Goal: Task Accomplishment & Management: Manage account settings

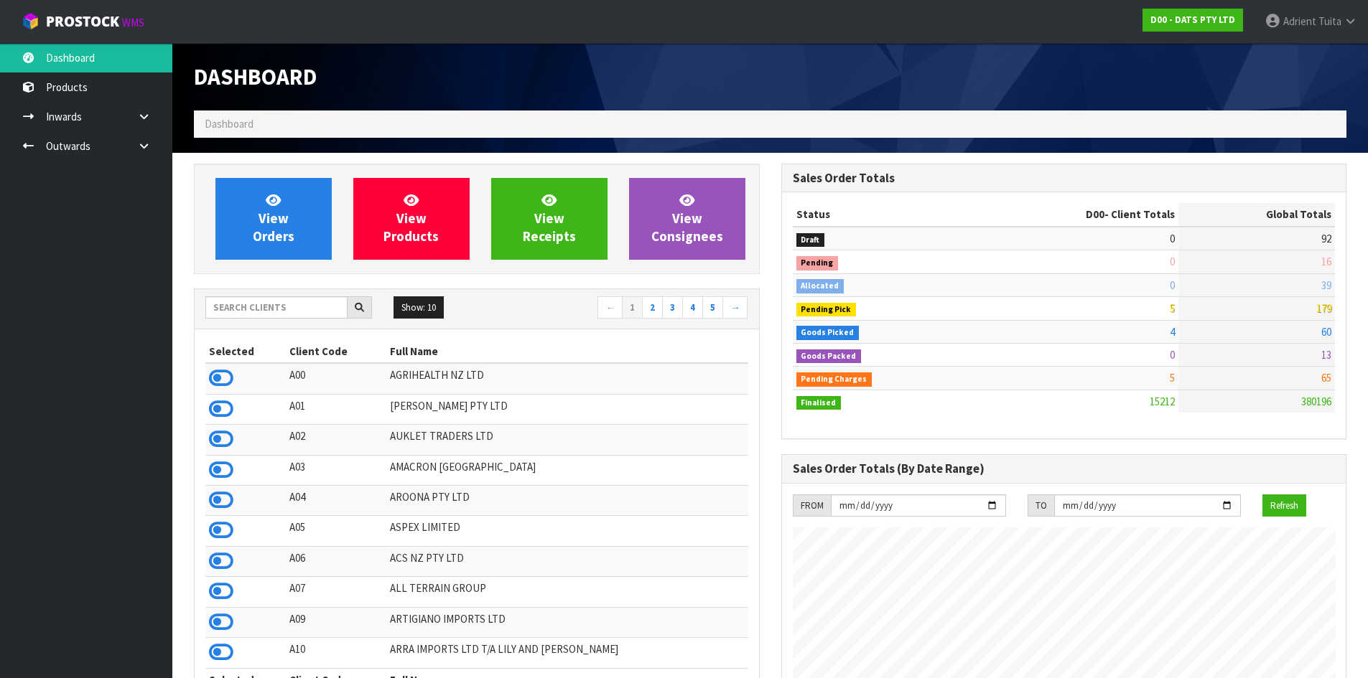
scroll to position [1088, 587]
click at [289, 308] on input "text" at bounding box center [276, 307] width 142 height 22
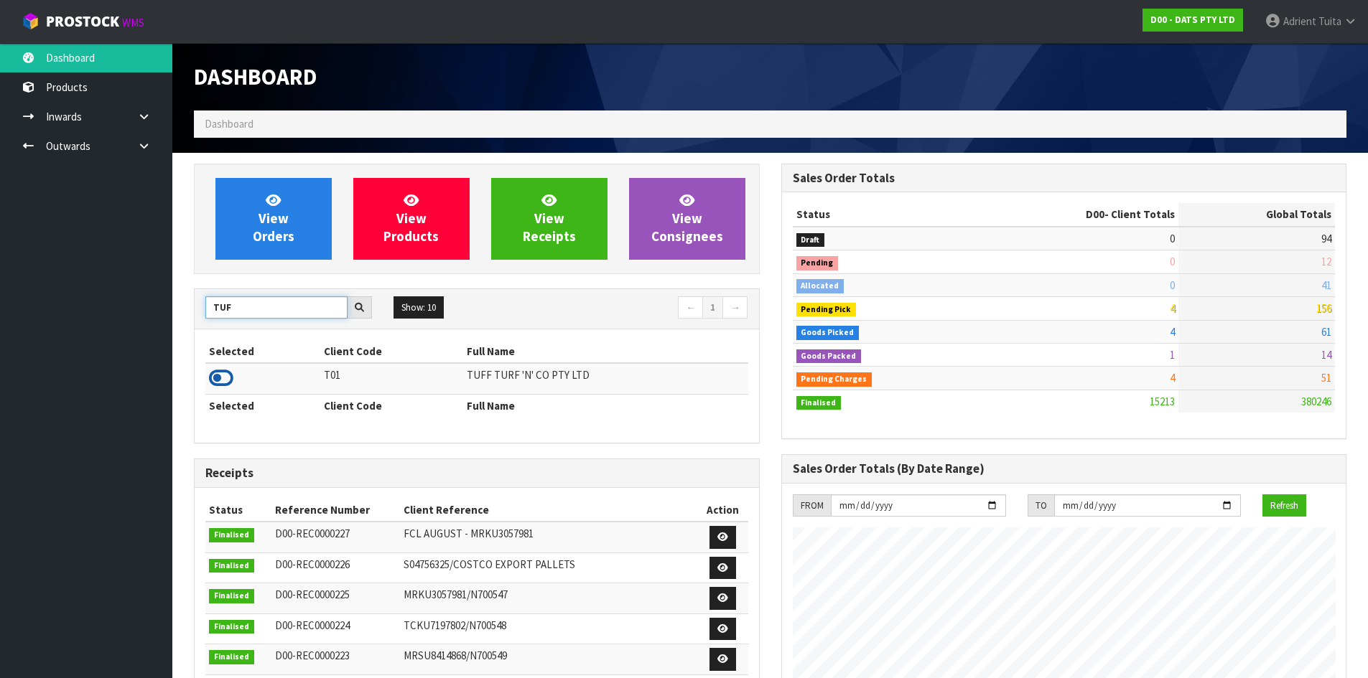
type input "TUF"
click at [219, 386] on icon at bounding box center [221, 379] width 24 height 22
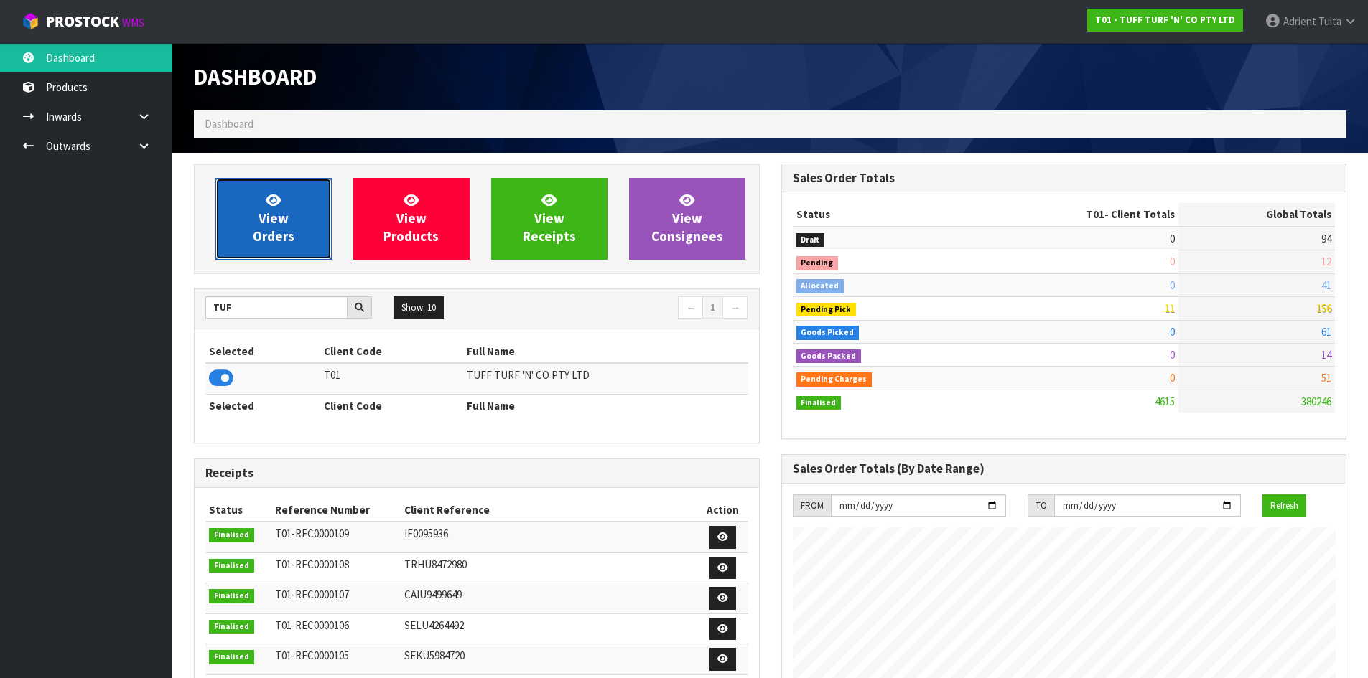
click at [246, 215] on link "View Orders" at bounding box center [273, 219] width 116 height 82
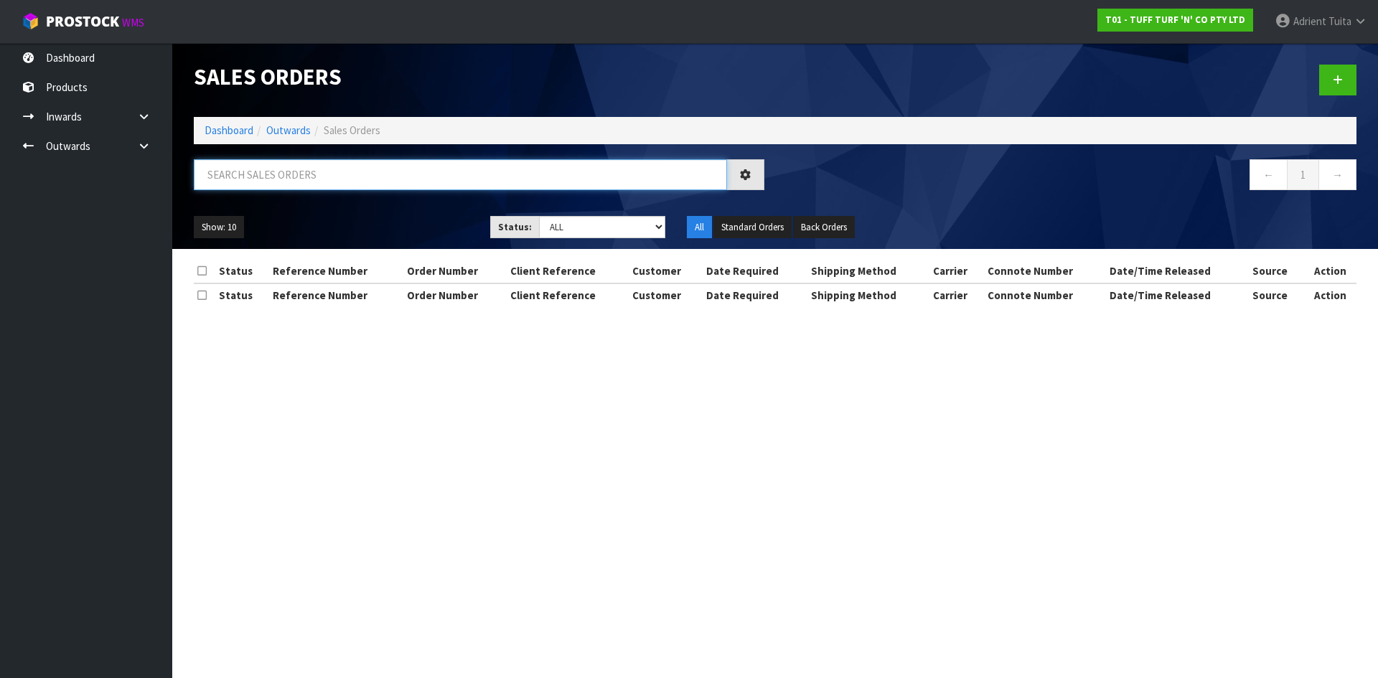
click at [251, 184] on input "text" at bounding box center [460, 174] width 533 height 31
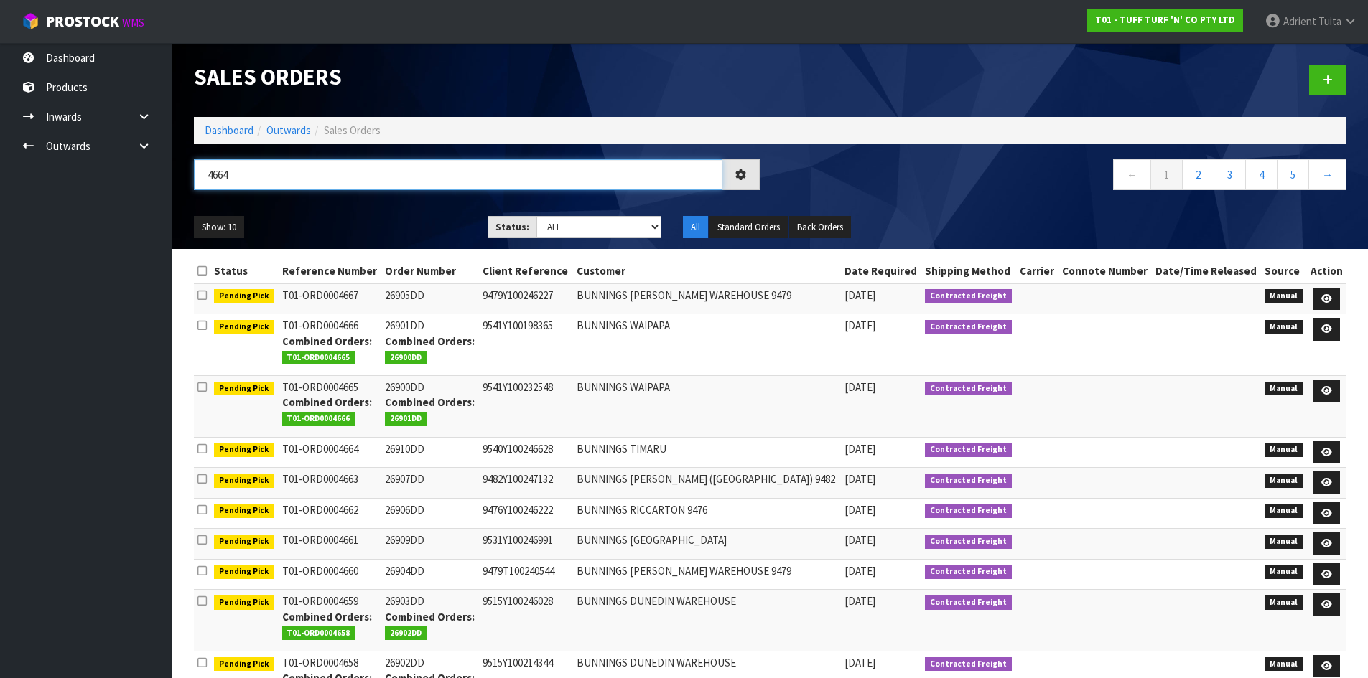
type input "4664"
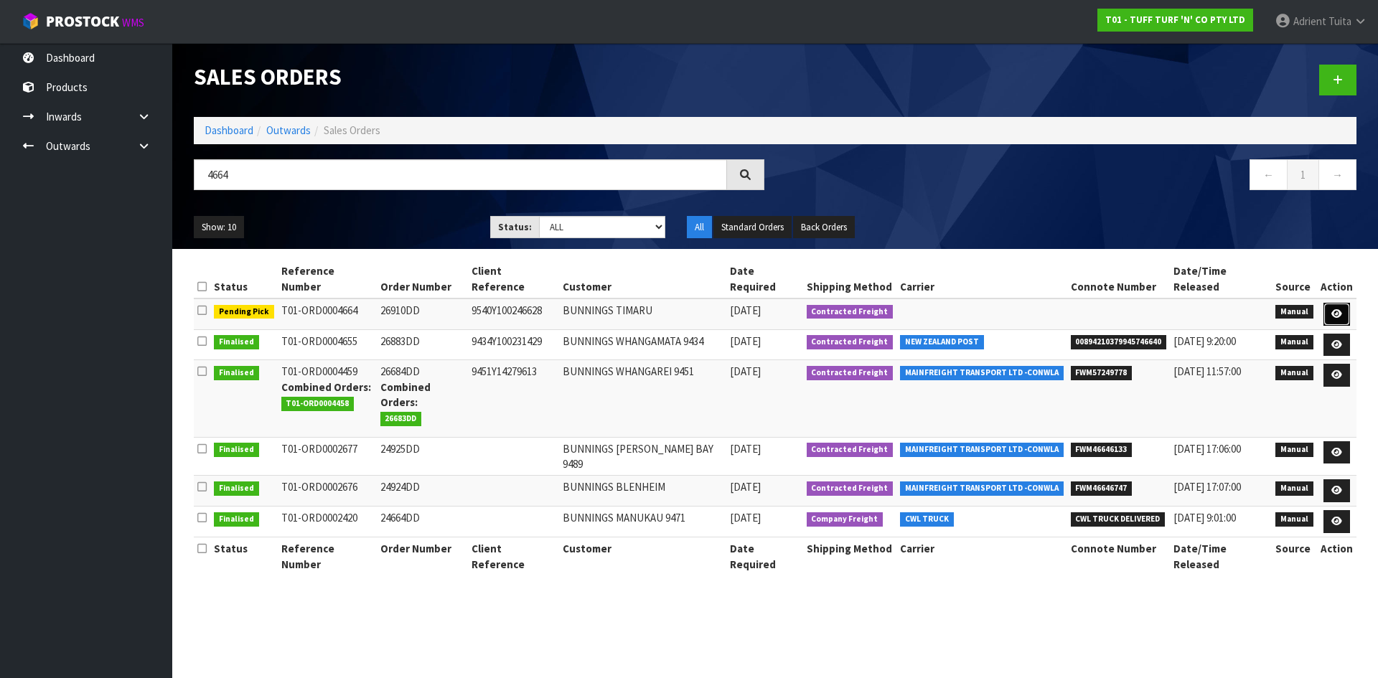
click at [1345, 303] on link at bounding box center [1337, 314] width 27 height 23
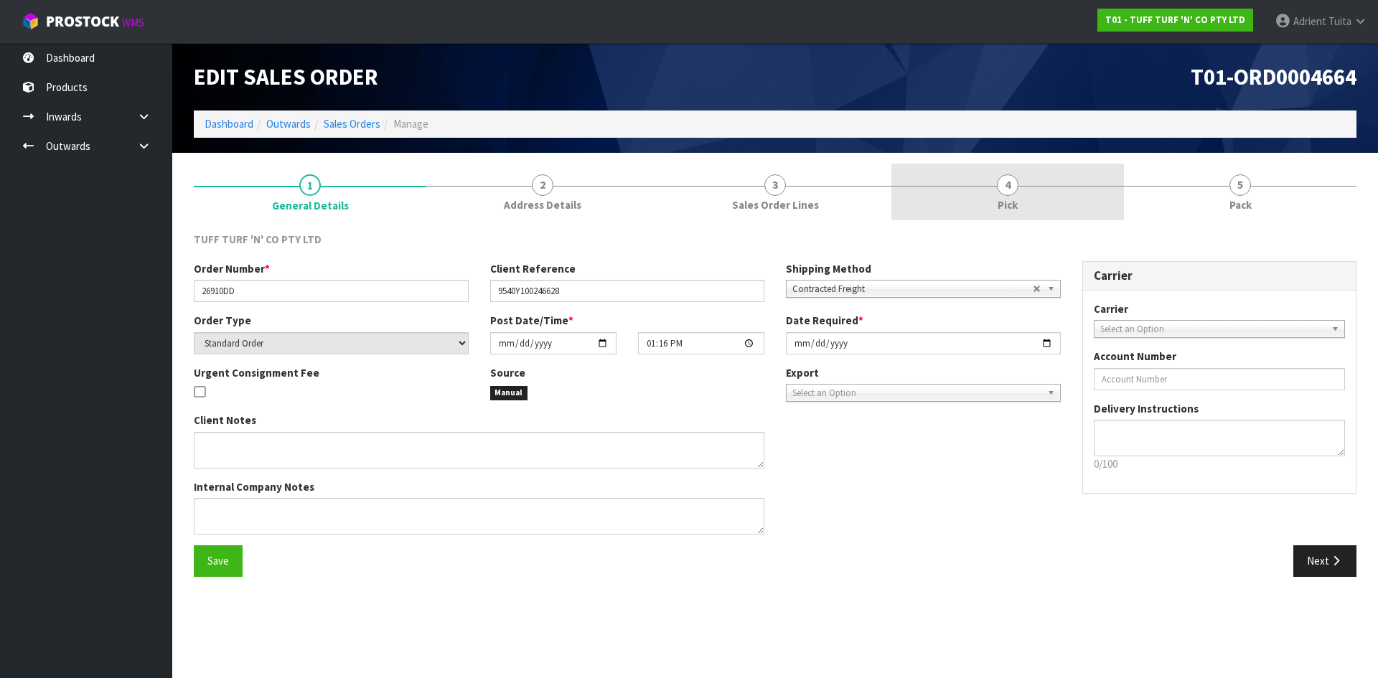
click at [1054, 202] on link "4 Pick" at bounding box center [1008, 192] width 233 height 57
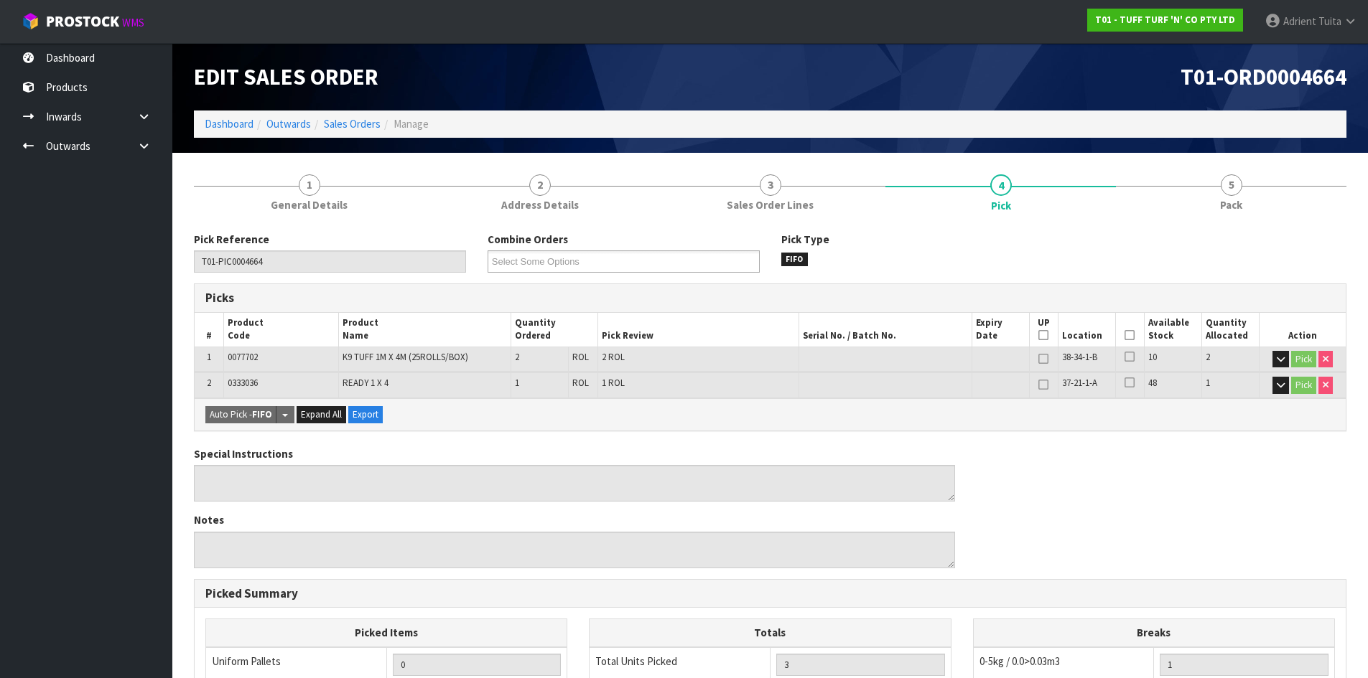
click at [1132, 335] on icon at bounding box center [1129, 335] width 10 height 1
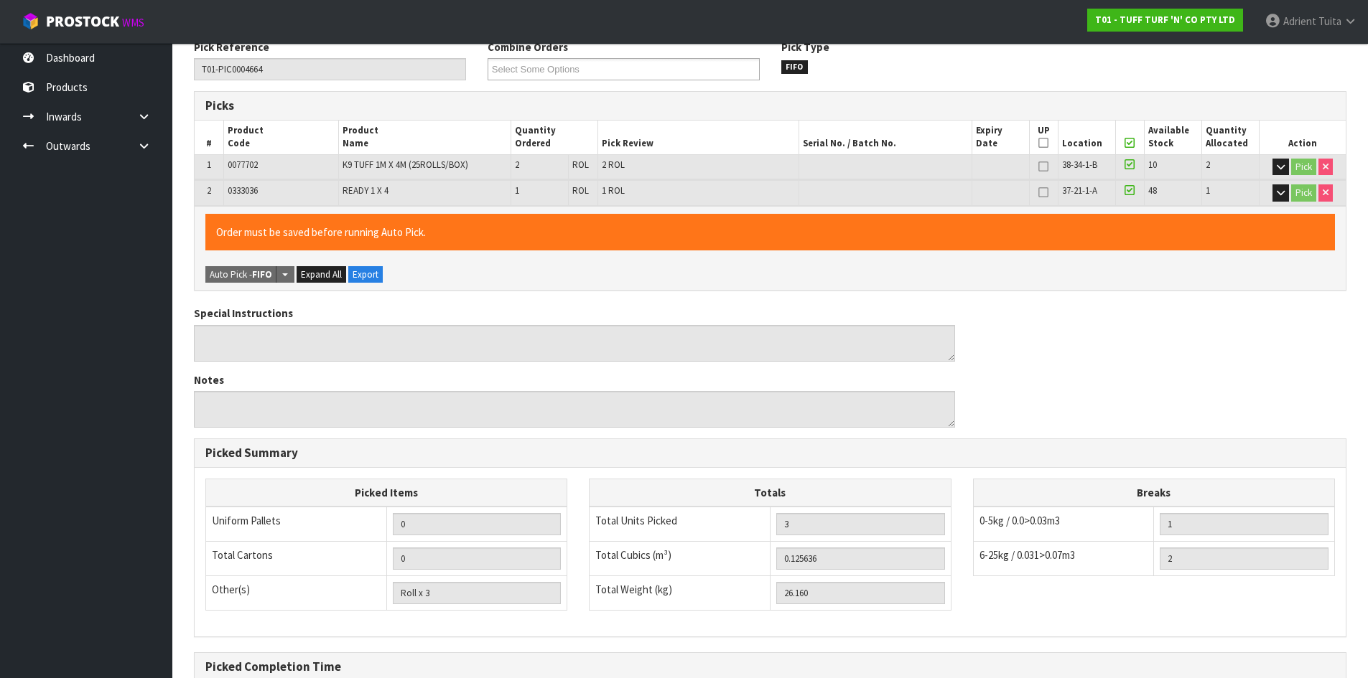
scroll to position [349, 0]
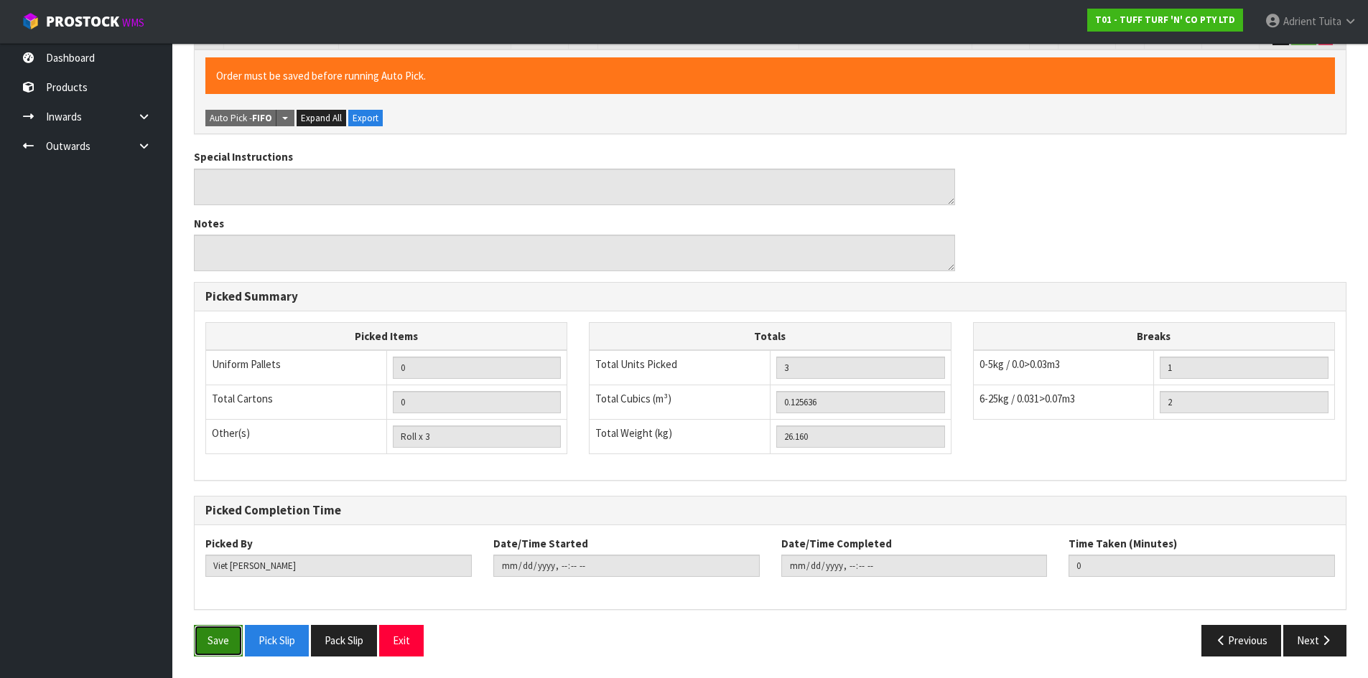
click at [197, 650] on button "Save" at bounding box center [218, 640] width 49 height 31
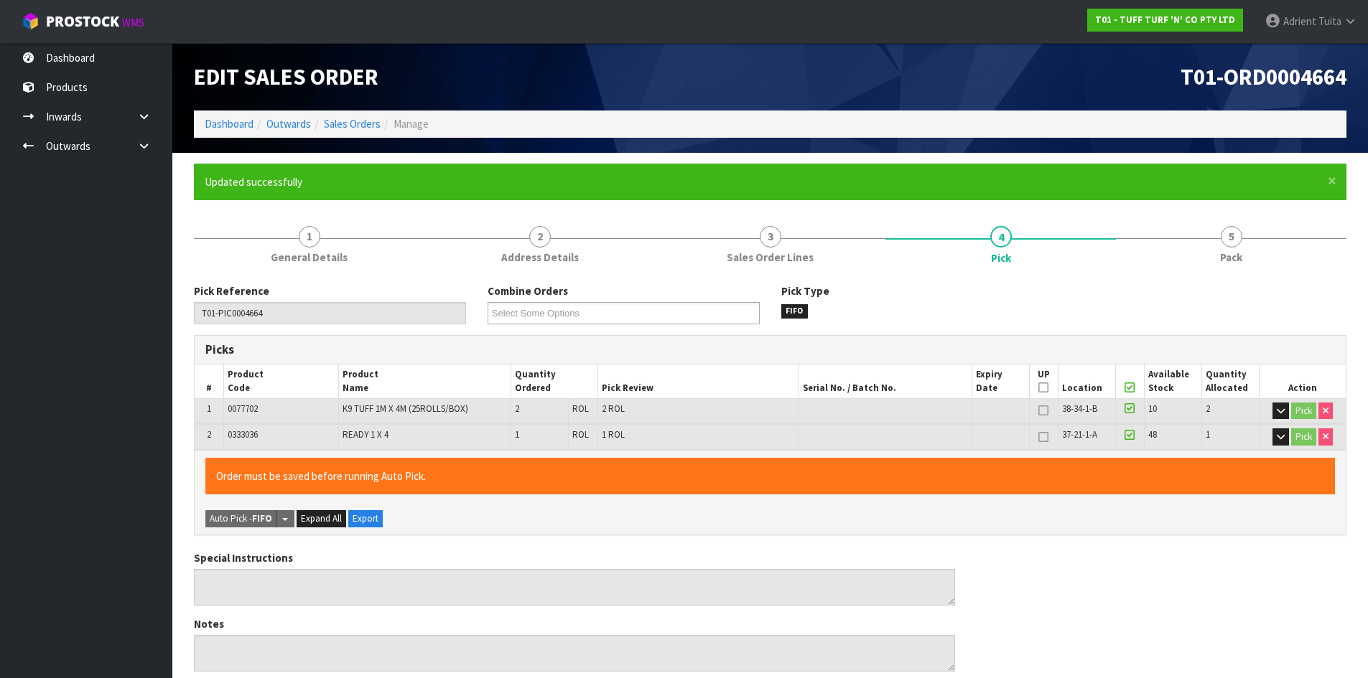
type input "[PERSON_NAME]"
type input "[DATE]T15:46:55"
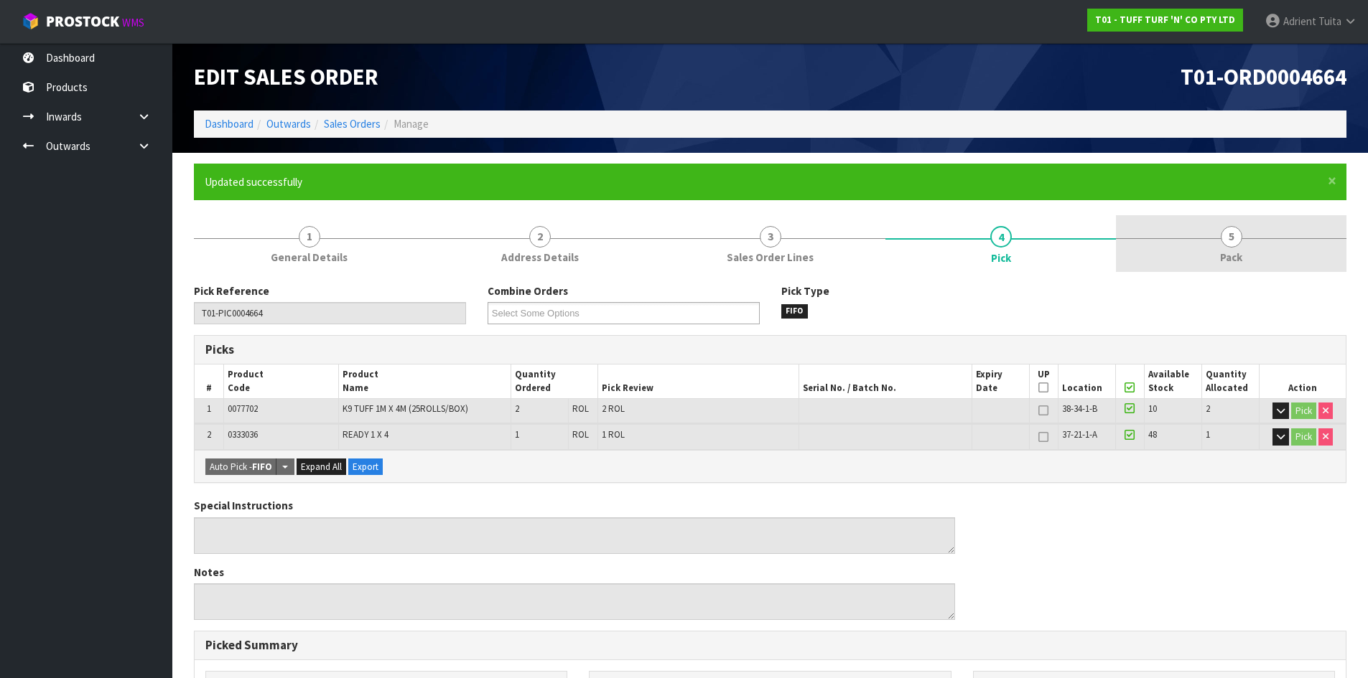
click at [1238, 247] on link "5 Pack" at bounding box center [1231, 243] width 230 height 57
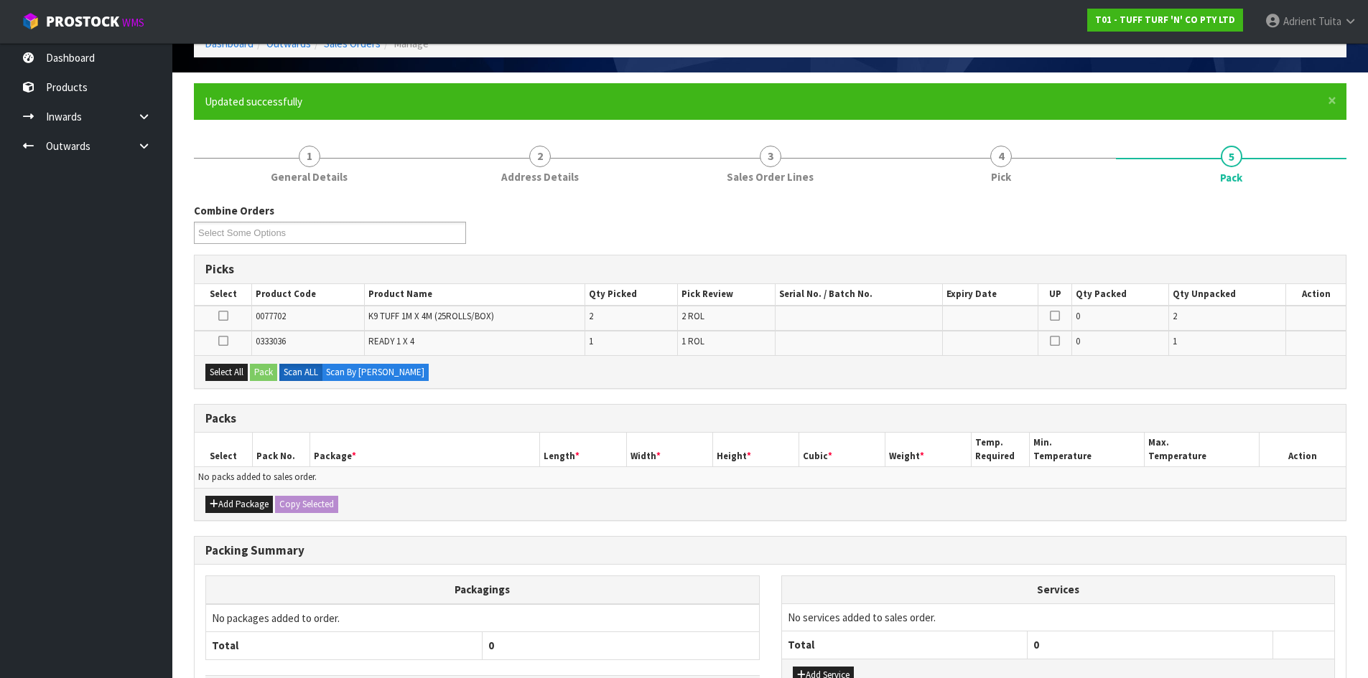
scroll to position [189, 0]
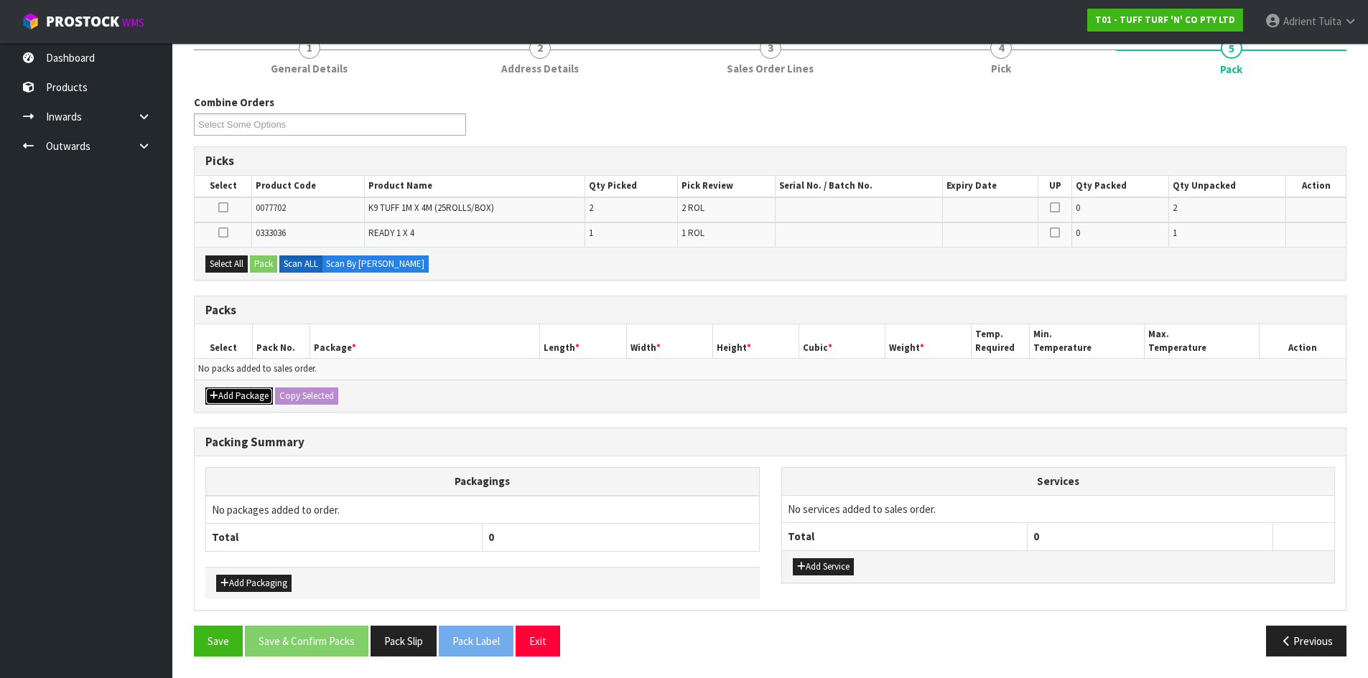
drag, startPoint x: 238, startPoint y: 400, endPoint x: 234, endPoint y: 385, distance: 15.5
click at [238, 399] on button "Add Package" at bounding box center [238, 396] width 67 height 17
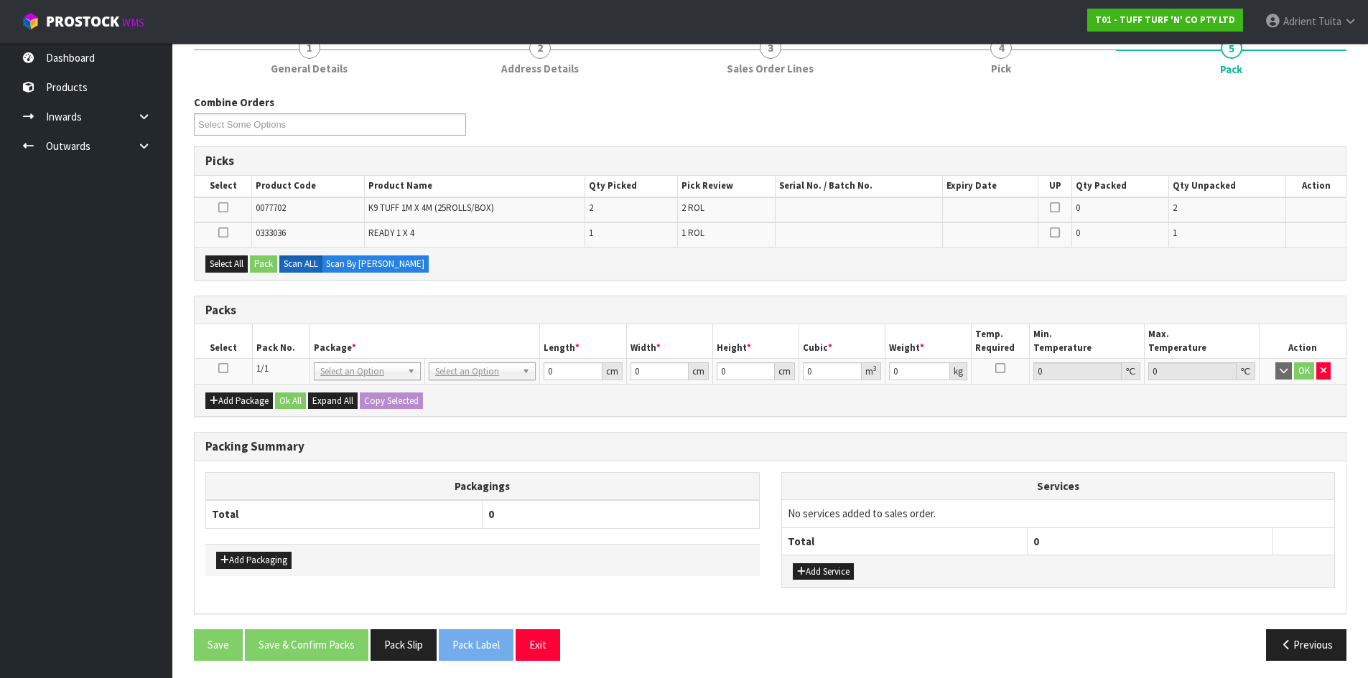
click at [226, 369] on icon at bounding box center [223, 368] width 10 height 1
click at [218, 263] on button "Select All" at bounding box center [226, 264] width 42 height 17
click at [261, 261] on button "Pack" at bounding box center [263, 264] width 27 height 17
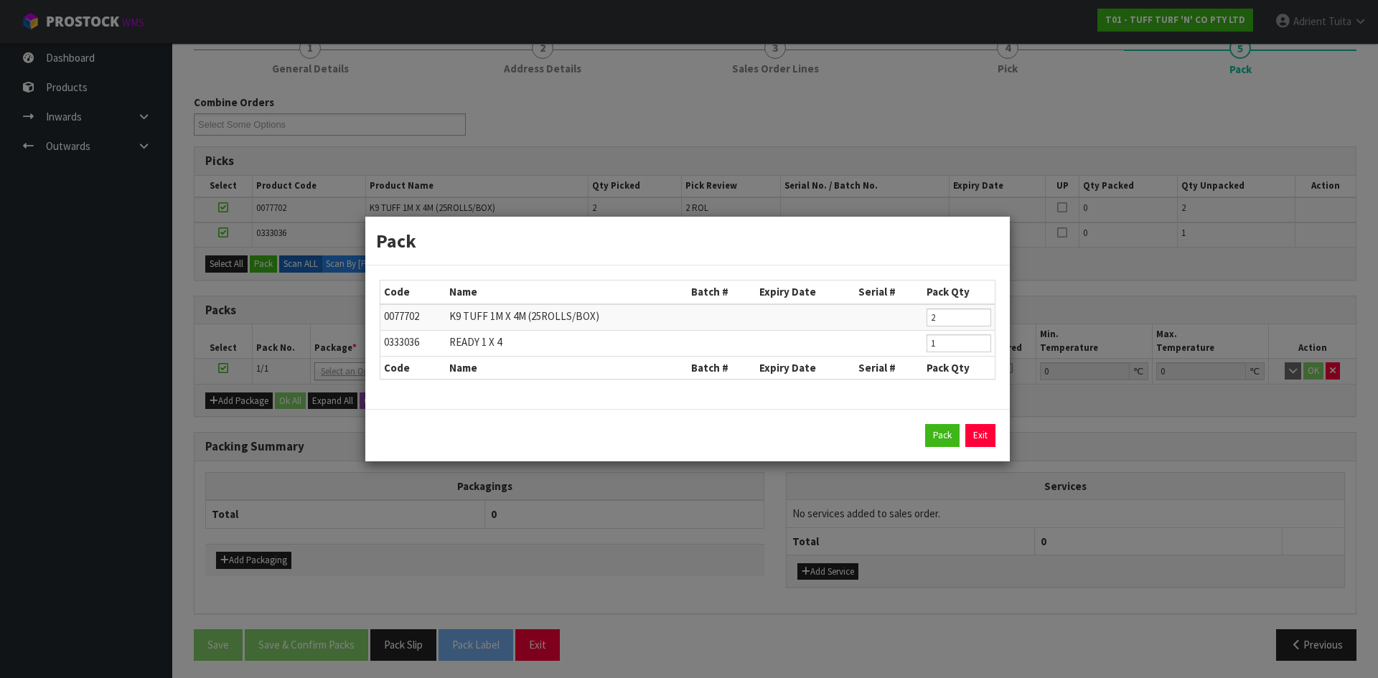
click at [925, 322] on td "2" at bounding box center [959, 317] width 72 height 27
click at [930, 319] on input "2" at bounding box center [959, 318] width 65 height 18
type input "1"
click at [949, 426] on div "Pack Exit" at bounding box center [687, 435] width 645 height 52
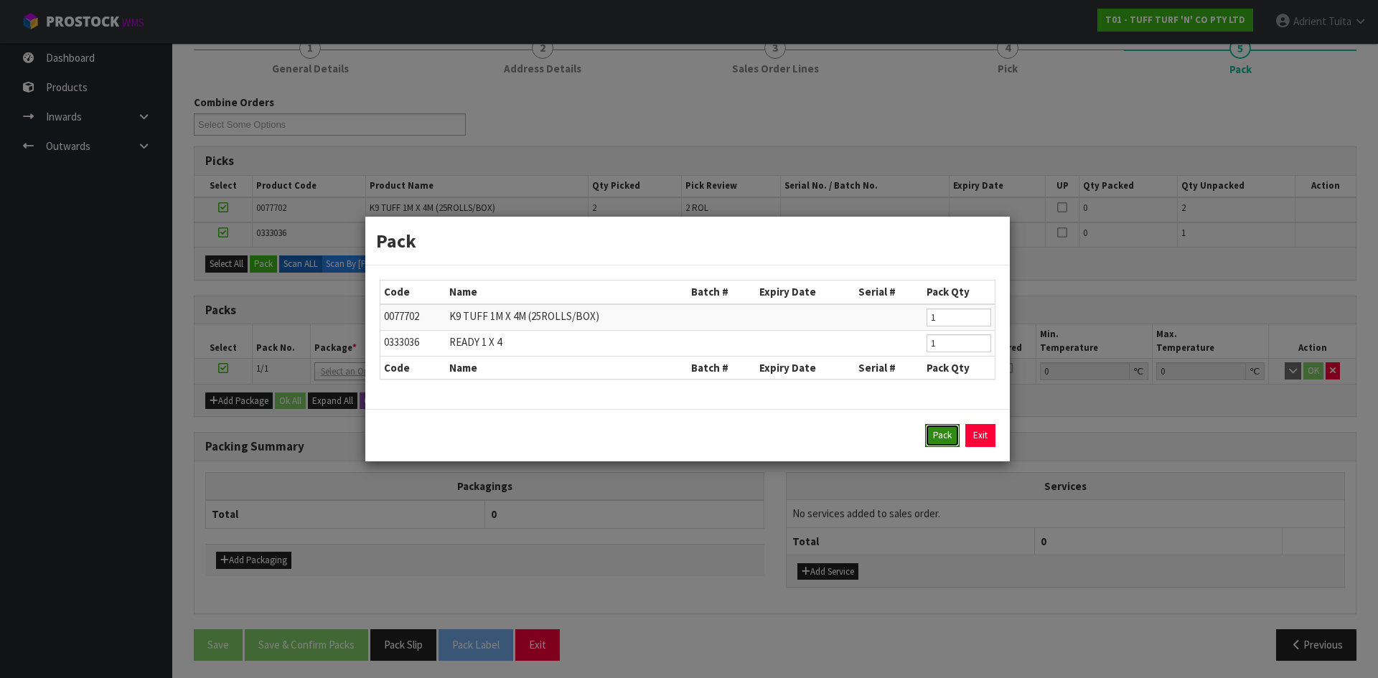
drag, startPoint x: 949, startPoint y: 434, endPoint x: 593, endPoint y: 443, distance: 356.2
click at [948, 435] on button "Pack" at bounding box center [942, 435] width 34 height 23
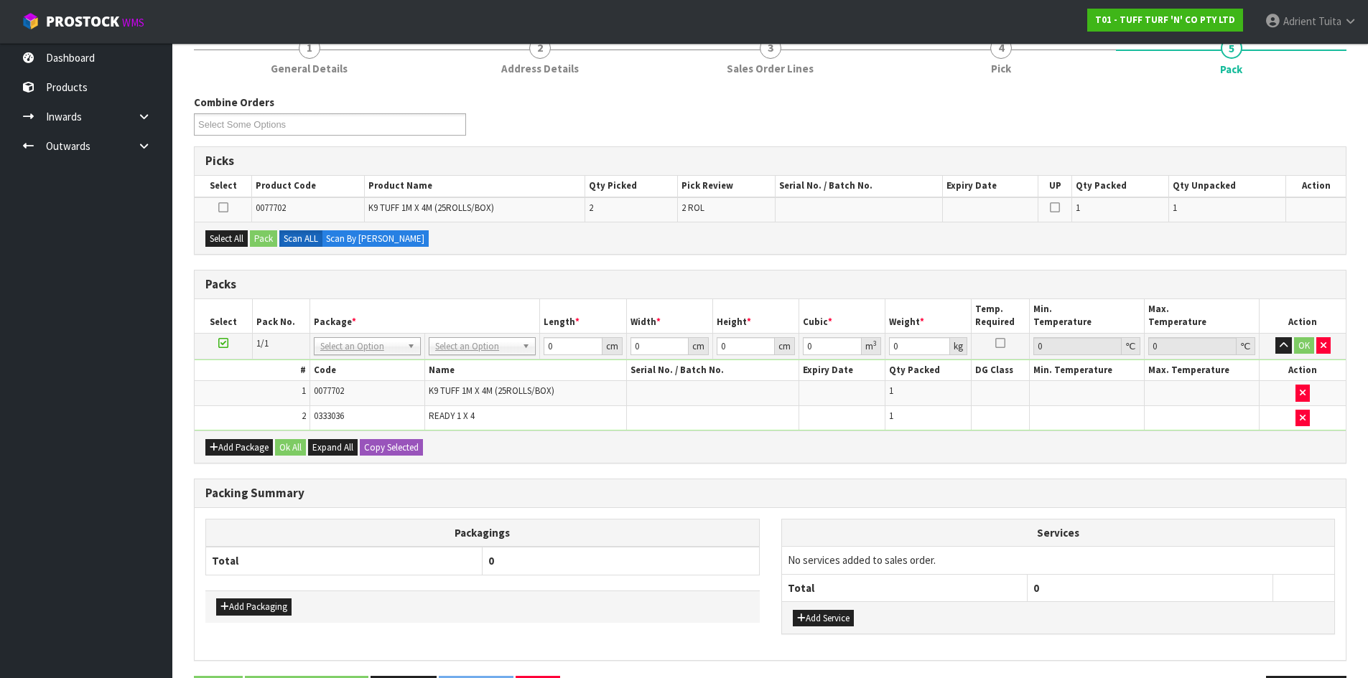
click at [221, 344] on icon at bounding box center [223, 343] width 10 height 1
drag, startPoint x: 246, startPoint y: 233, endPoint x: 253, endPoint y: 234, distance: 7.9
click at [246, 233] on button "Select All" at bounding box center [226, 238] width 42 height 17
click at [262, 238] on button "Pack" at bounding box center [263, 238] width 27 height 17
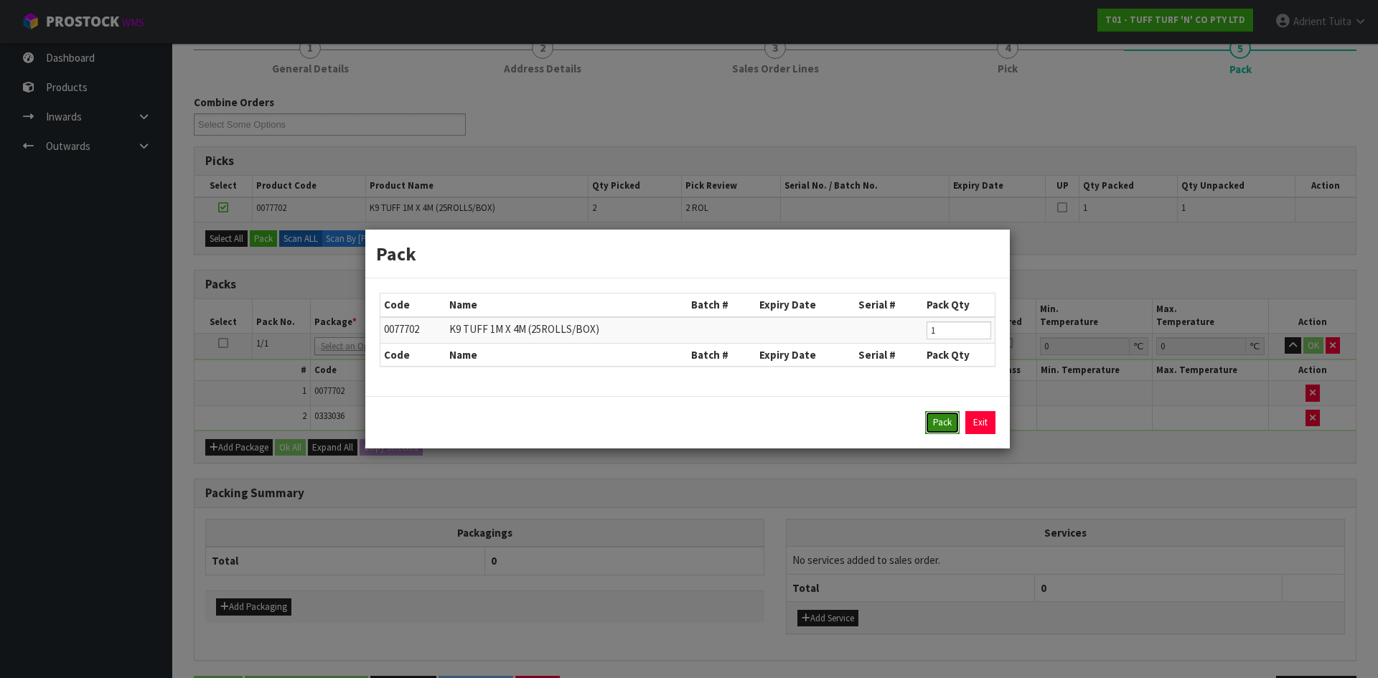
click at [935, 421] on button "Pack" at bounding box center [942, 422] width 34 height 23
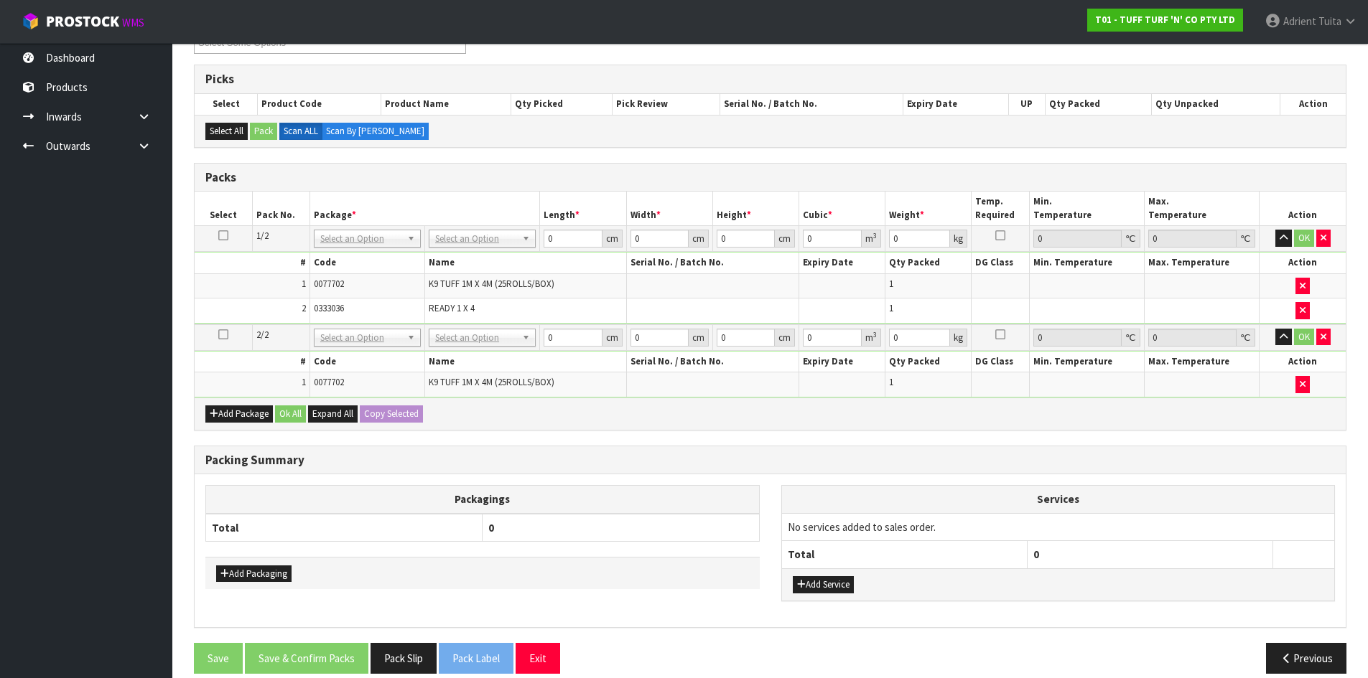
scroll to position [288, 0]
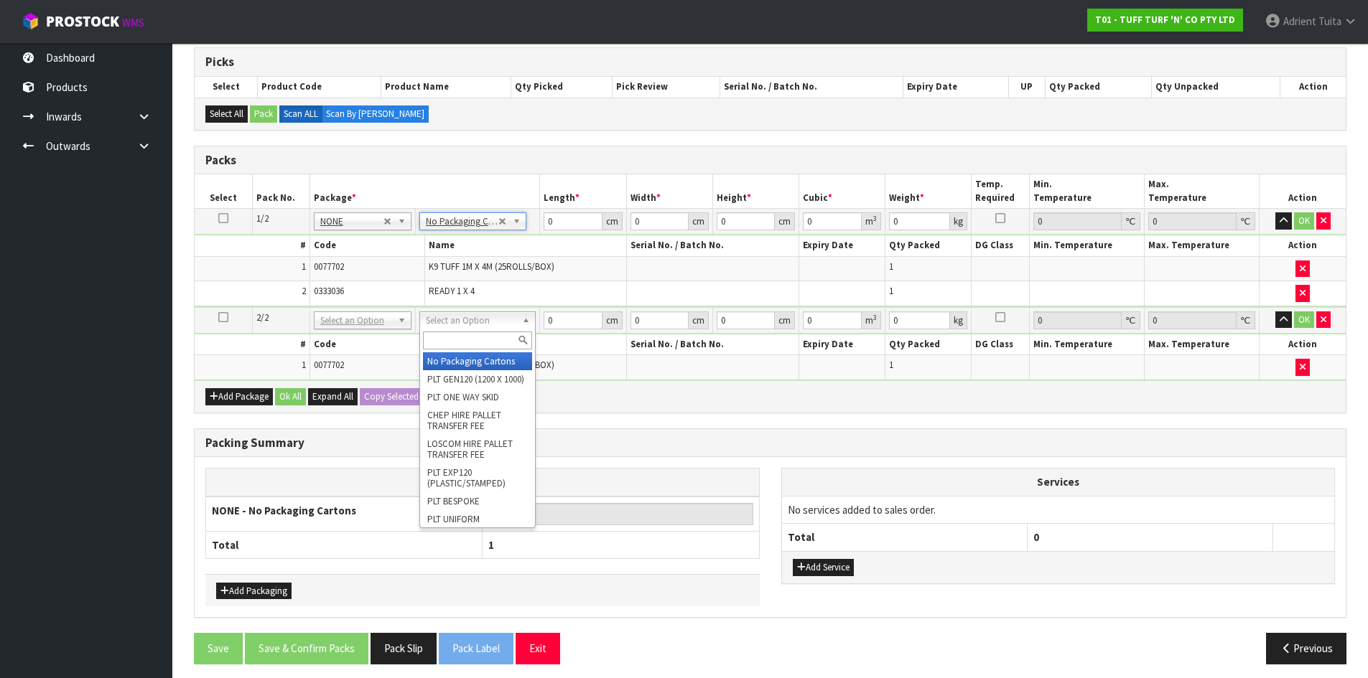
type input "2"
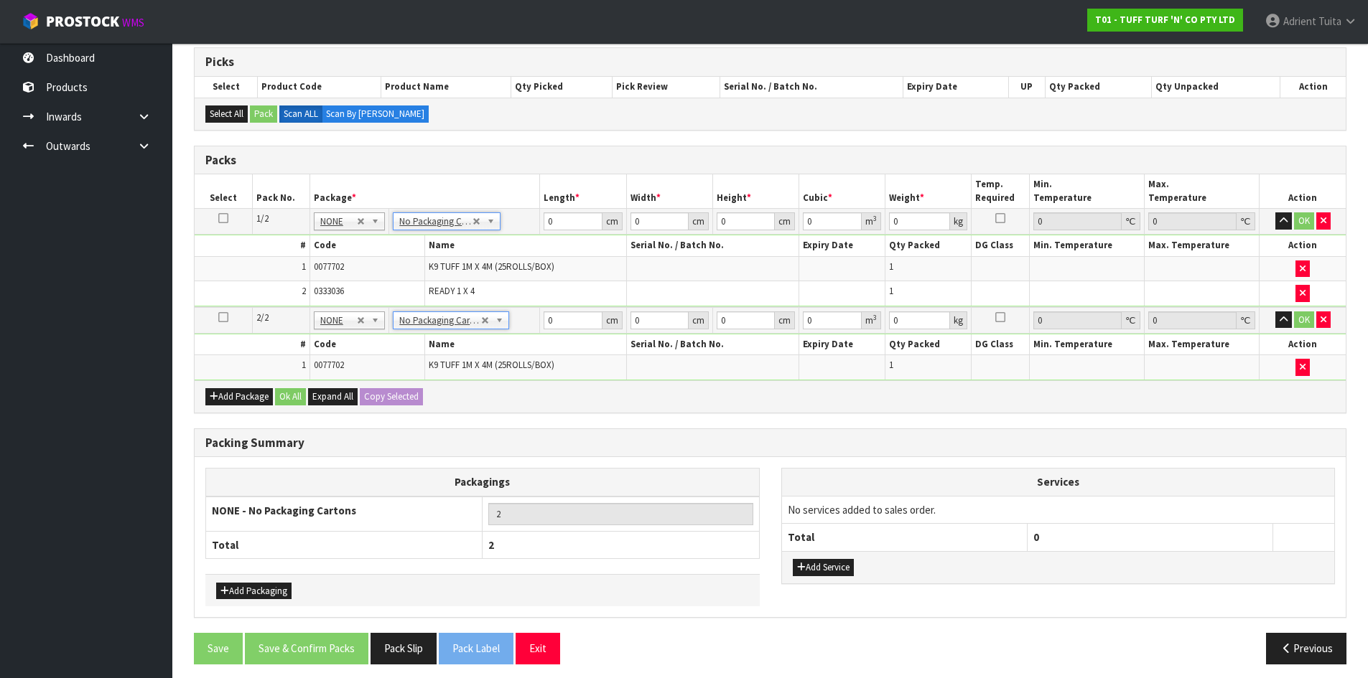
drag, startPoint x: 831, startPoint y: 578, endPoint x: 833, endPoint y: 556, distance: 22.4
click at [832, 578] on div "Add Service" at bounding box center [1058, 567] width 553 height 32
click at [829, 562] on button "Add Service" at bounding box center [823, 567] width 61 height 17
drag, startPoint x: 831, startPoint y: 513, endPoint x: 831, endPoint y: 534, distance: 21.5
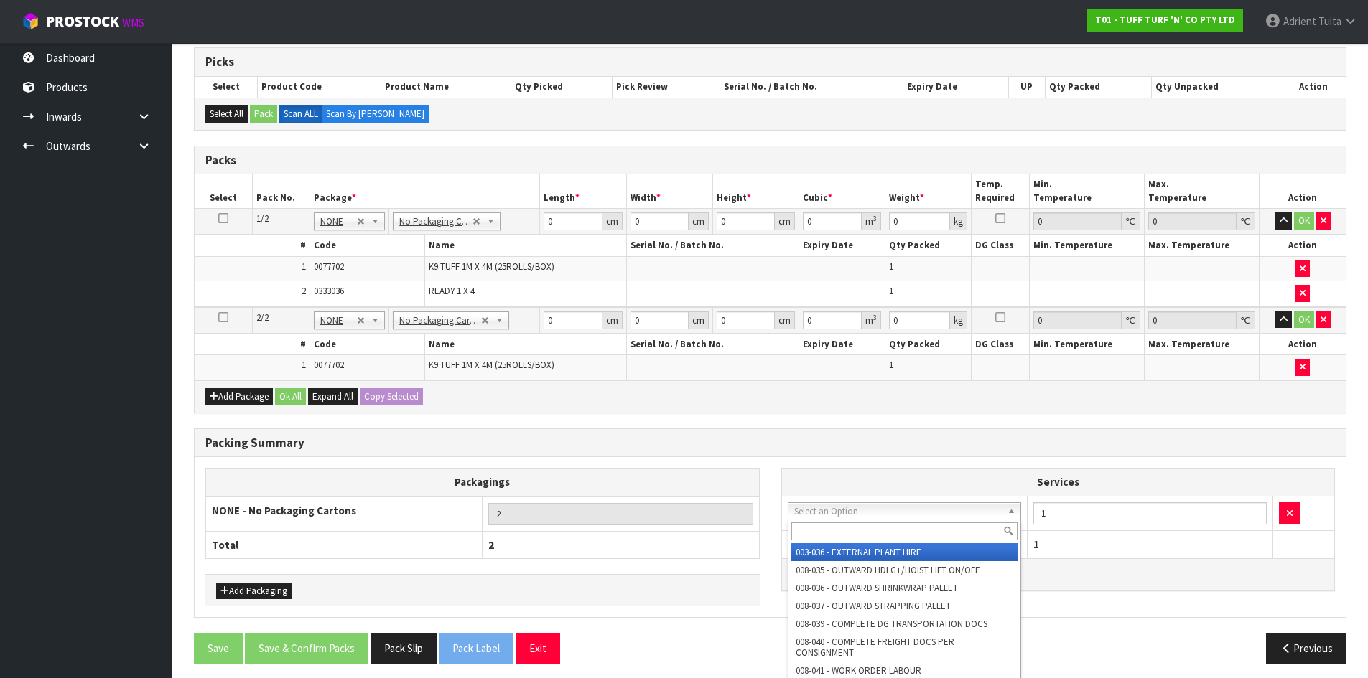
click at [831, 534] on input "text" at bounding box center [904, 532] width 227 height 18
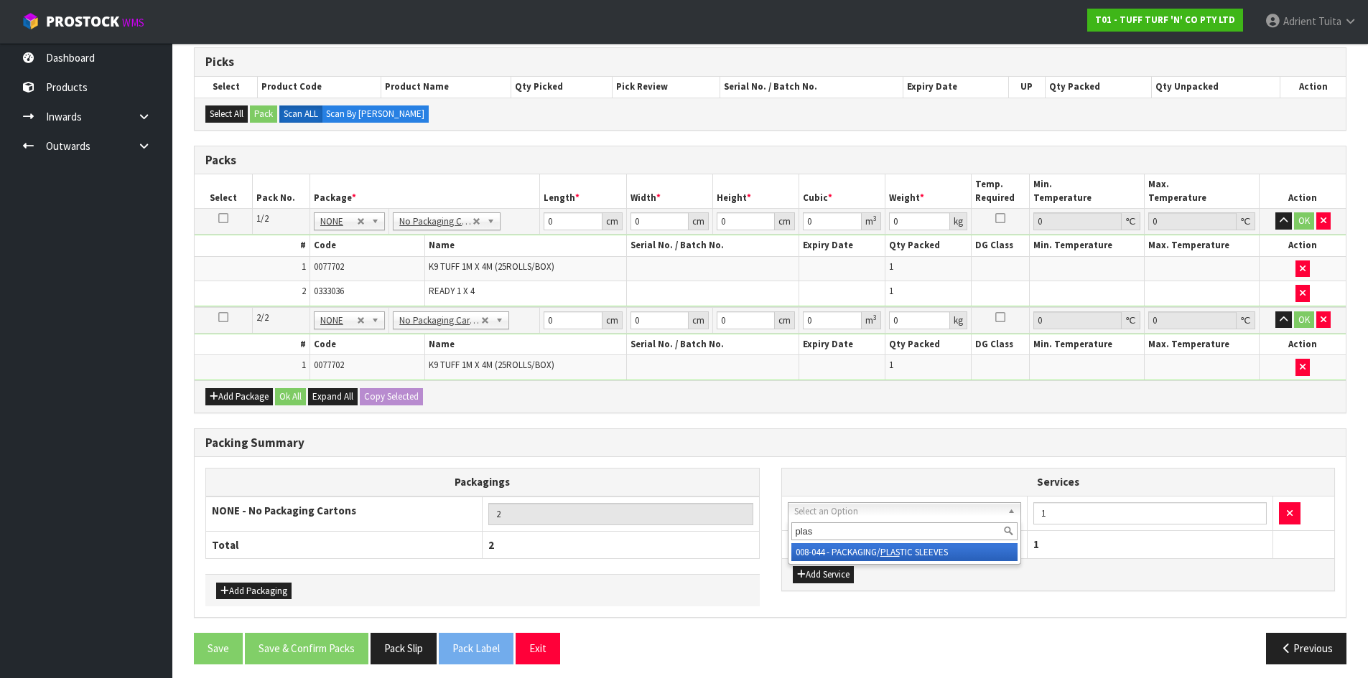
type input "plas"
click at [922, 563] on div "plas 008-044 - PACKAGING/ PLAS TIC SLEEVES" at bounding box center [905, 542] width 234 height 45
drag, startPoint x: 939, startPoint y: 551, endPoint x: 1033, endPoint y: 533, distance: 95.6
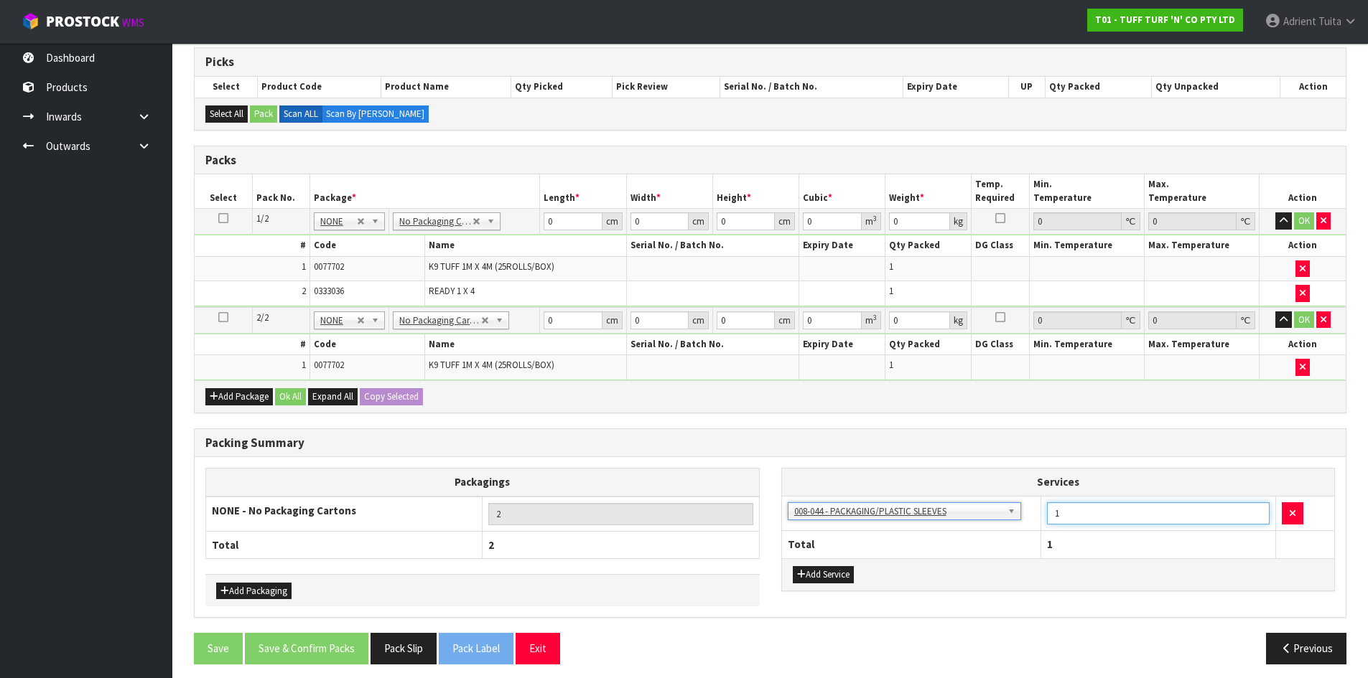
click at [1076, 521] on input "1" at bounding box center [1158, 514] width 223 height 22
type input "2"
click at [568, 221] on input "0" at bounding box center [572, 221] width 58 height 18
type input "106"
type input "35"
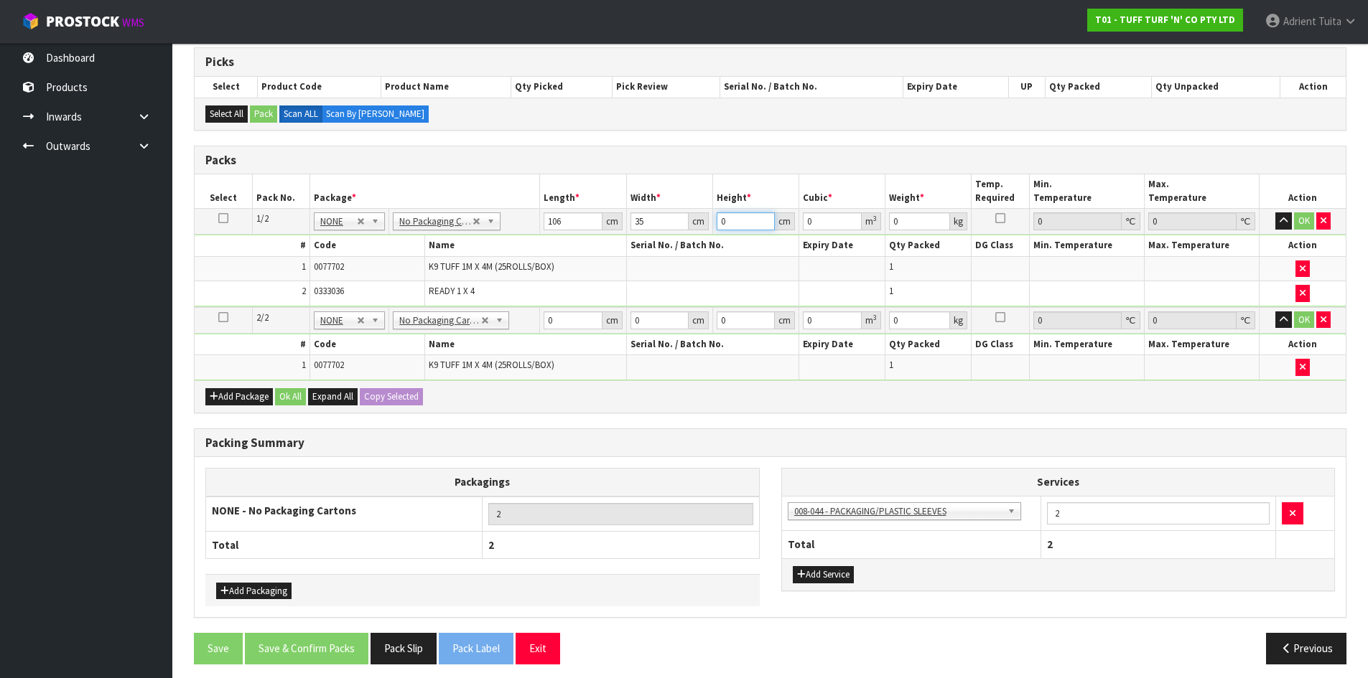
type input "2"
type input "0.00742"
type input "22"
type input "0.08162"
type input "22"
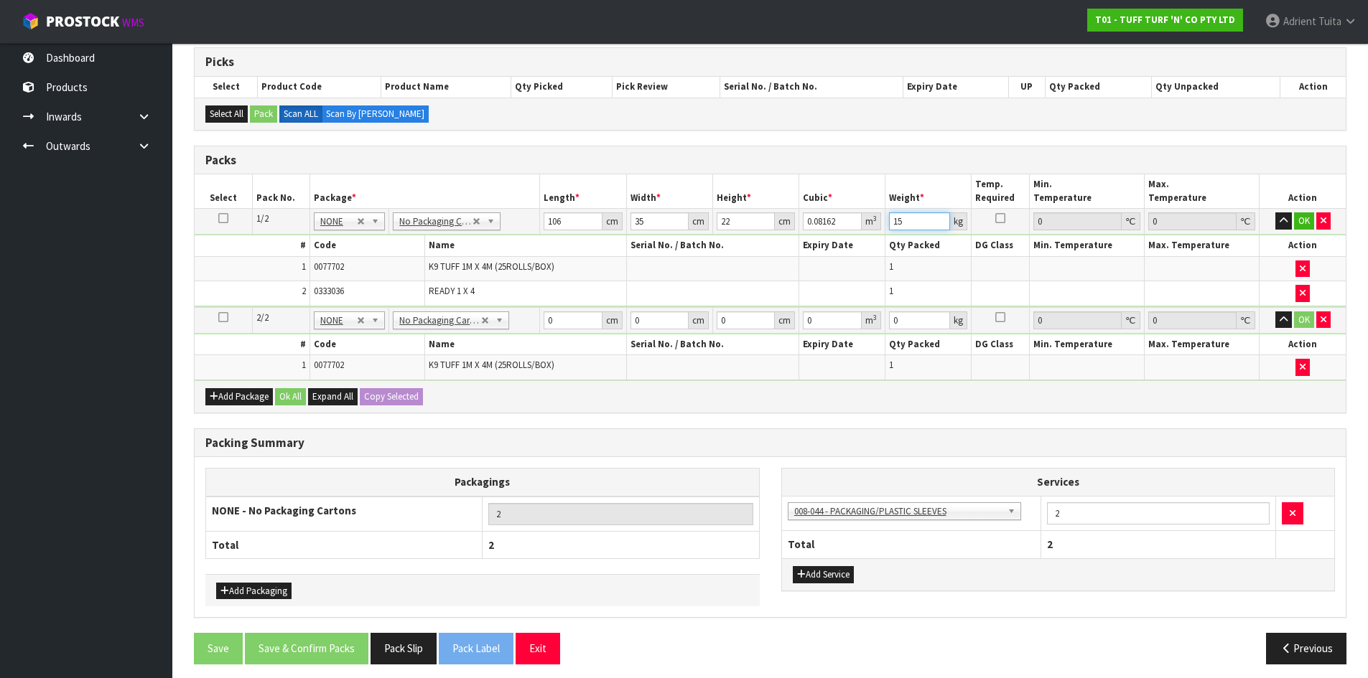
type input "15"
click at [564, 319] on input "0" at bounding box center [572, 321] width 58 height 18
type input "106"
type input "22"
type input "2"
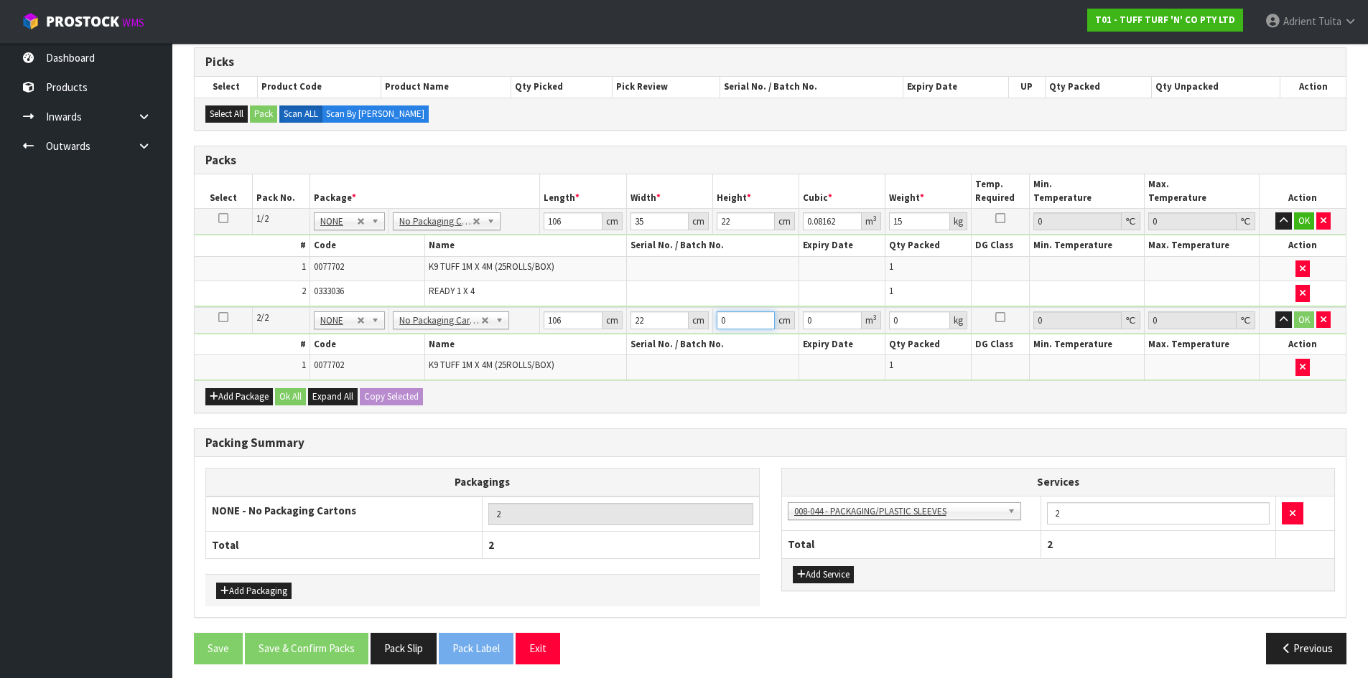
type input "0.004664"
type input "22"
type input "0.051304"
type input "22"
type input "10"
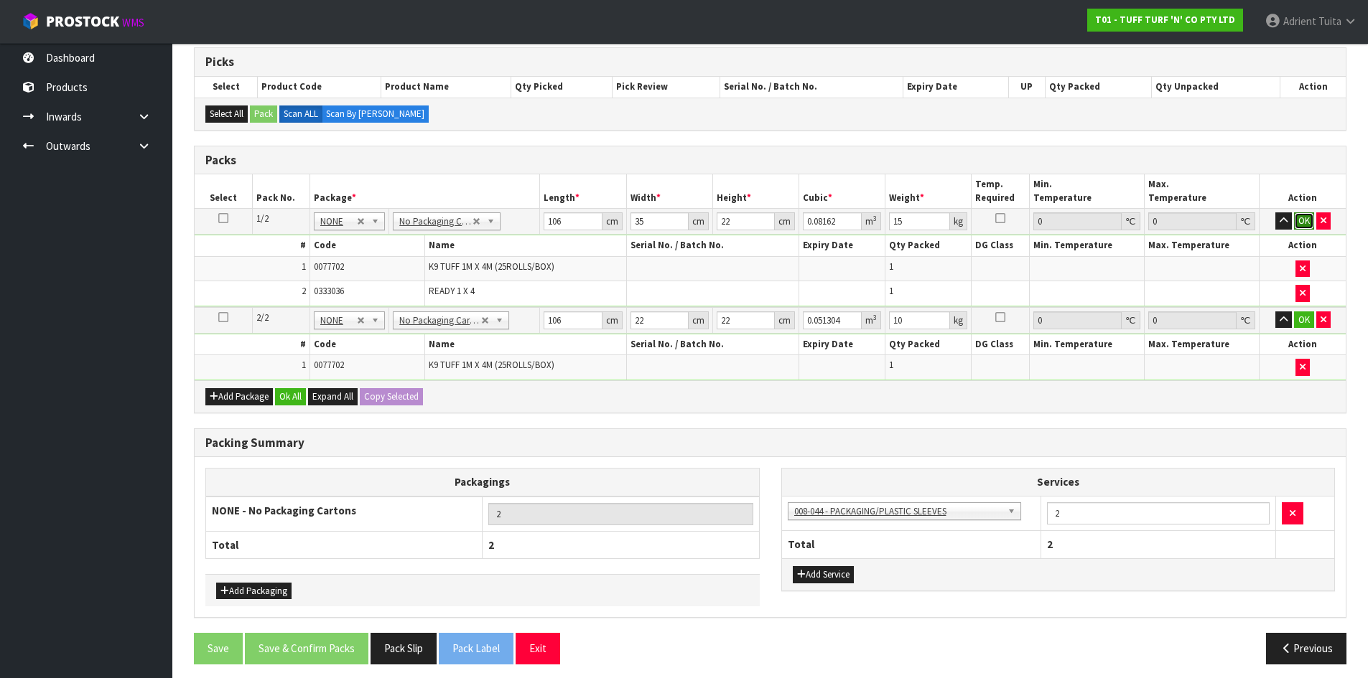
click at [1294, 218] on button "OK" at bounding box center [1304, 220] width 20 height 17
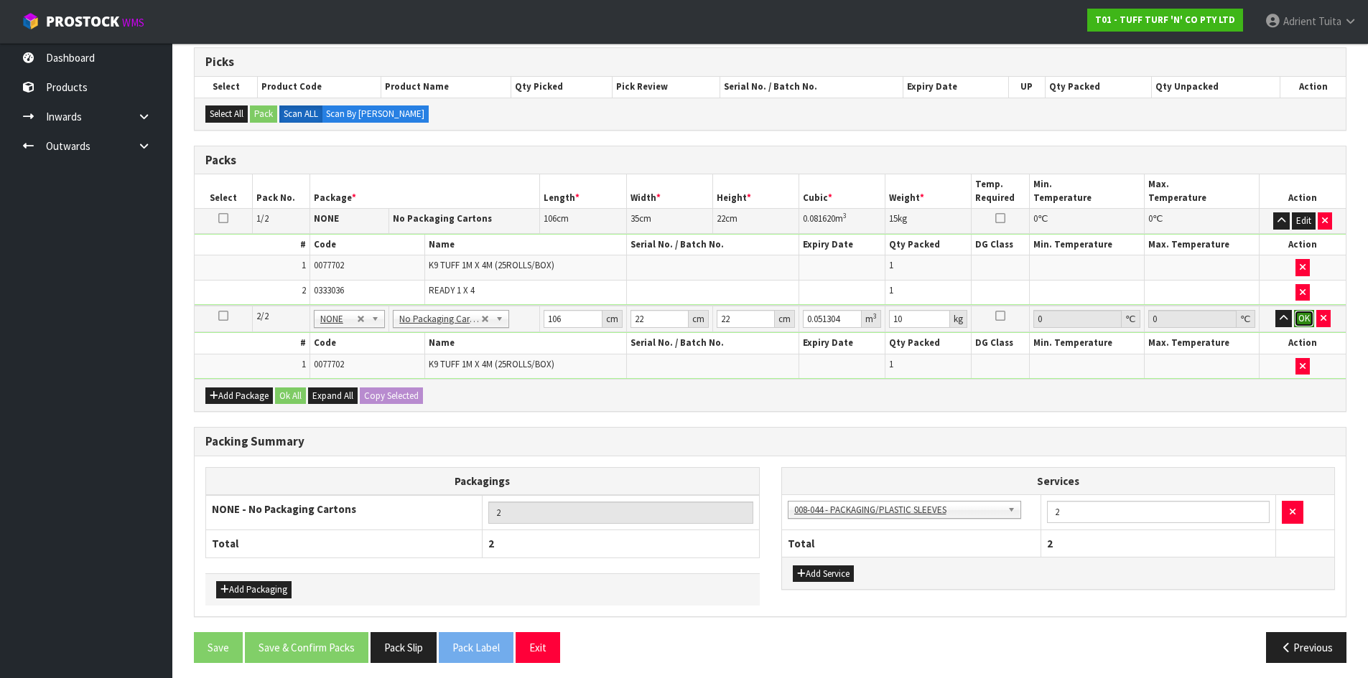
click at [1303, 323] on button "OK" at bounding box center [1304, 318] width 20 height 17
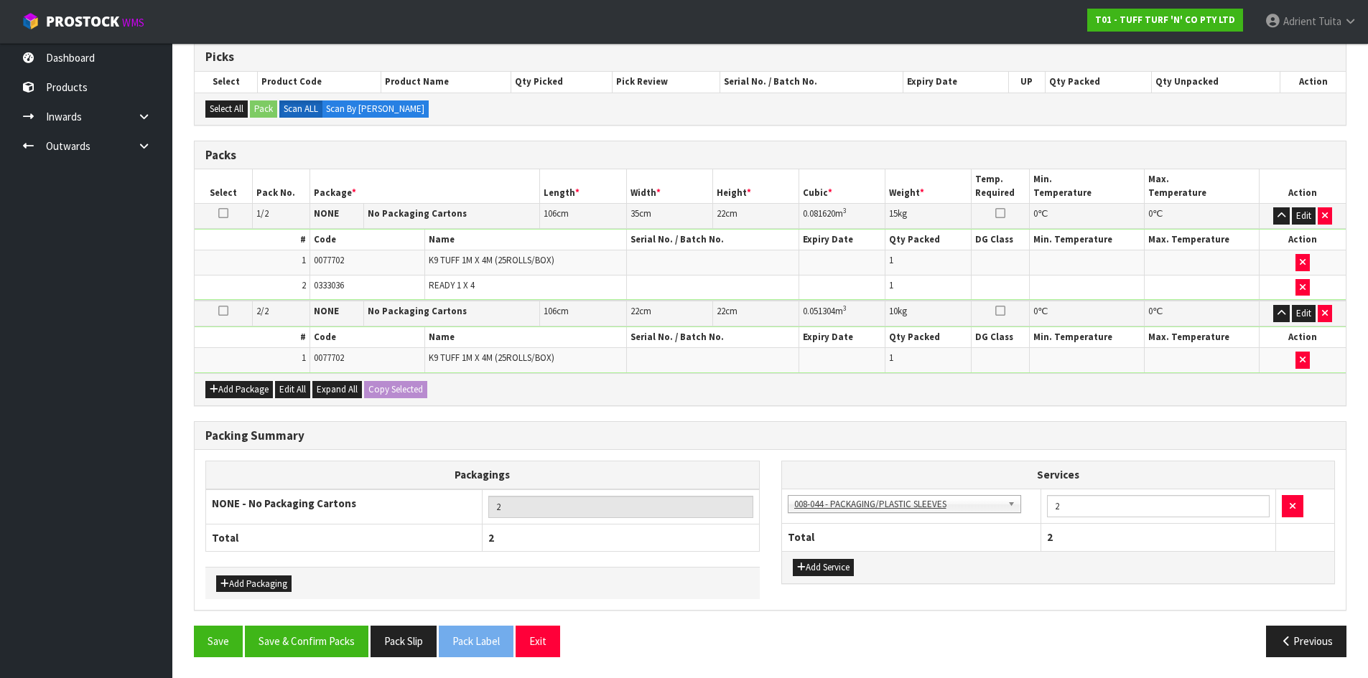
scroll to position [294, 0]
click at [318, 640] on button "Save & Confirm Packs" at bounding box center [306, 640] width 123 height 31
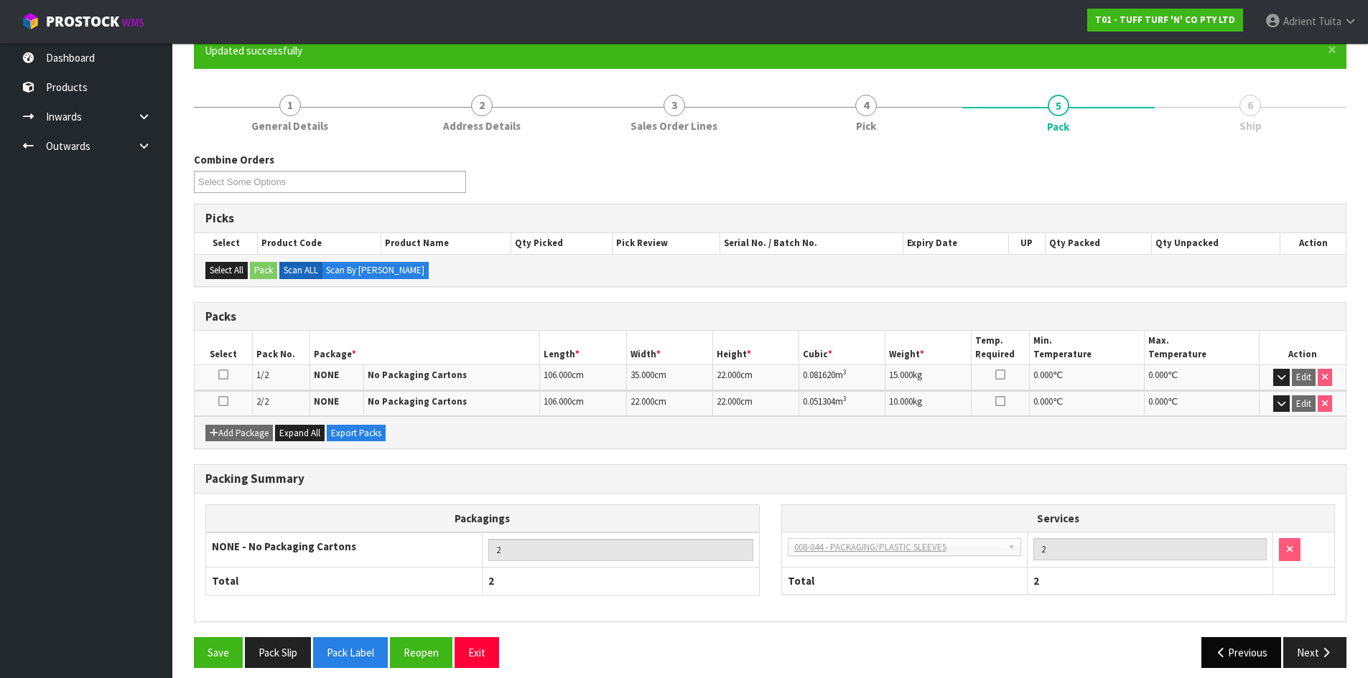
scroll to position [143, 0]
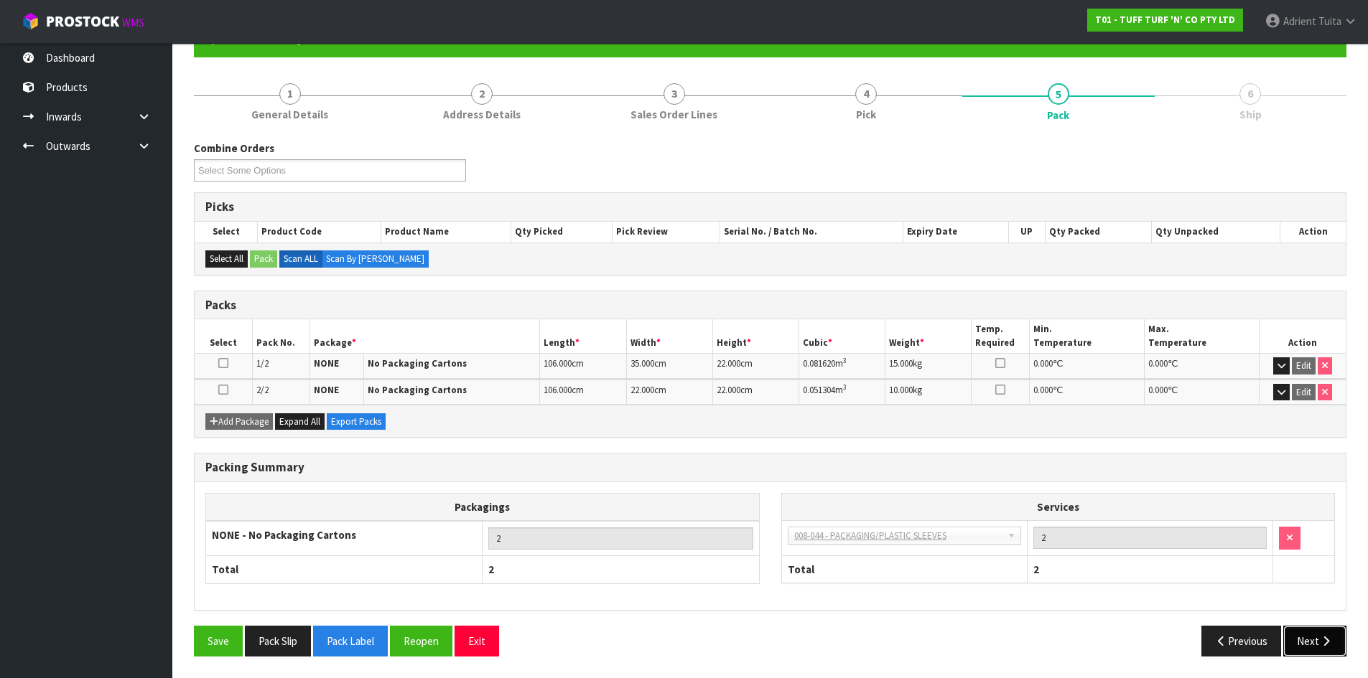
click at [1305, 643] on button "Next" at bounding box center [1314, 641] width 63 height 31
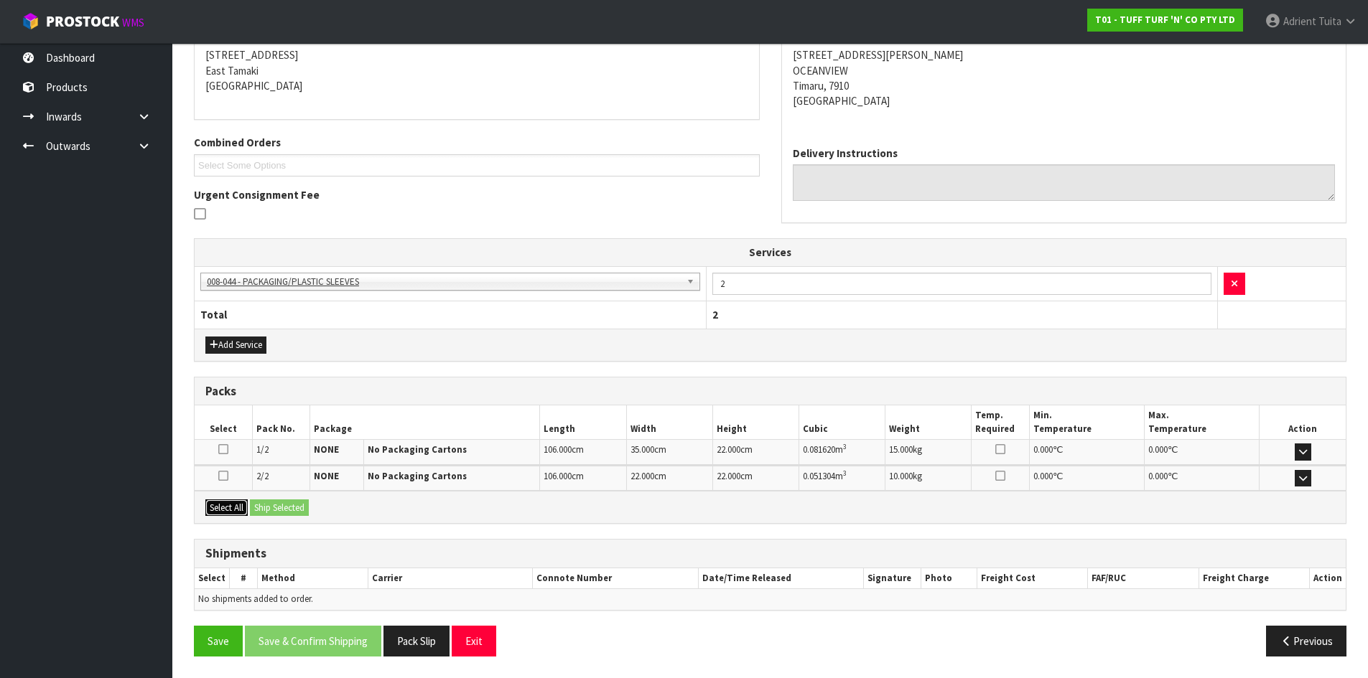
click at [225, 506] on button "Select All" at bounding box center [226, 508] width 42 height 17
click at [272, 515] on button "Ship Selected" at bounding box center [279, 508] width 59 height 17
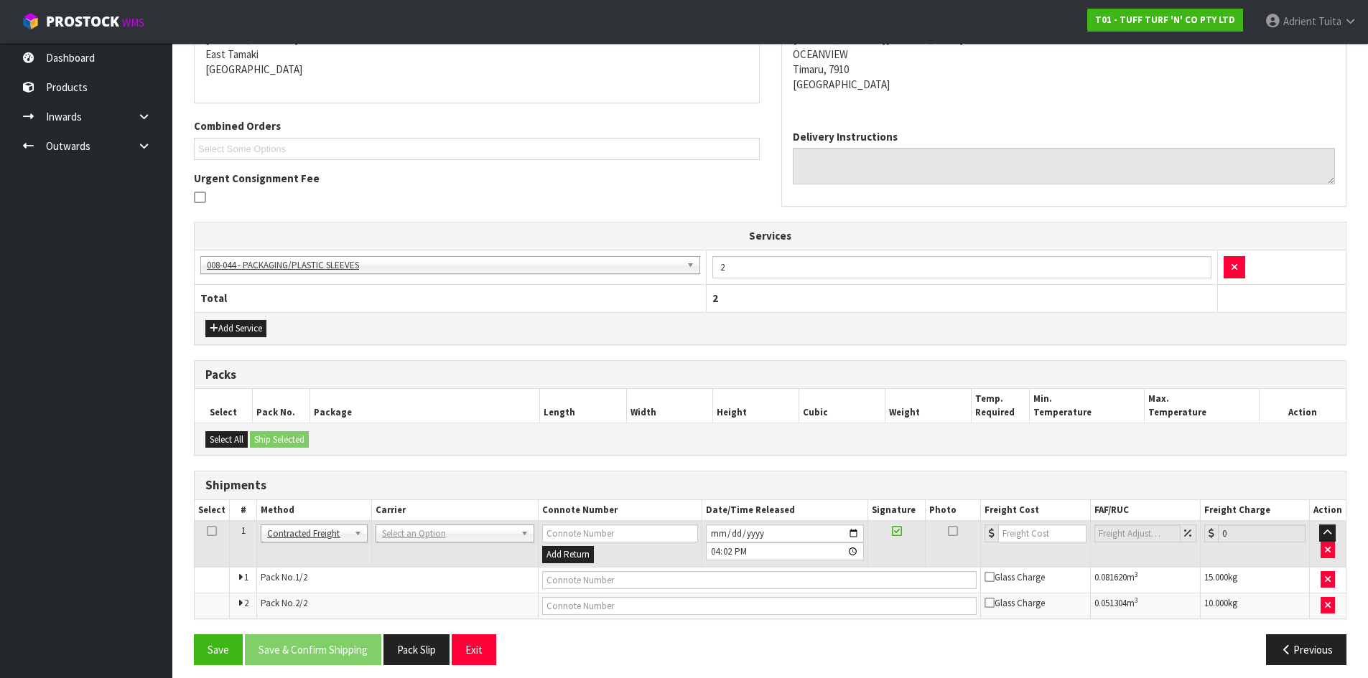
scroll to position [317, 0]
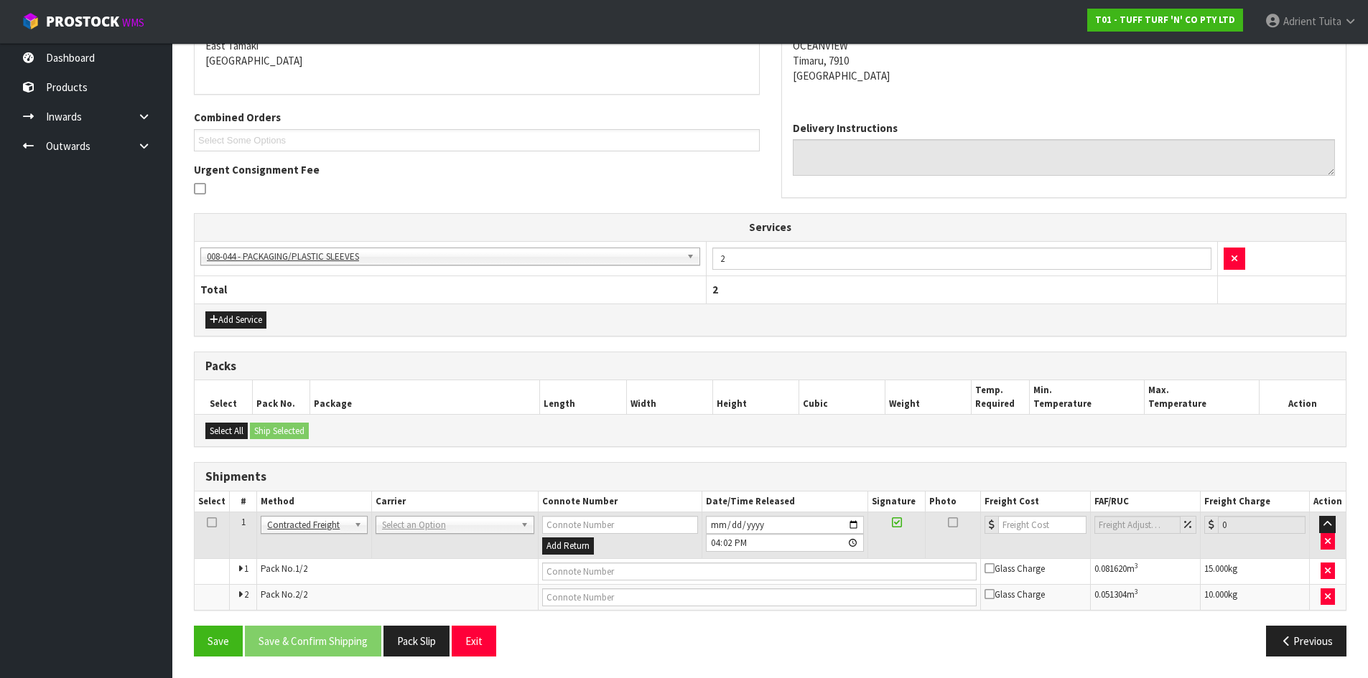
drag, startPoint x: 398, startPoint y: 541, endPoint x: 393, endPoint y: 550, distance: 9.6
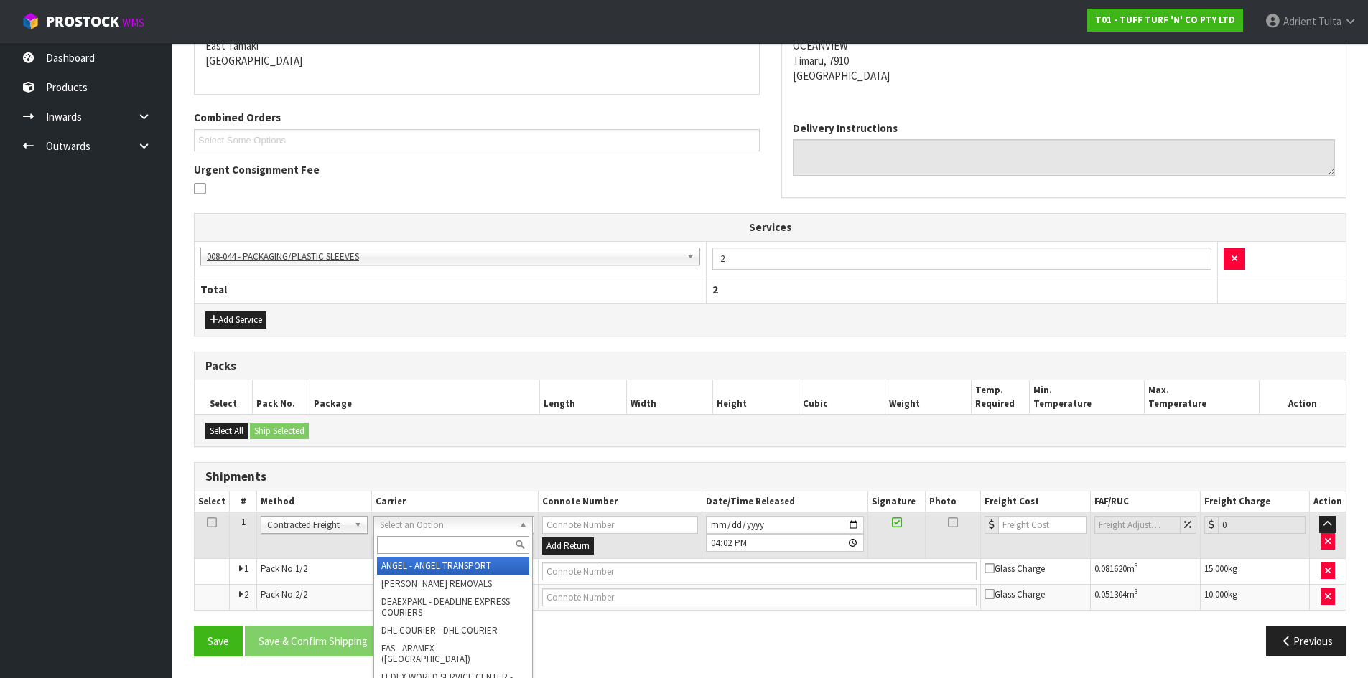
click at [393, 550] on input "text" at bounding box center [453, 545] width 152 height 18
type input "nzp"
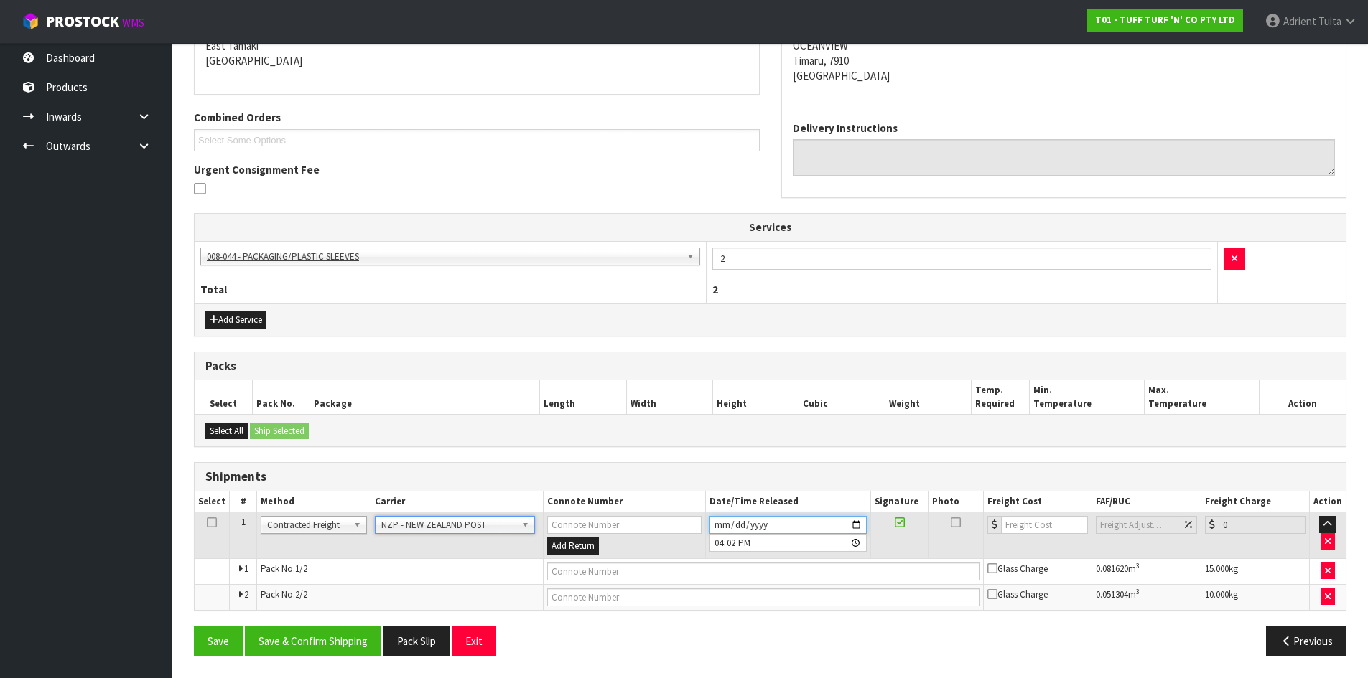
click at [859, 529] on input "[DATE]" at bounding box center [787, 525] width 157 height 18
type input "[DATE]"
click at [308, 634] on button "Save & Confirm Shipping" at bounding box center [313, 641] width 136 height 31
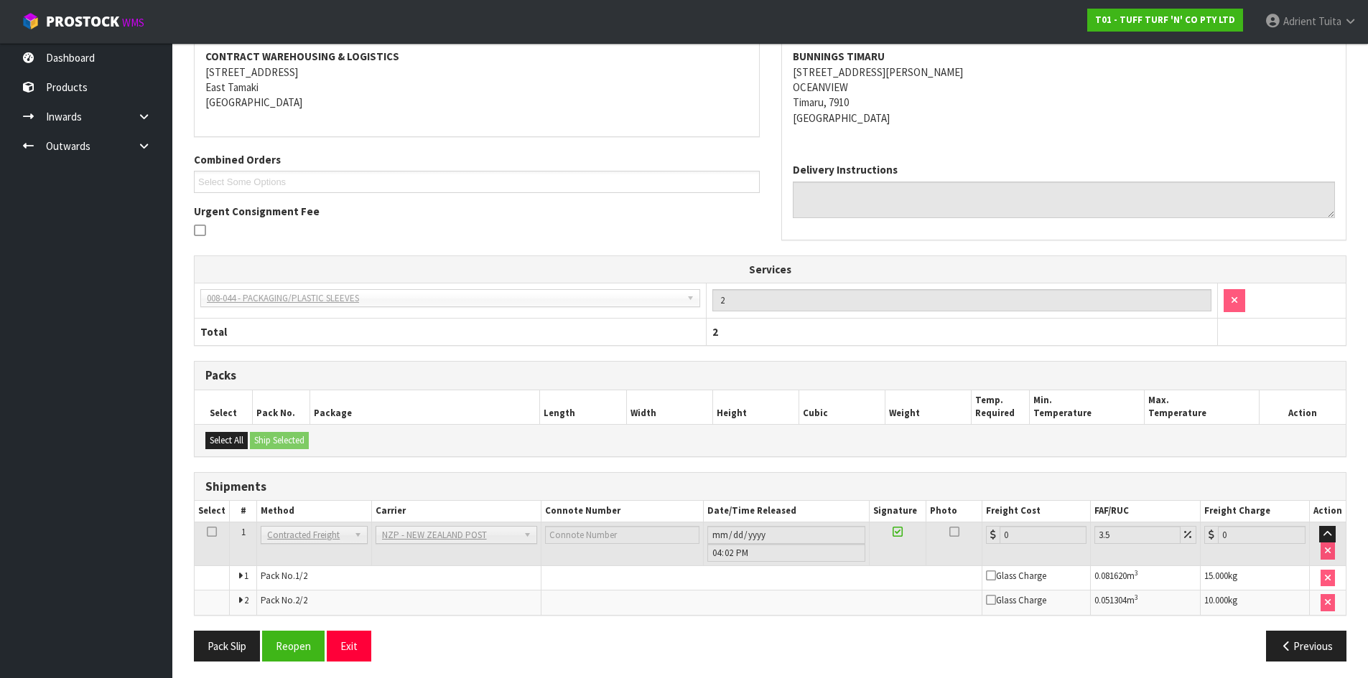
scroll to position [295, 0]
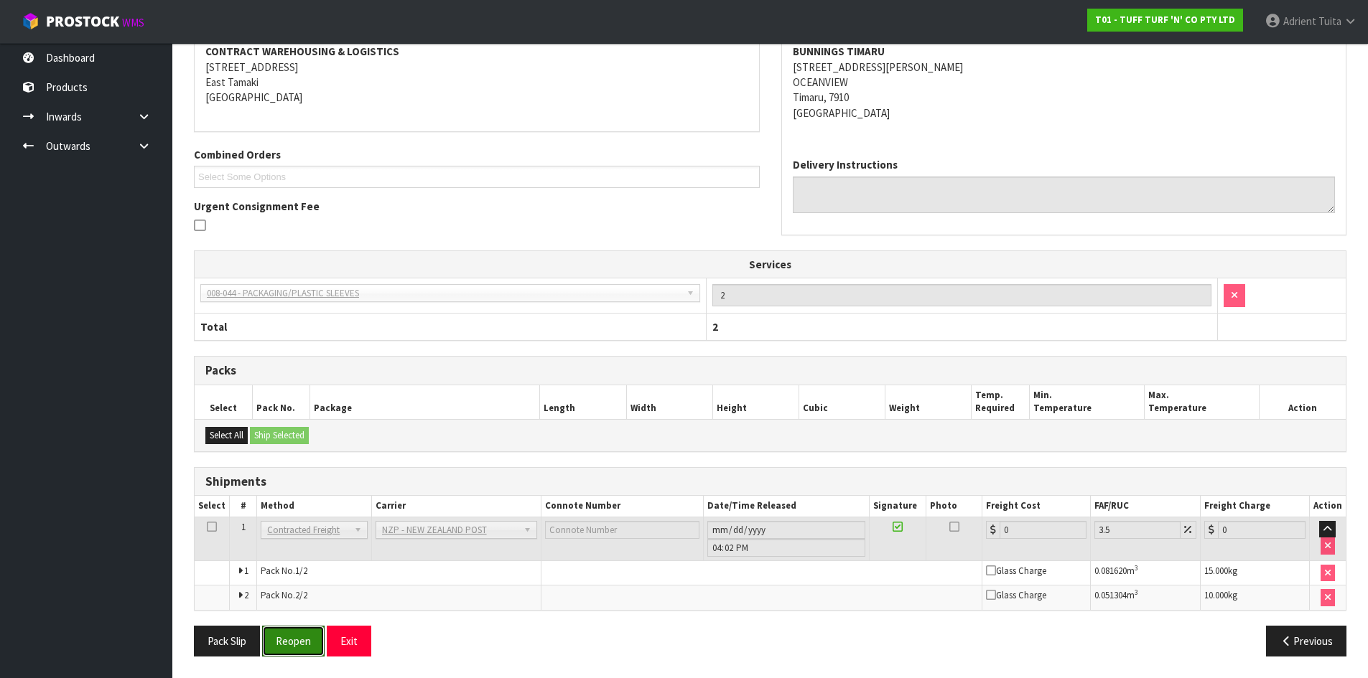
drag, startPoint x: 295, startPoint y: 641, endPoint x: 271, endPoint y: 610, distance: 39.4
click at [293, 641] on button "Reopen" at bounding box center [293, 641] width 62 height 31
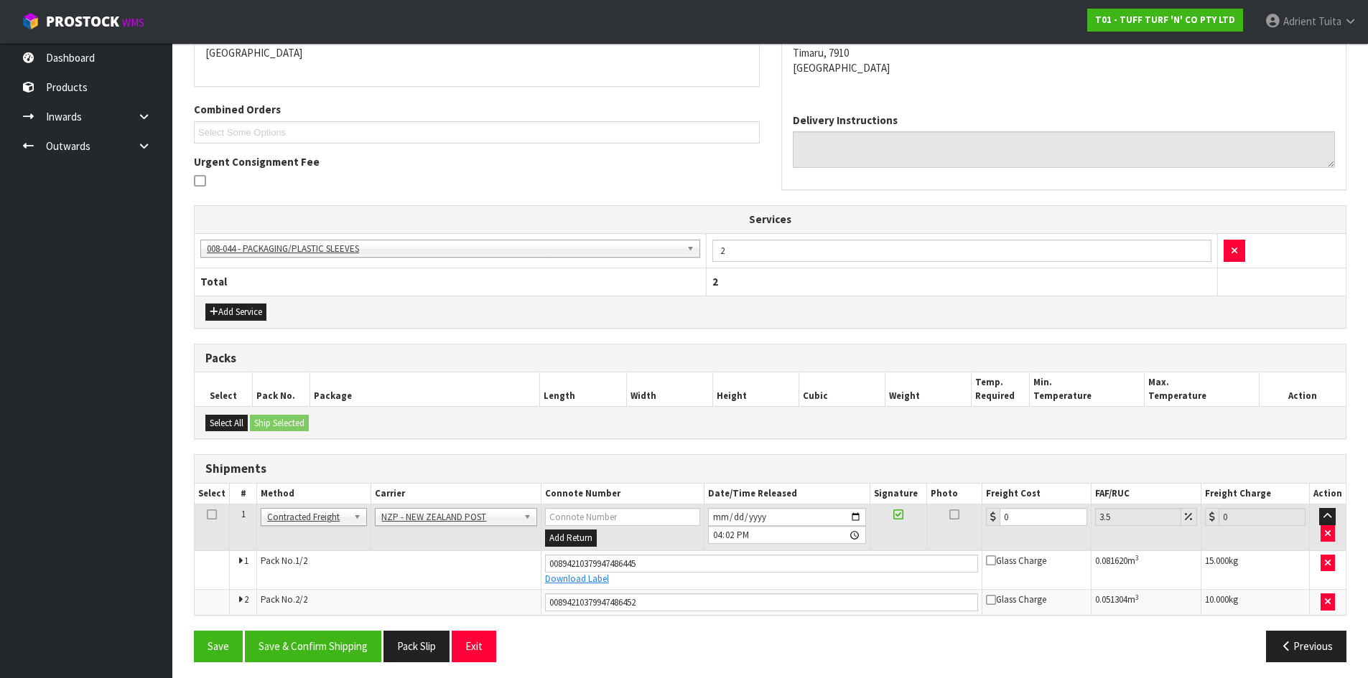
scroll to position [330, 0]
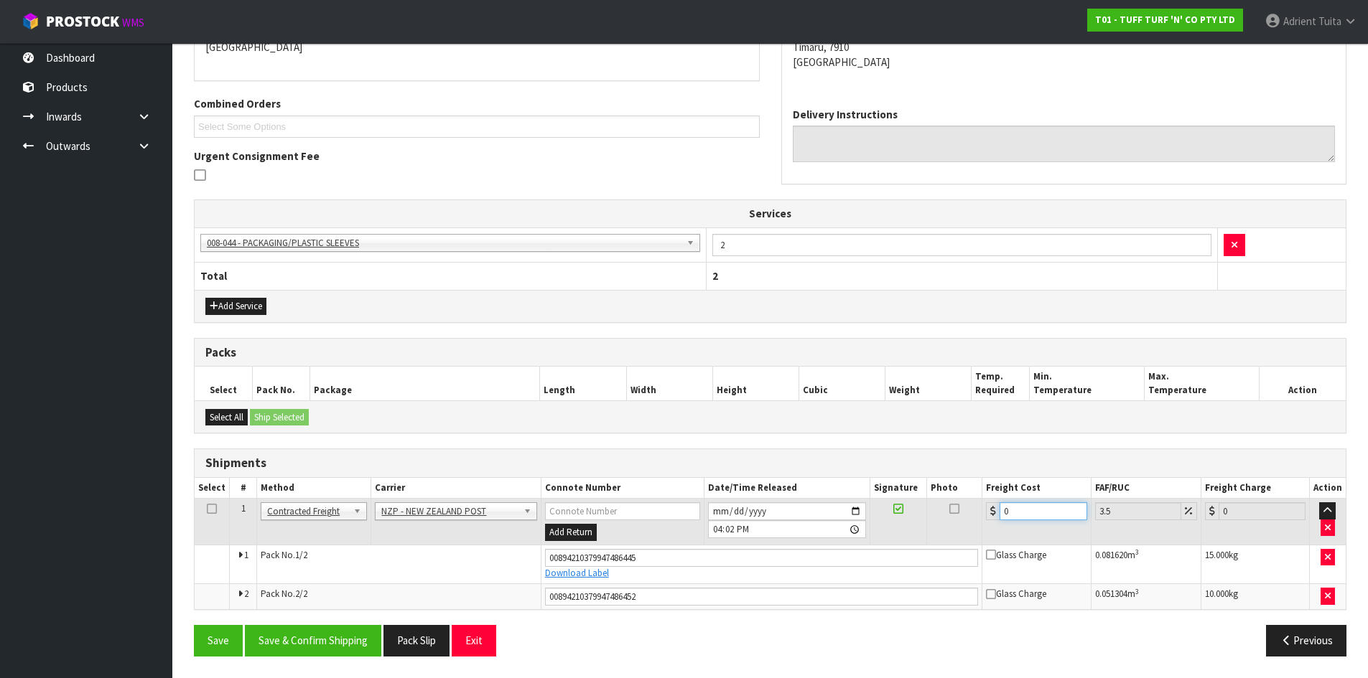
click at [1013, 515] on input "0" at bounding box center [1042, 512] width 87 height 18
type input "3"
type input "3.1"
type input "36"
type input "37.26"
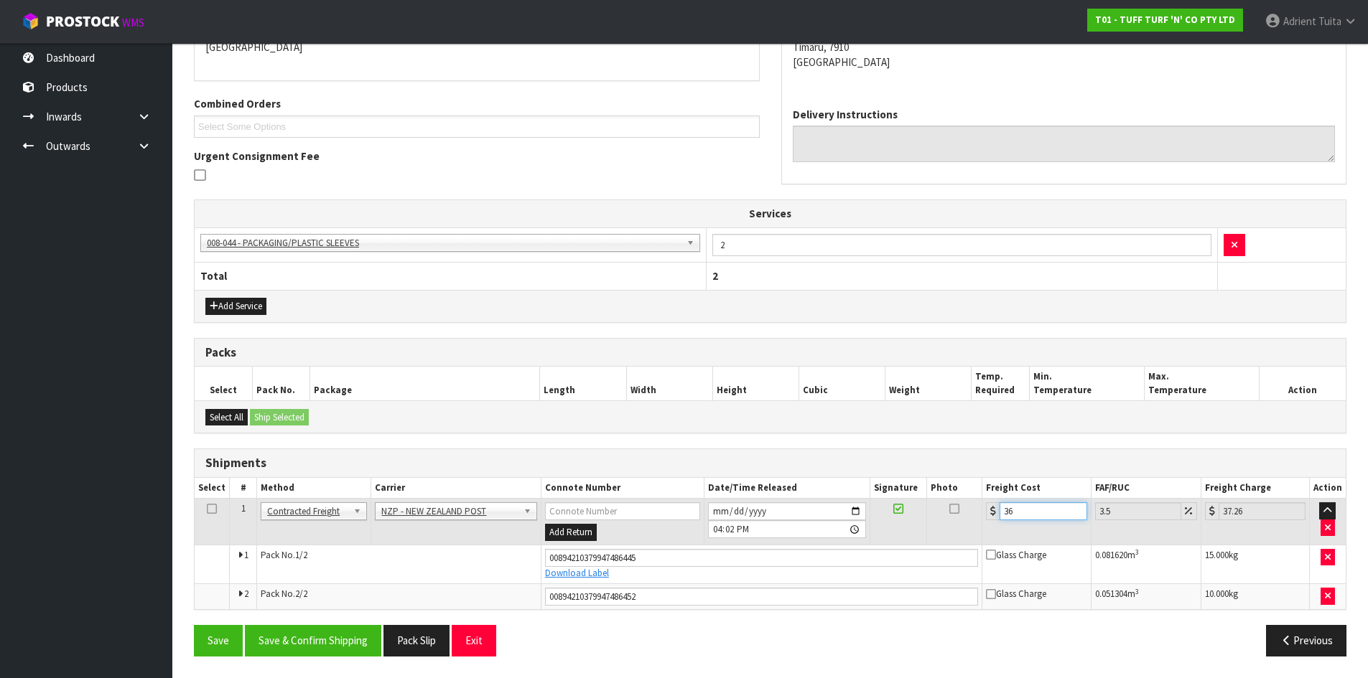
type input "36.5"
type input "37.78"
type input "36.55"
type input "37.83"
type input "36.55"
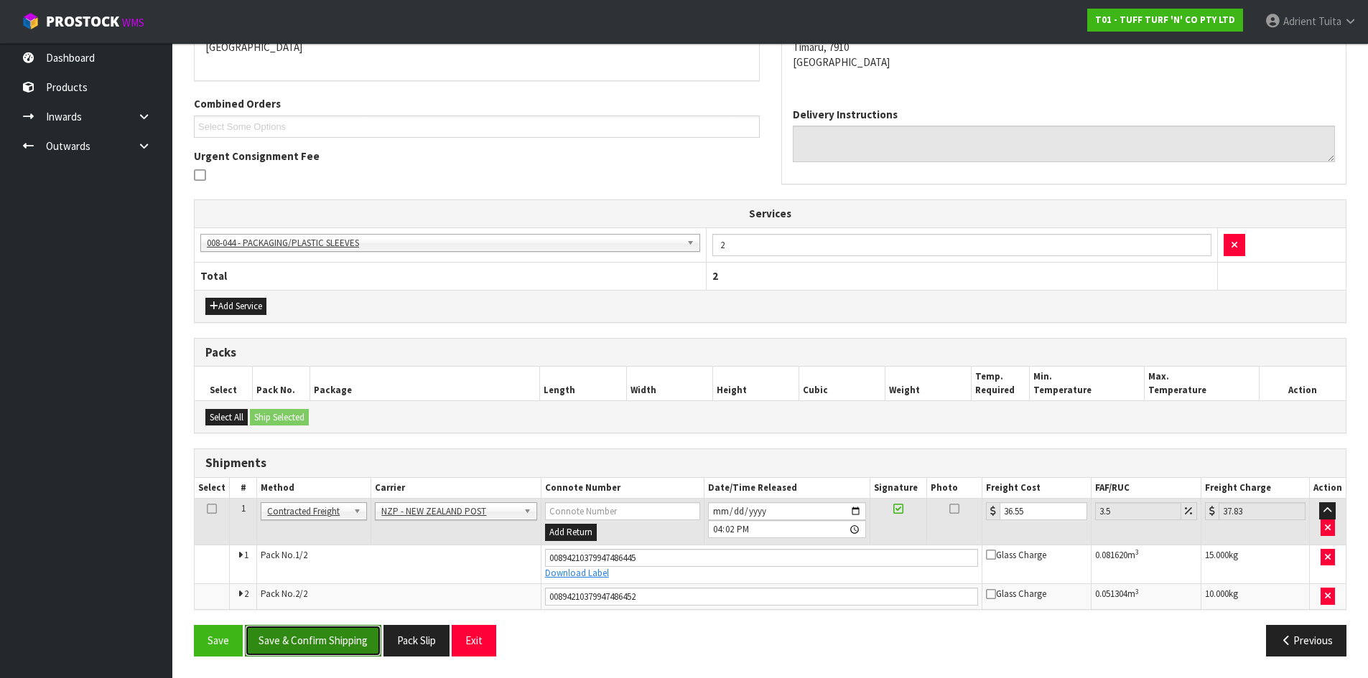
click at [333, 634] on button "Save & Confirm Shipping" at bounding box center [313, 640] width 136 height 31
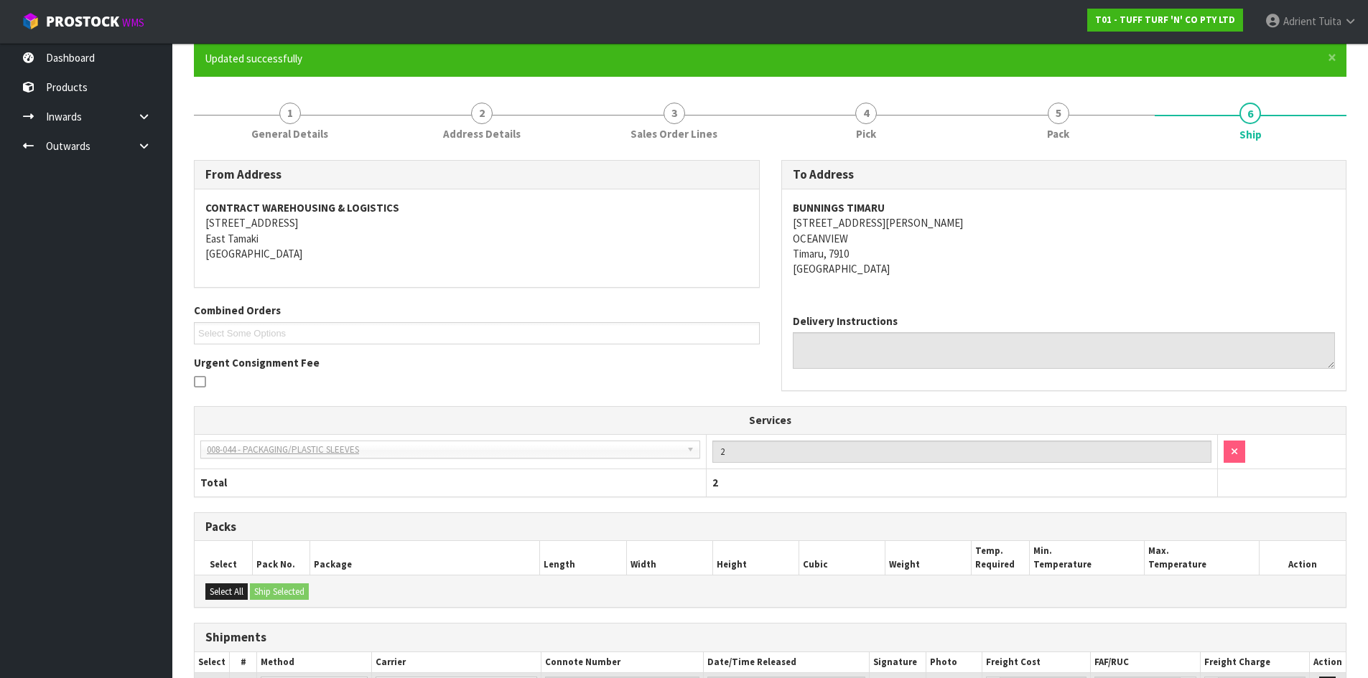
scroll to position [289, 0]
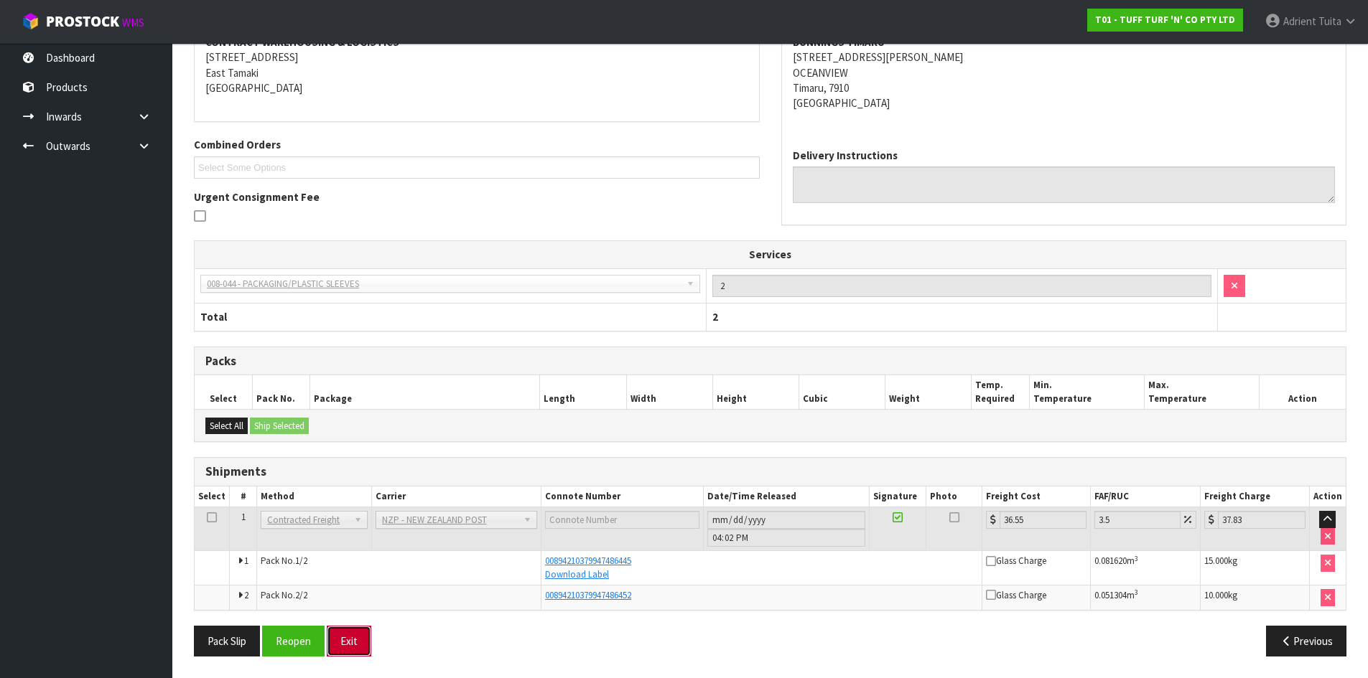
click at [356, 640] on button "Exit" at bounding box center [349, 641] width 45 height 31
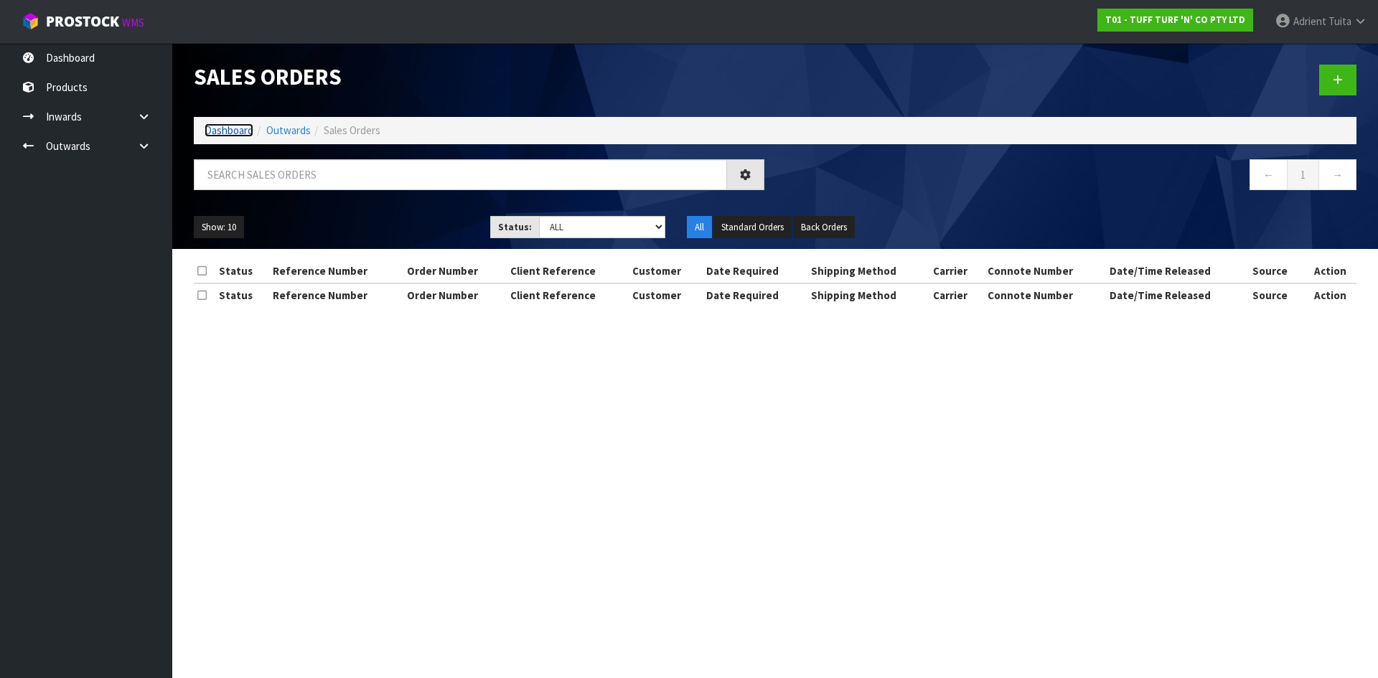
click at [222, 136] on link "Dashboard" at bounding box center [229, 130] width 49 height 14
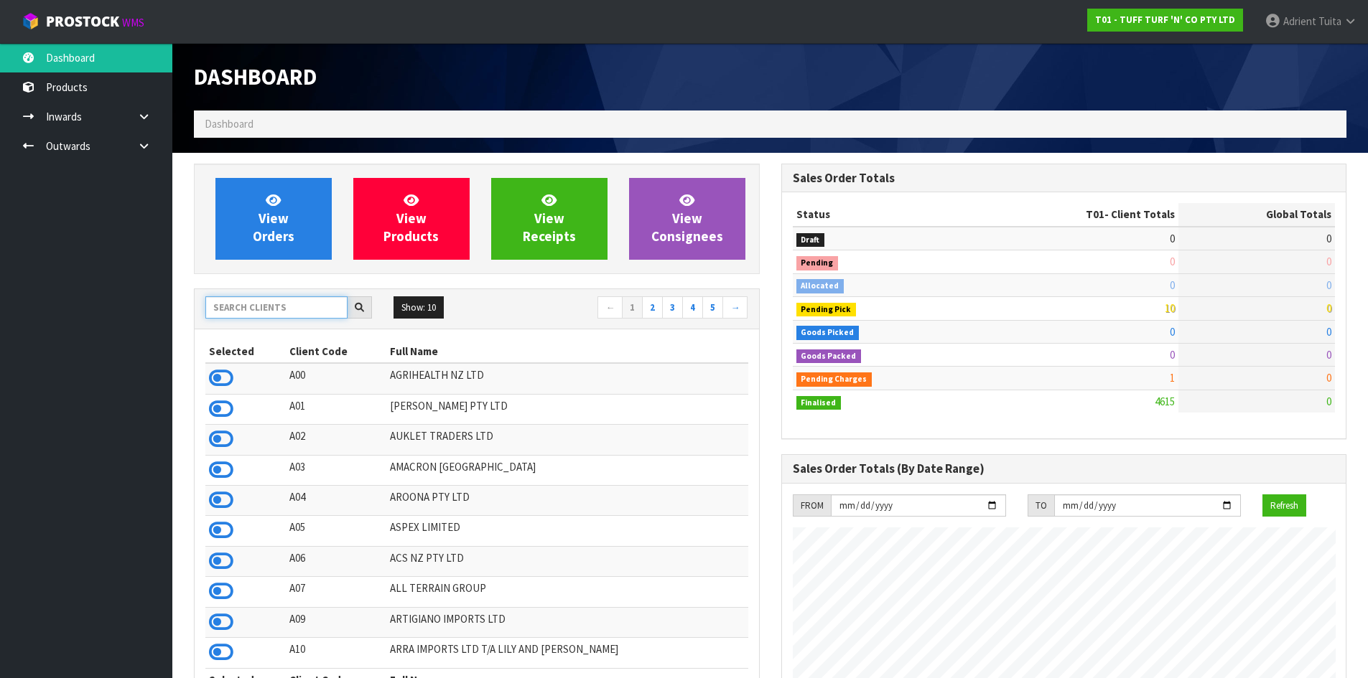
scroll to position [1088, 587]
click at [293, 316] on input "text" at bounding box center [276, 307] width 142 height 22
type input "C11"
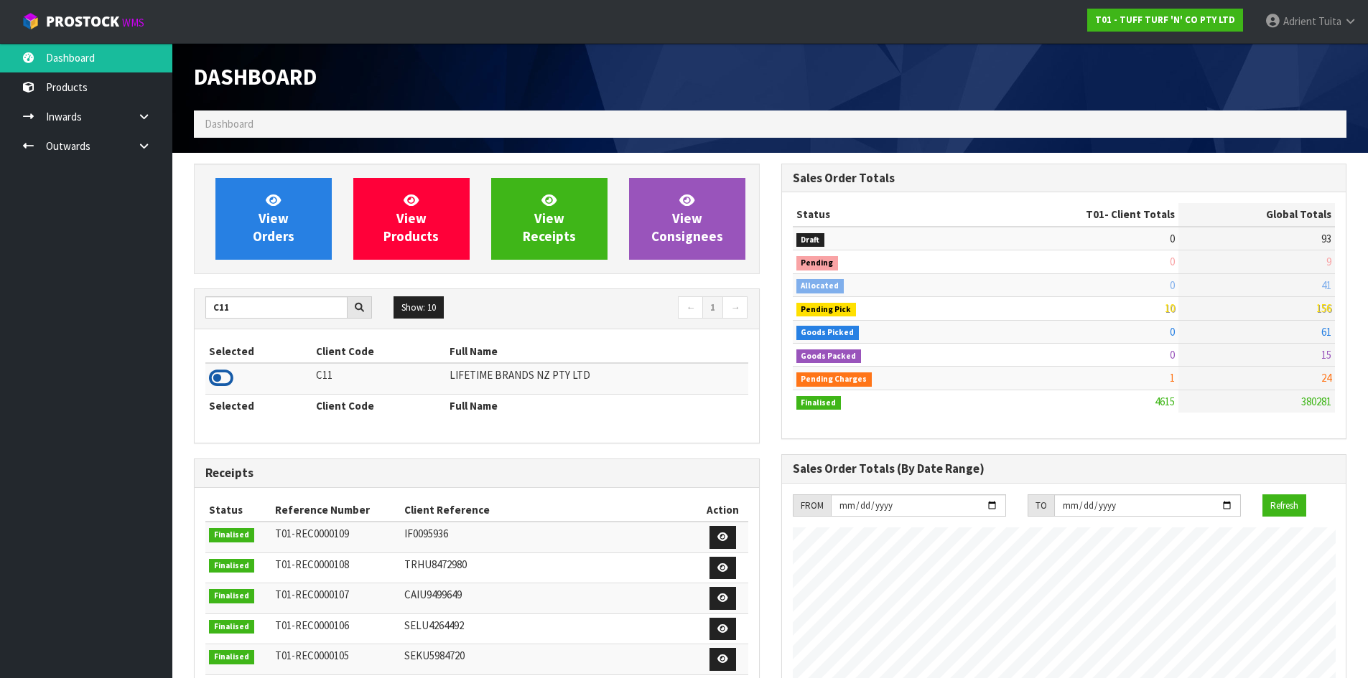
click at [210, 388] on icon at bounding box center [221, 379] width 24 height 22
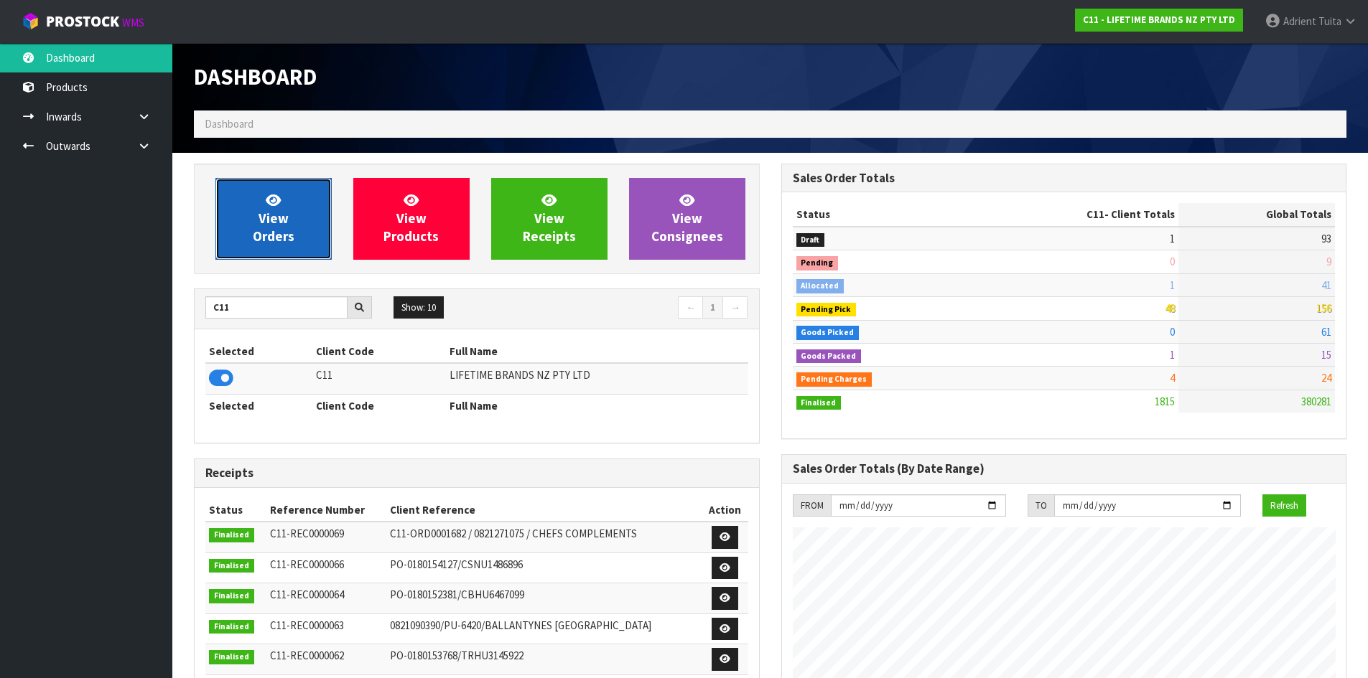
click at [274, 220] on span "View Orders" at bounding box center [274, 219] width 42 height 54
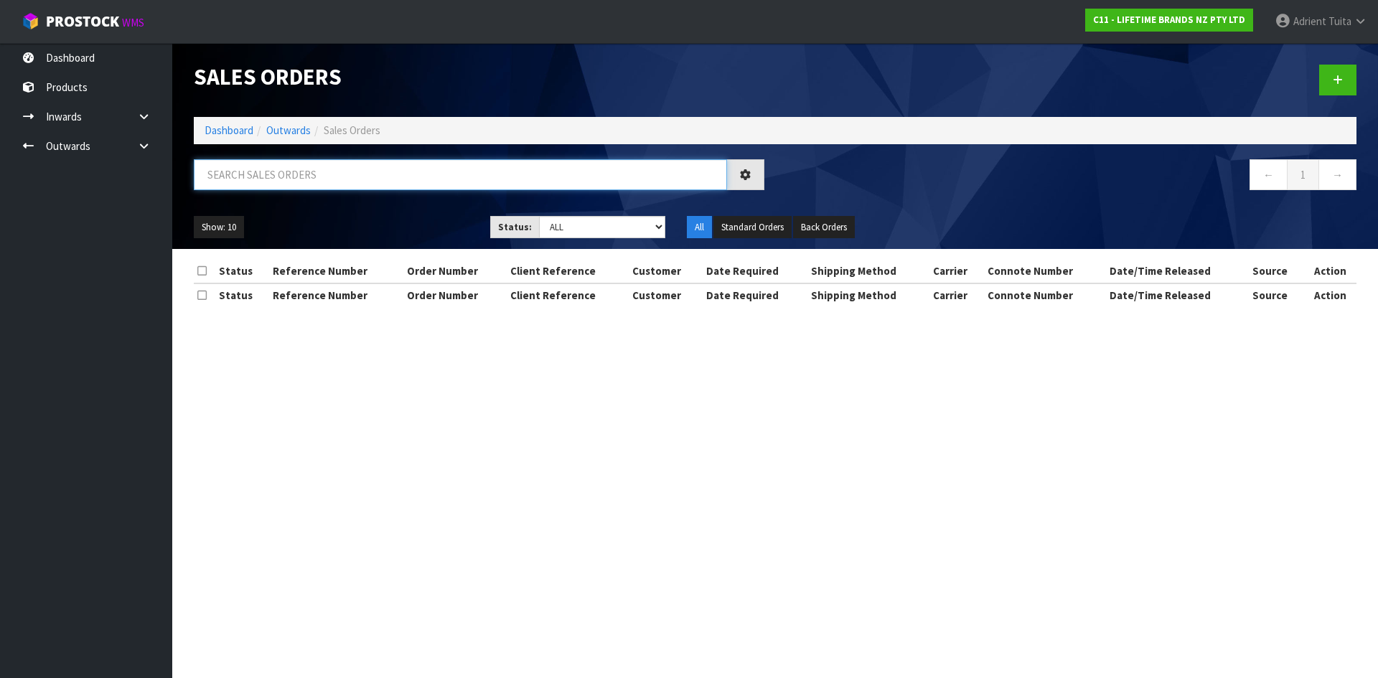
click at [296, 169] on input "text" at bounding box center [460, 174] width 533 height 31
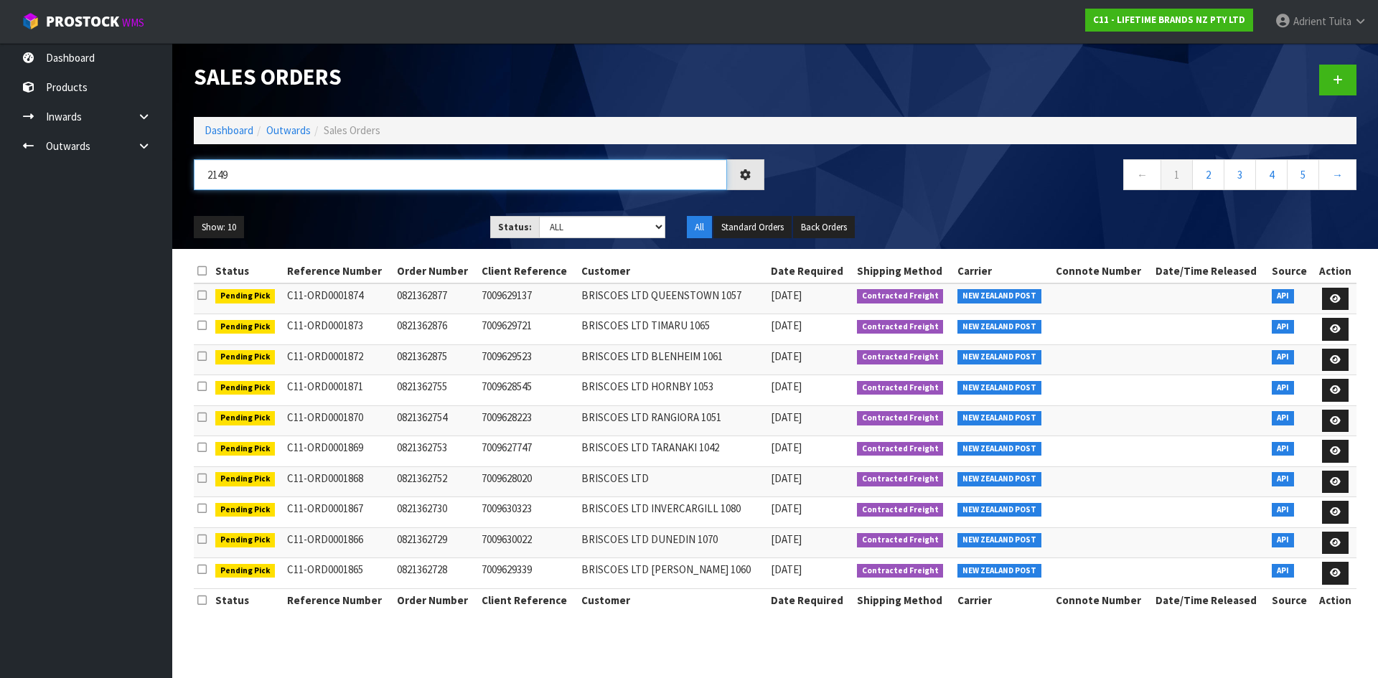
type input "2149"
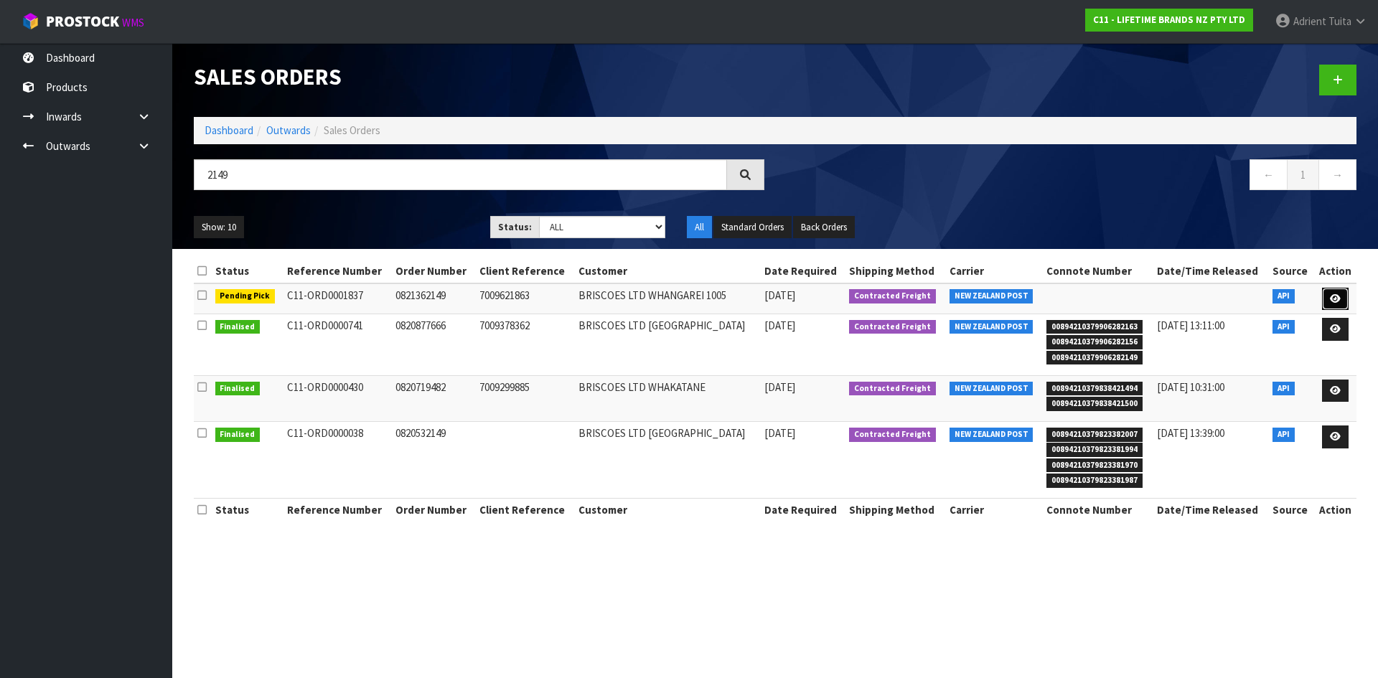
click at [1345, 299] on link at bounding box center [1335, 299] width 27 height 23
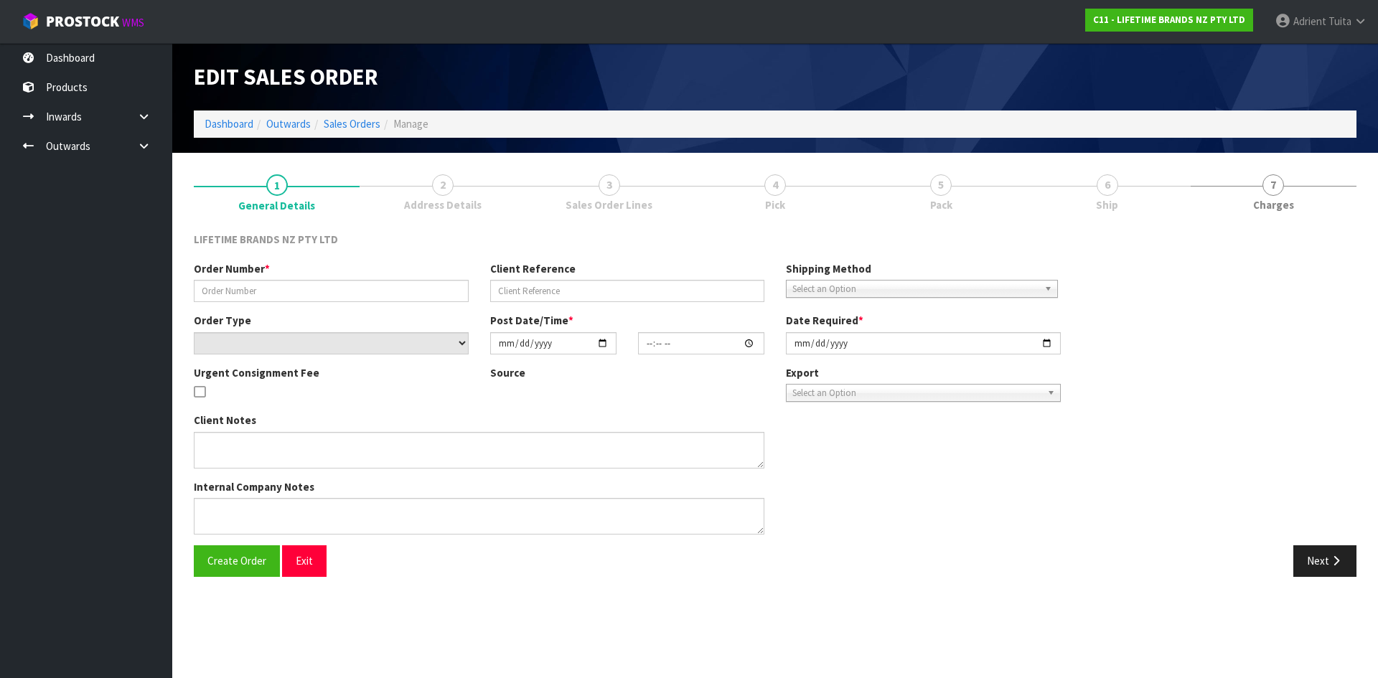
type input "0821362149"
type input "7009621863"
select select "number:0"
type input "[DATE]"
type input "10:18:55.000"
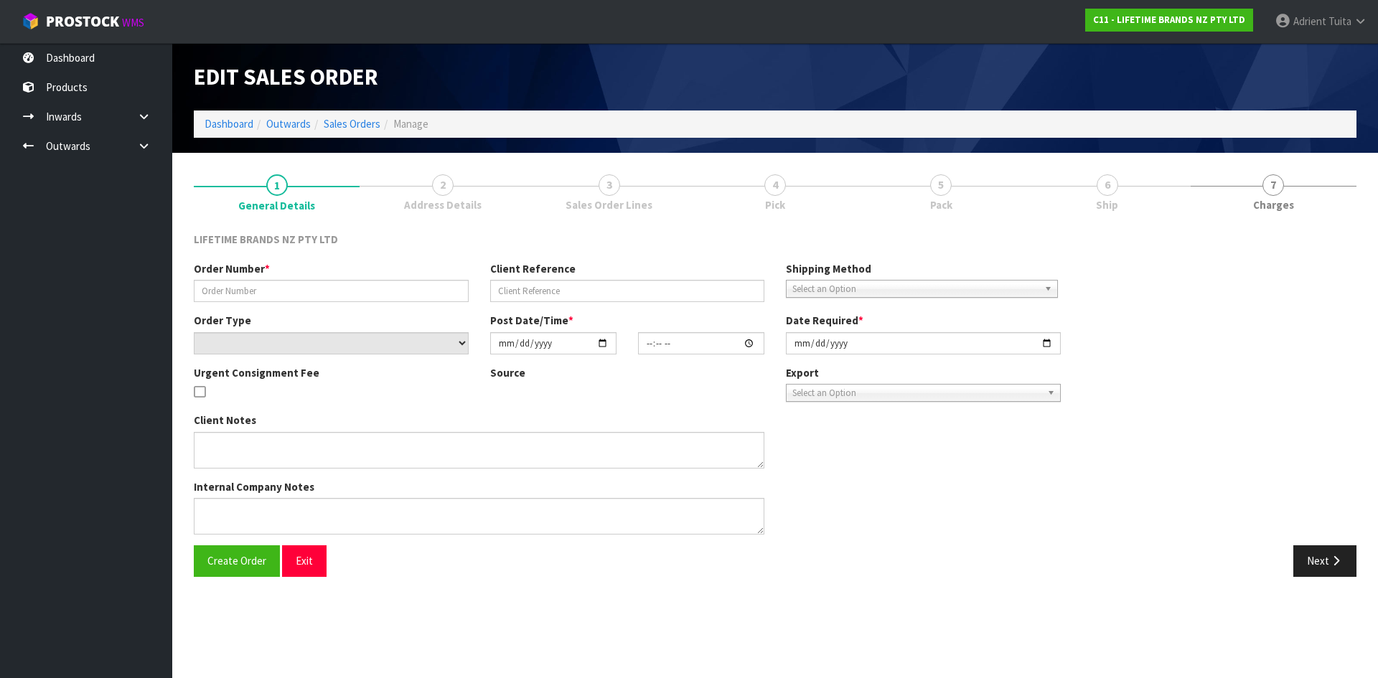
type input "[DATE]"
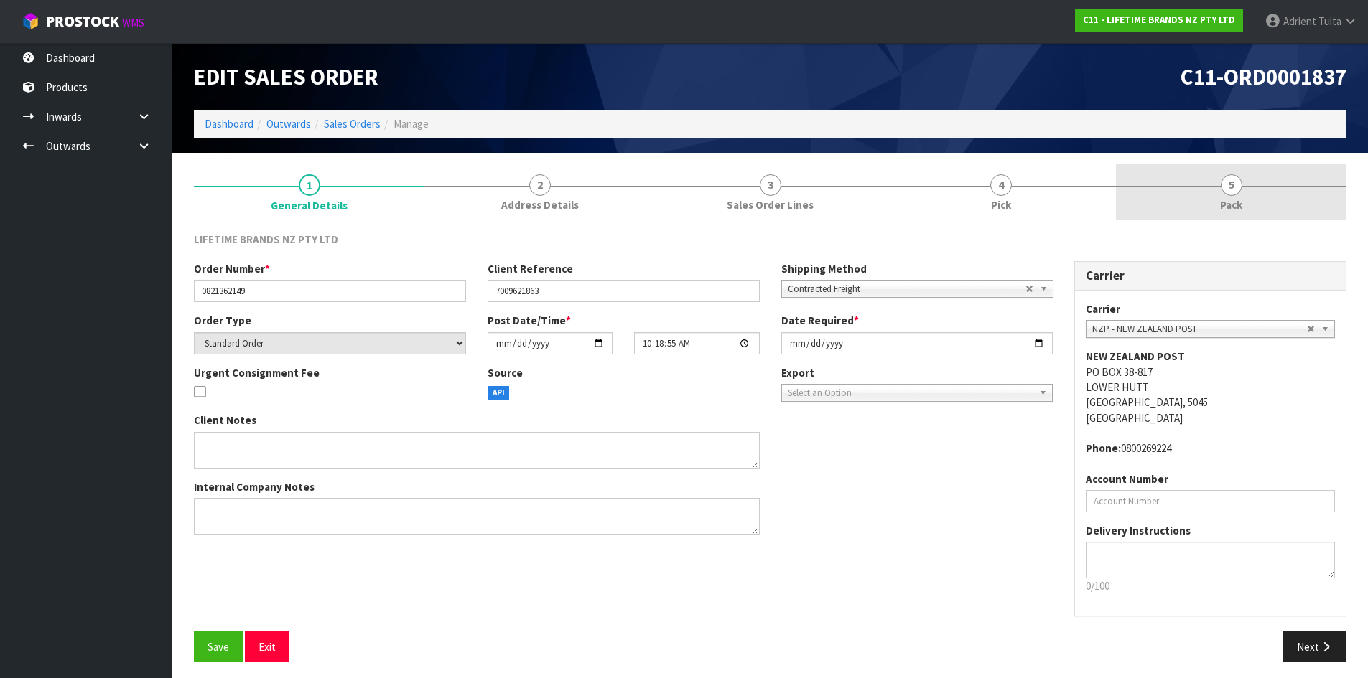
click at [1234, 205] on span "Pack" at bounding box center [1231, 204] width 22 height 15
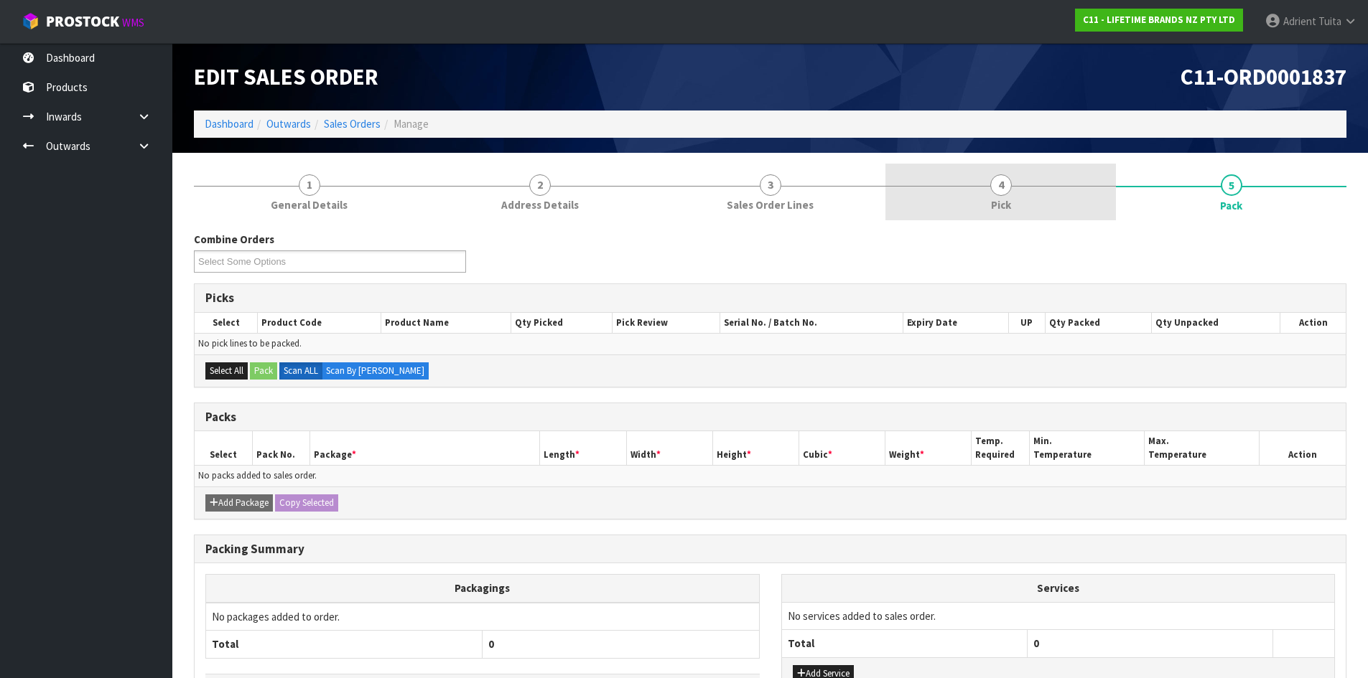
click at [1079, 182] on link "4 Pick" at bounding box center [1000, 192] width 230 height 57
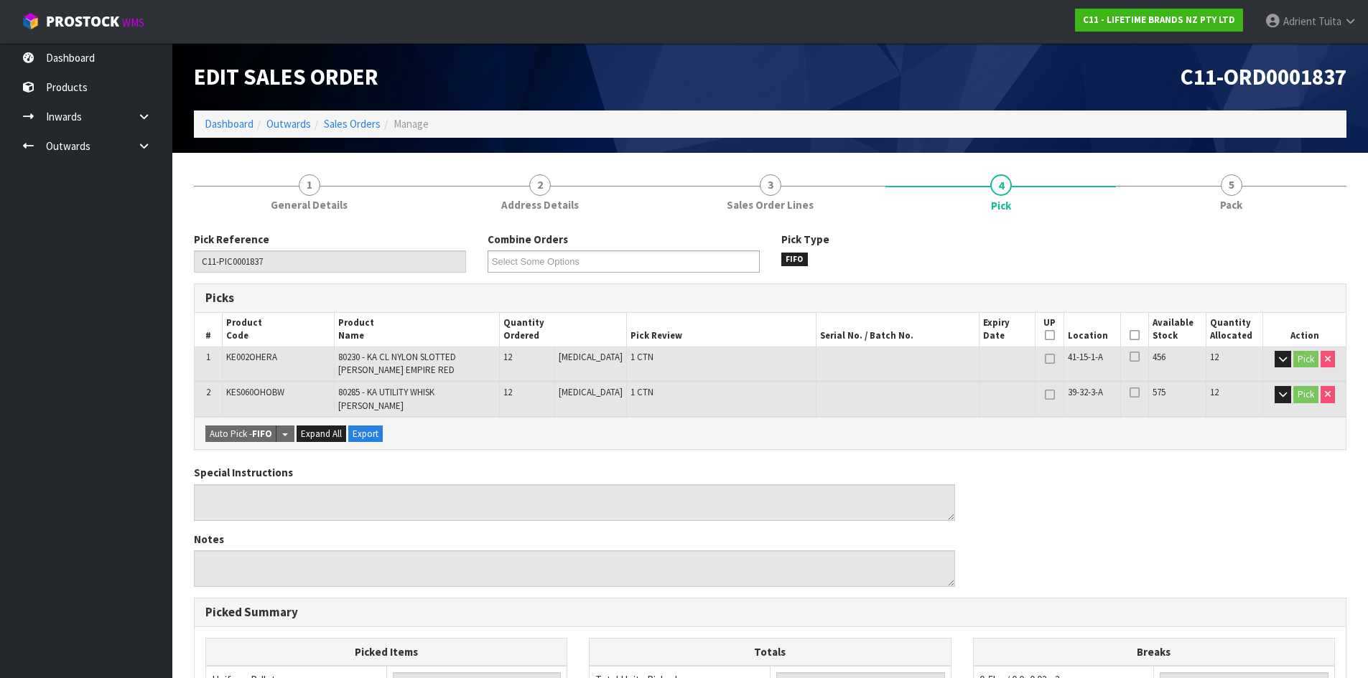
click at [1134, 335] on icon at bounding box center [1134, 335] width 10 height 1
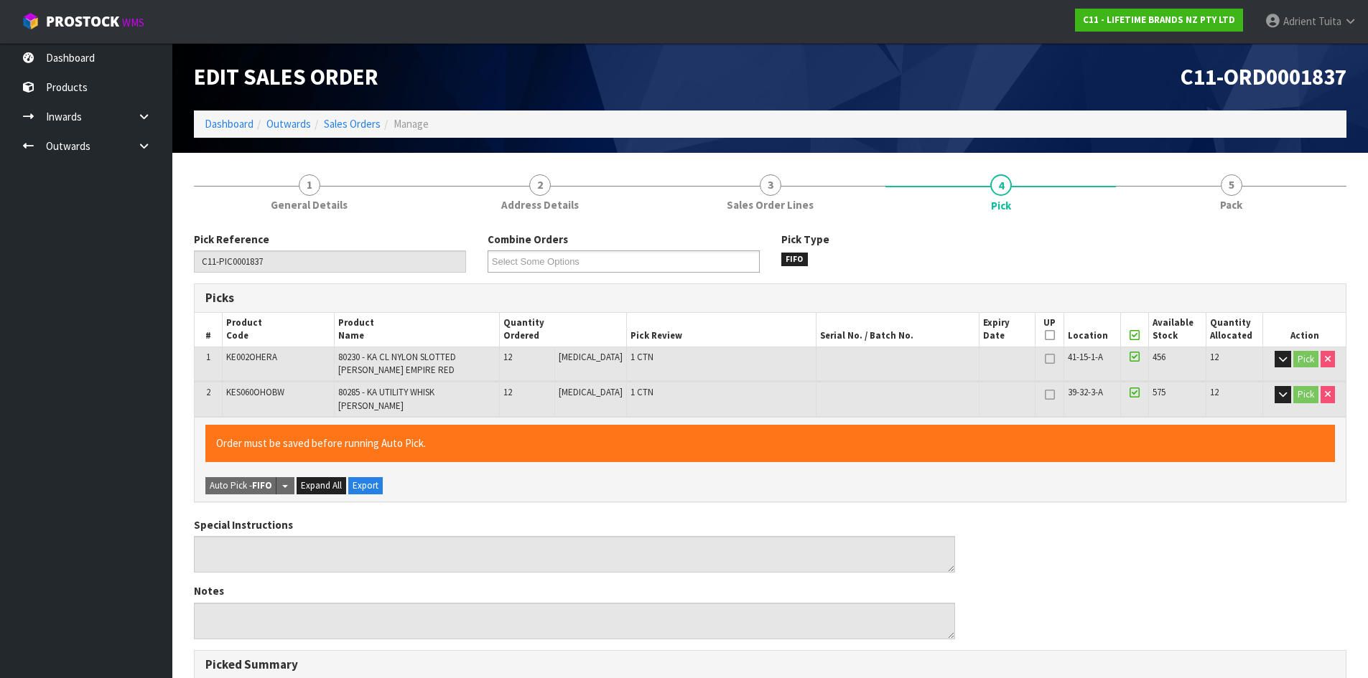
click at [1132, 335] on icon at bounding box center [1134, 335] width 10 height 1
click at [1133, 336] on icon at bounding box center [1134, 335] width 10 height 1
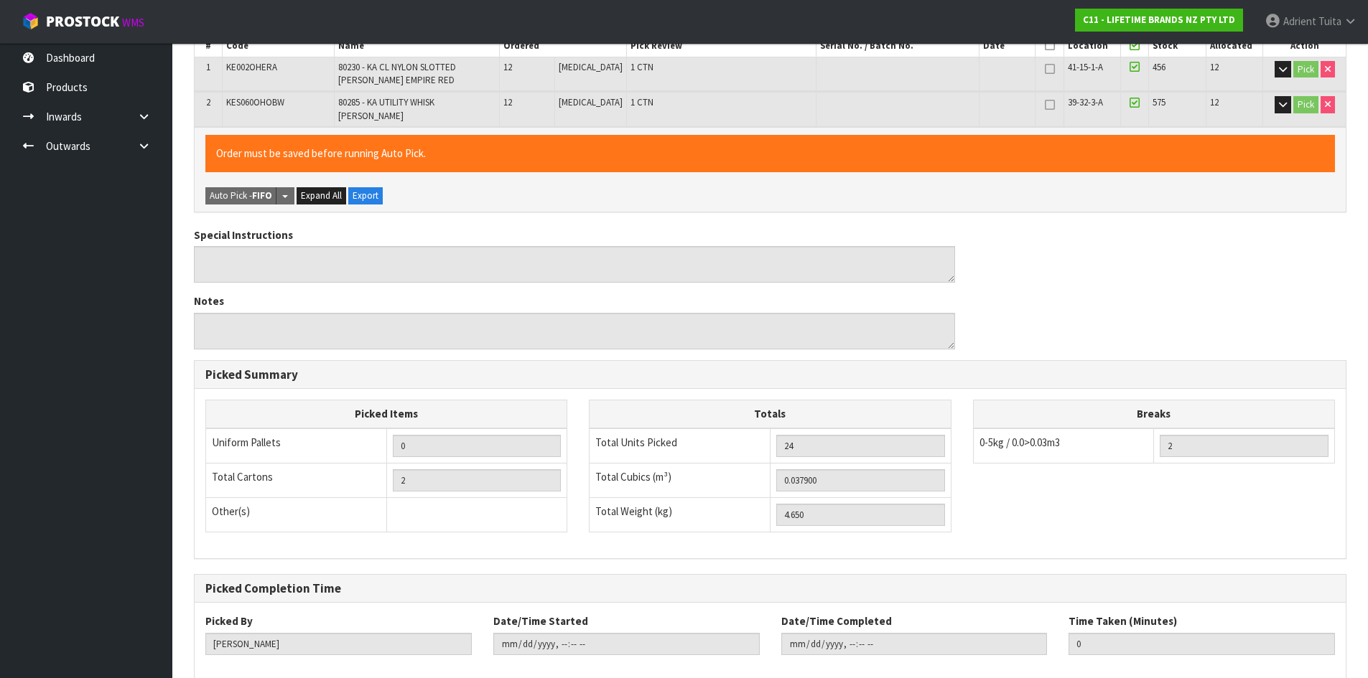
scroll to position [358, 0]
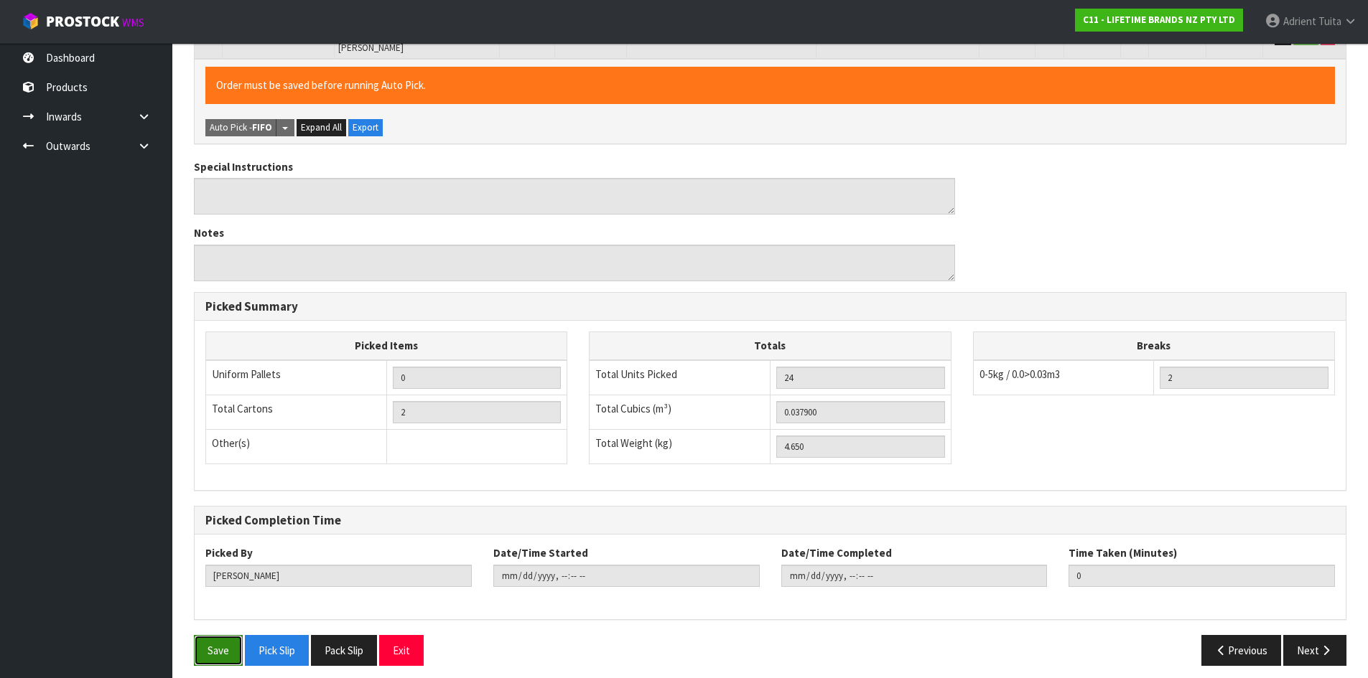
click at [207, 642] on button "Save" at bounding box center [218, 650] width 49 height 31
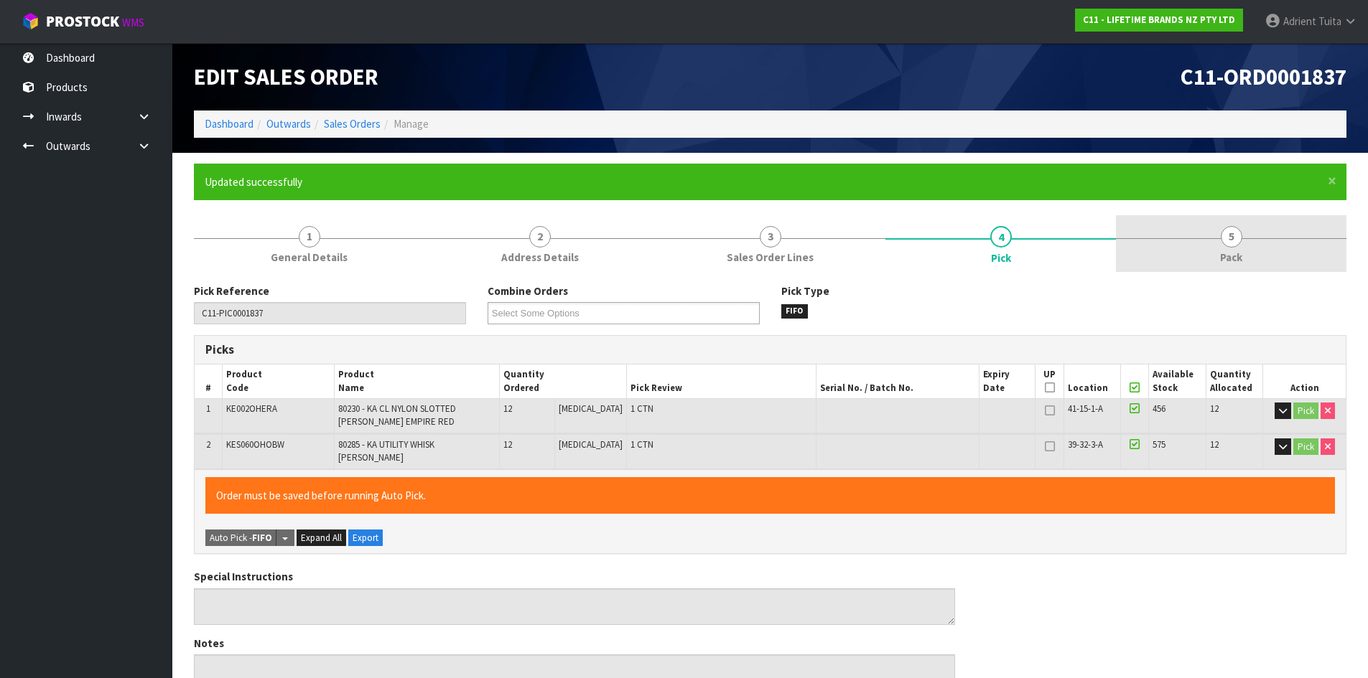
type input "[PERSON_NAME]"
type input "[DATE]T16:20:31"
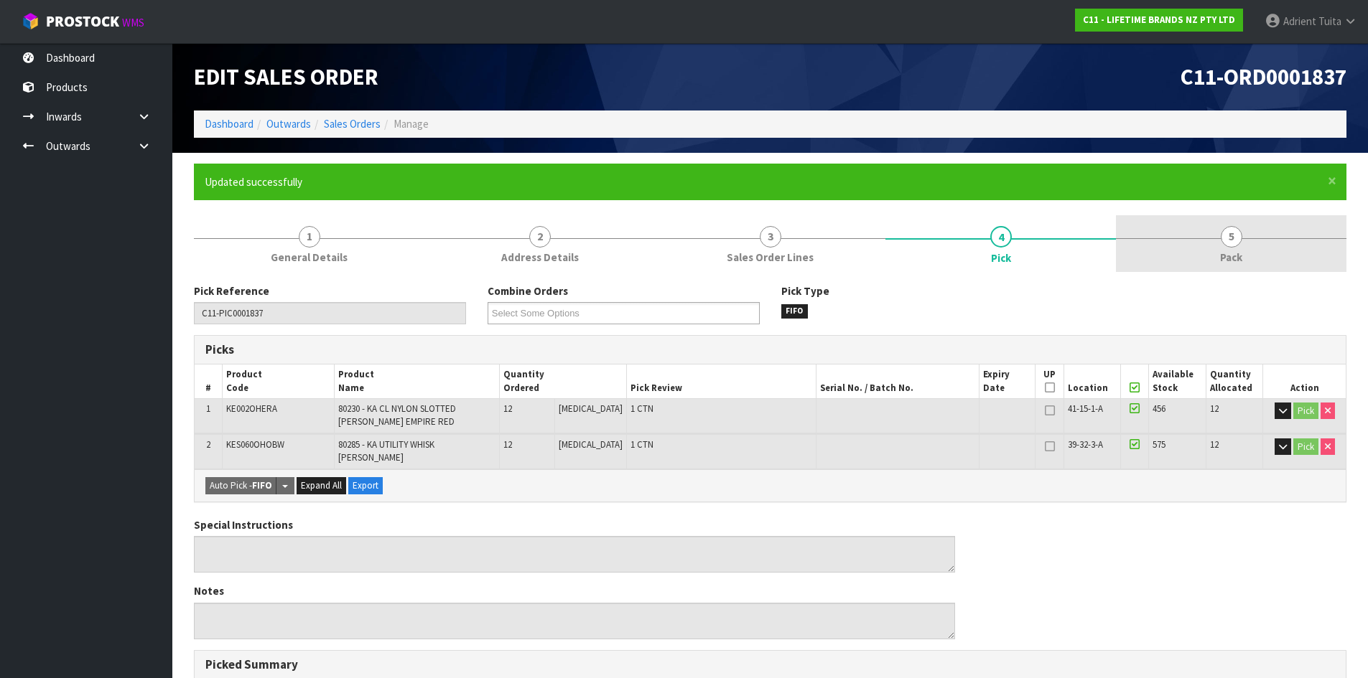
drag, startPoint x: 1242, startPoint y: 271, endPoint x: 1236, endPoint y: 263, distance: 9.8
click at [1243, 266] on link "5 Pack" at bounding box center [1231, 243] width 230 height 57
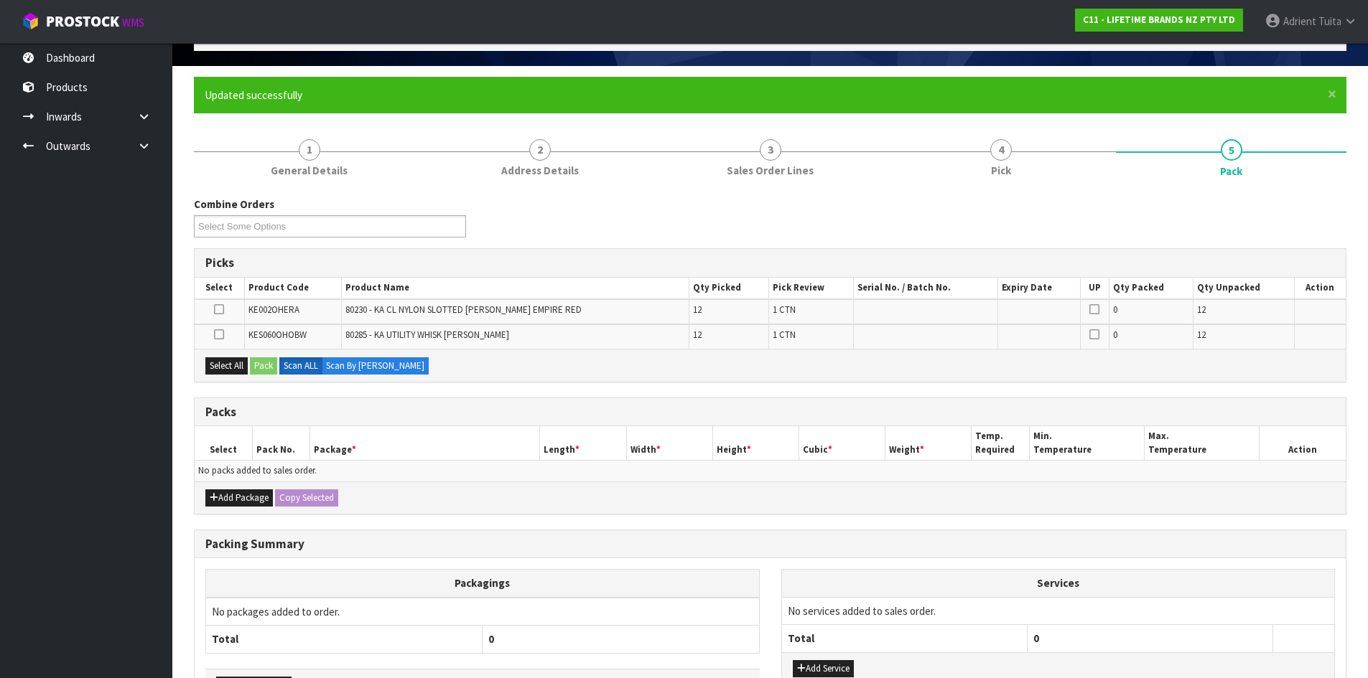
scroll to position [189, 0]
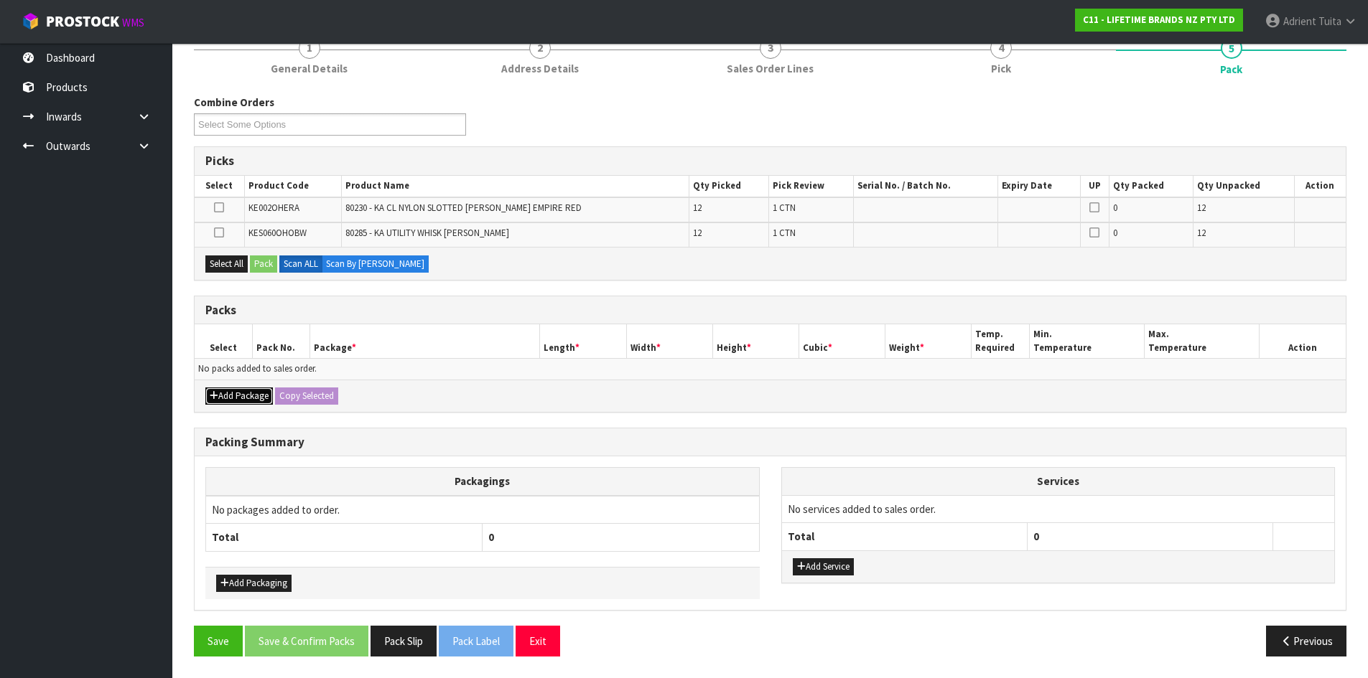
click at [240, 391] on button "Add Package" at bounding box center [238, 396] width 67 height 17
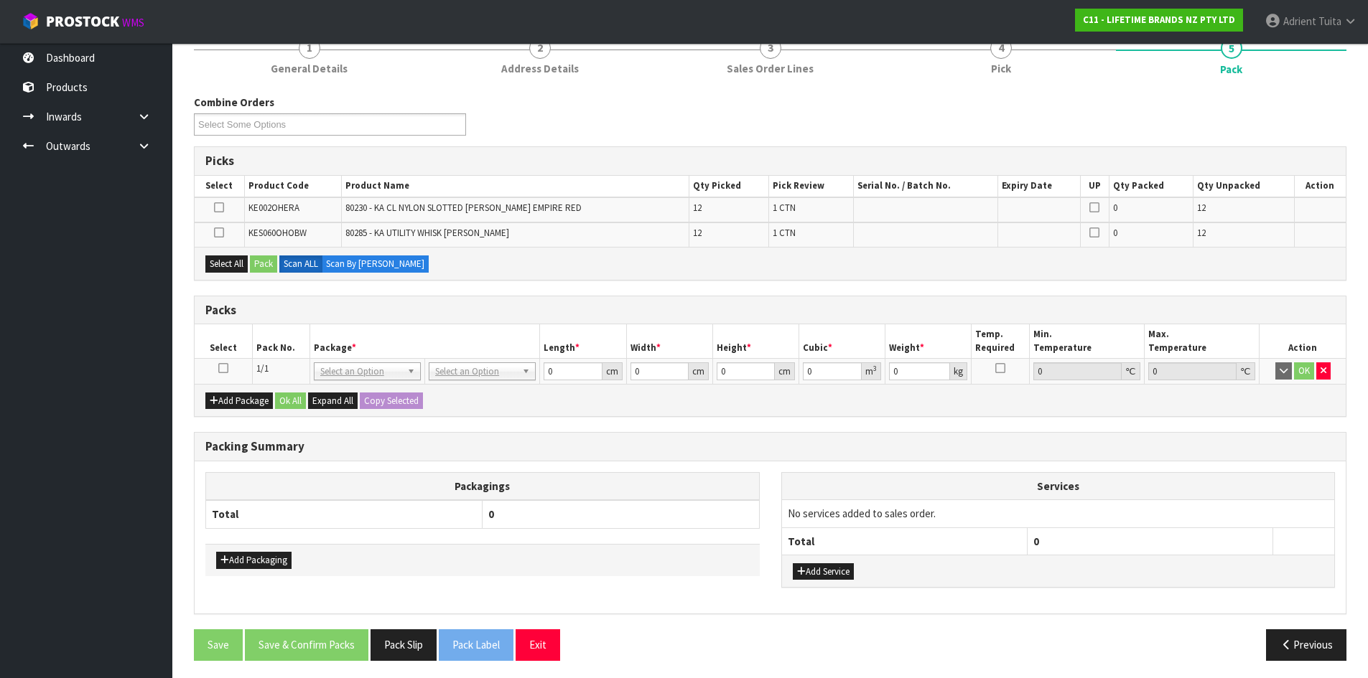
click at [223, 369] on icon at bounding box center [223, 368] width 10 height 1
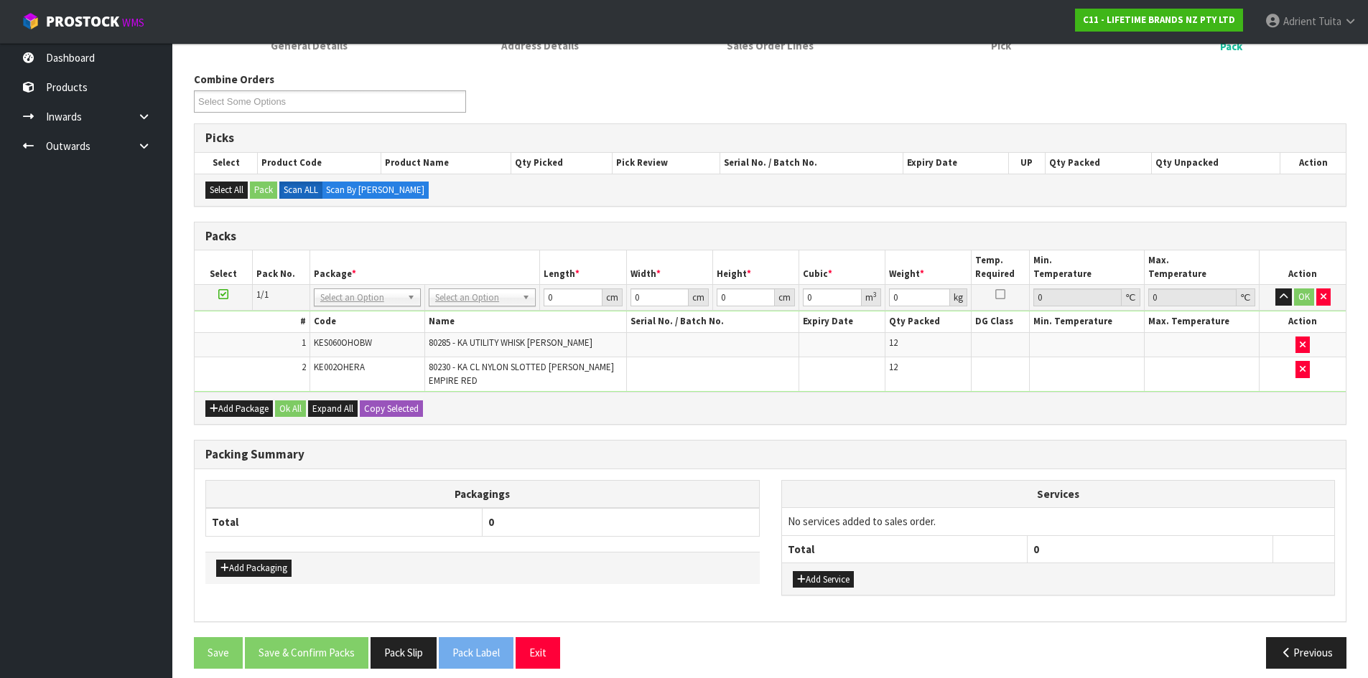
scroll to position [224, 0]
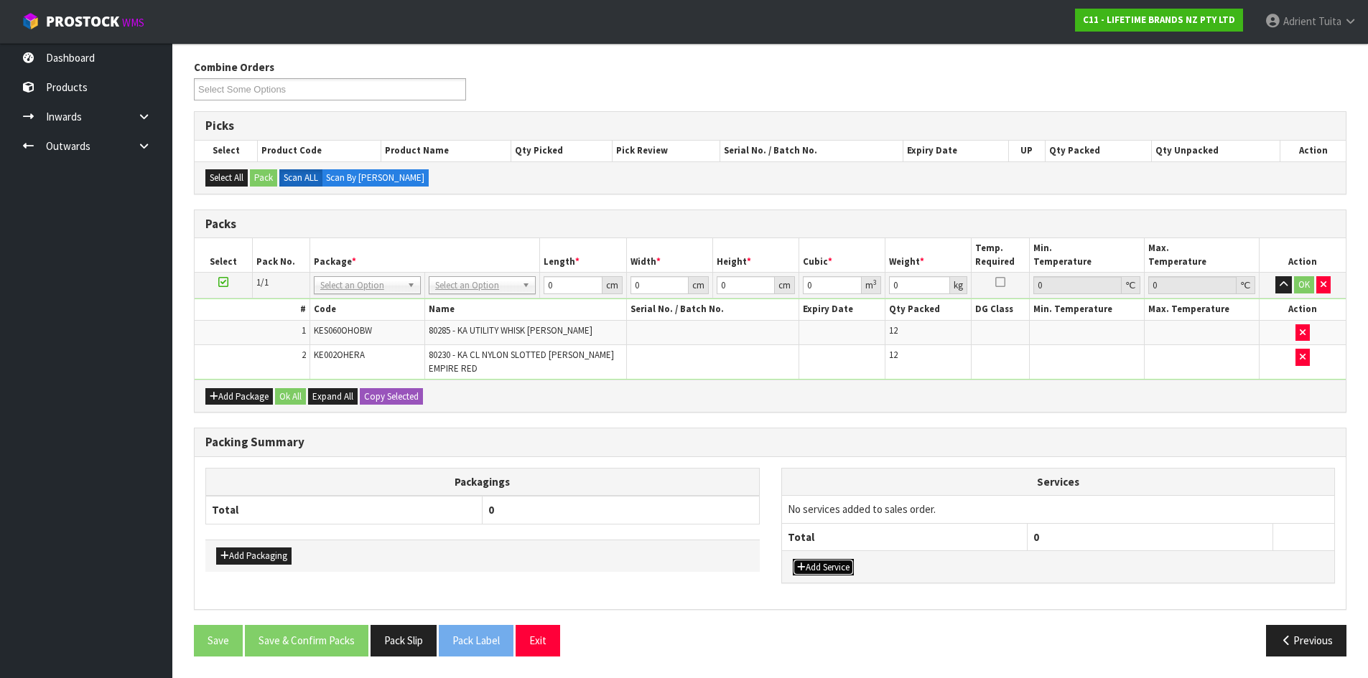
click at [852, 569] on button "Add Service" at bounding box center [823, 567] width 61 height 17
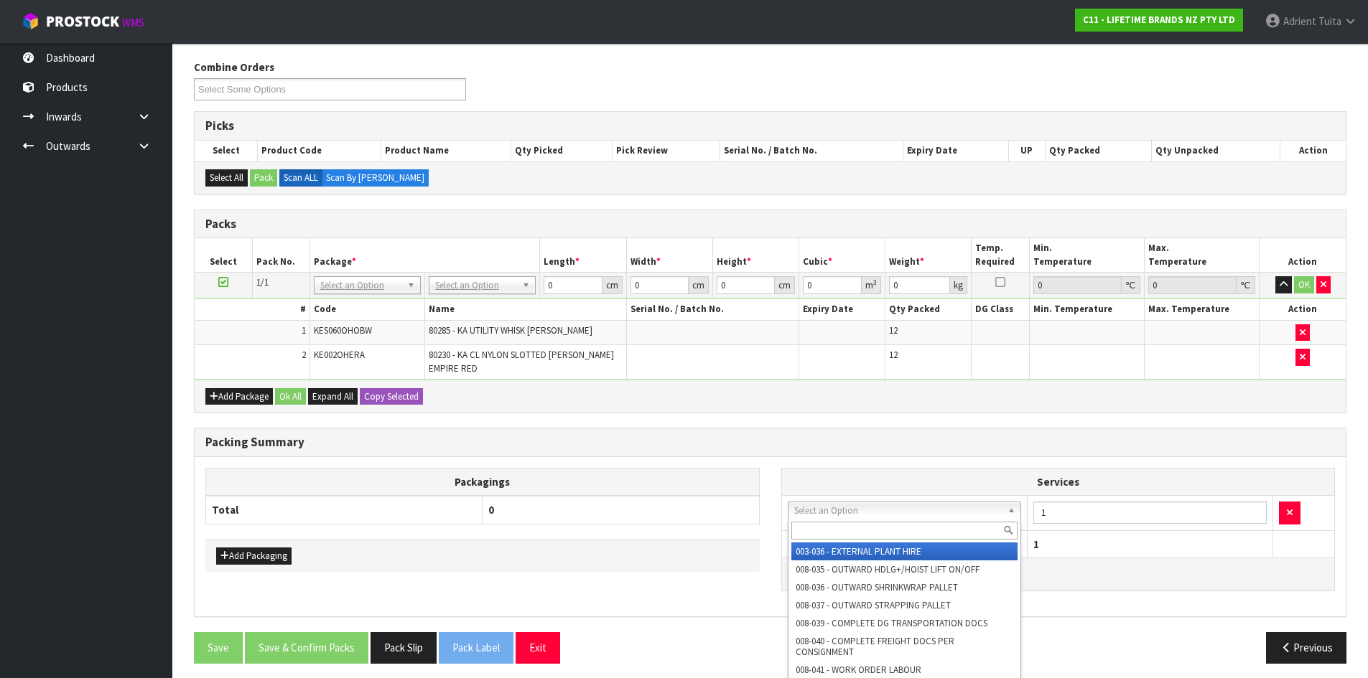
click at [861, 523] on input "text" at bounding box center [904, 531] width 227 height 18
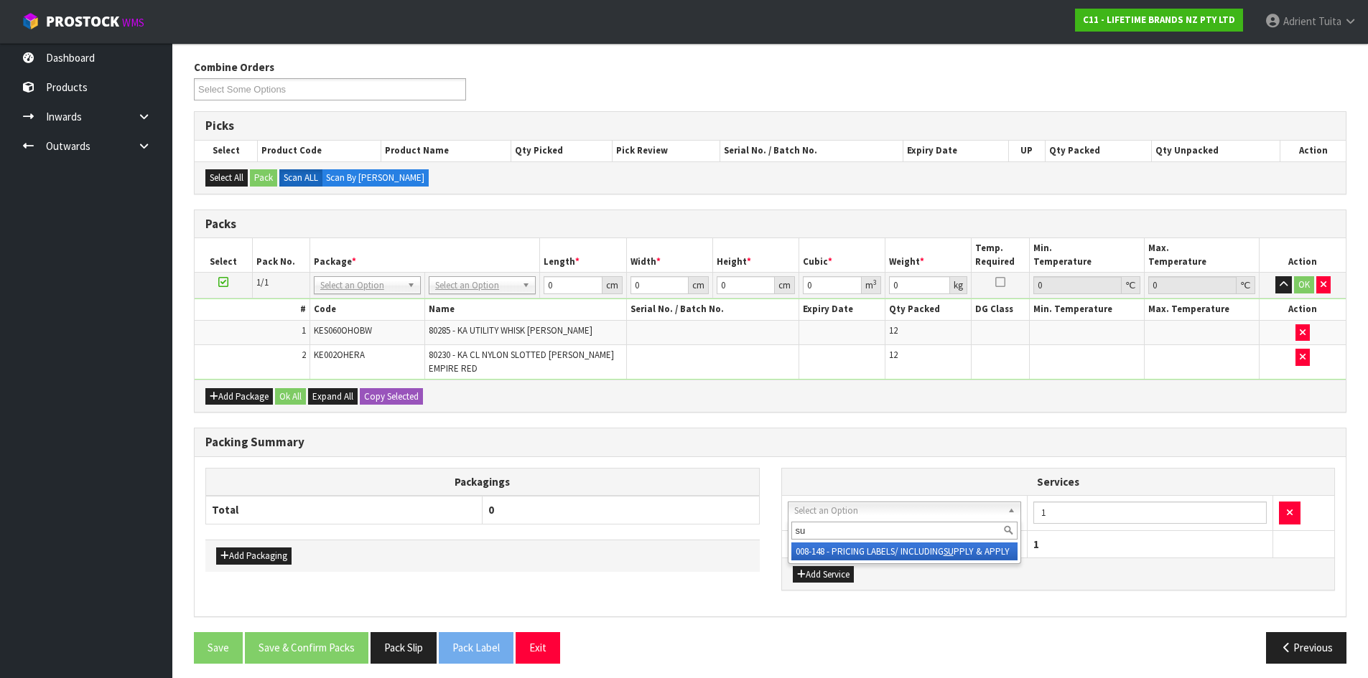
type input "su"
click at [861, 542] on div "su" at bounding box center [904, 531] width 233 height 24
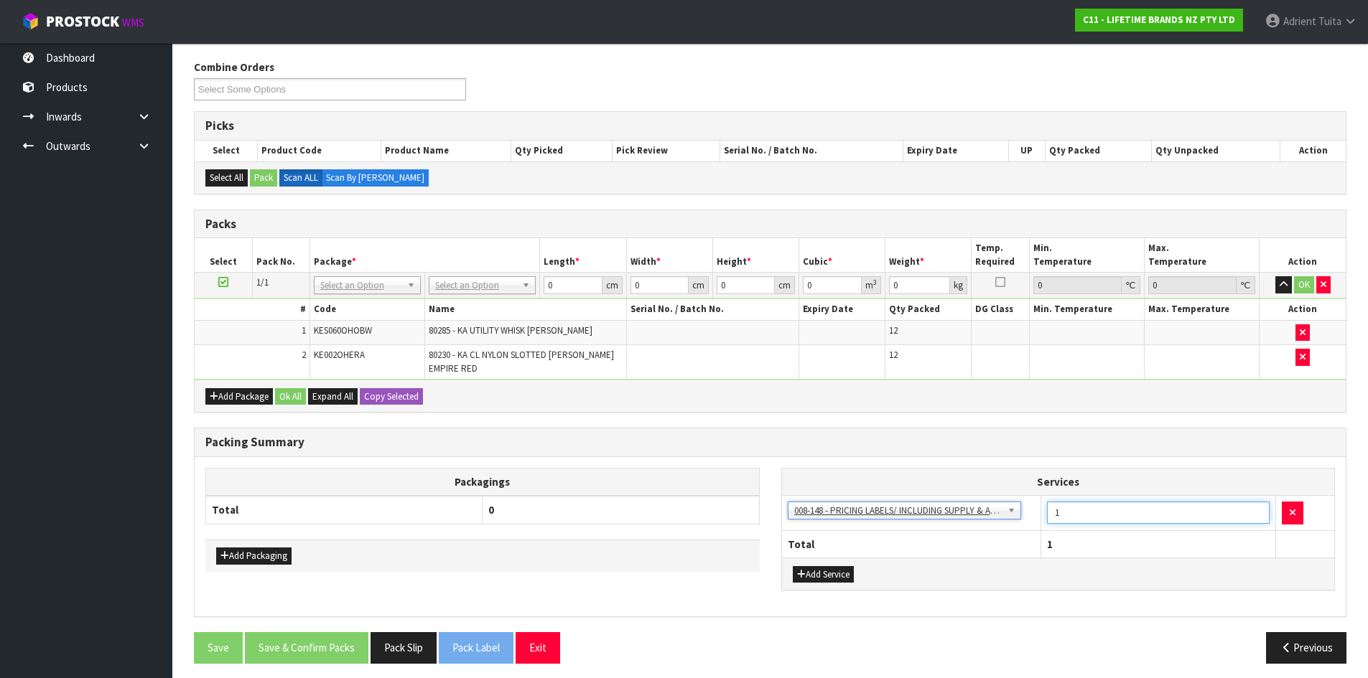
click at [1082, 511] on input "1" at bounding box center [1158, 513] width 223 height 22
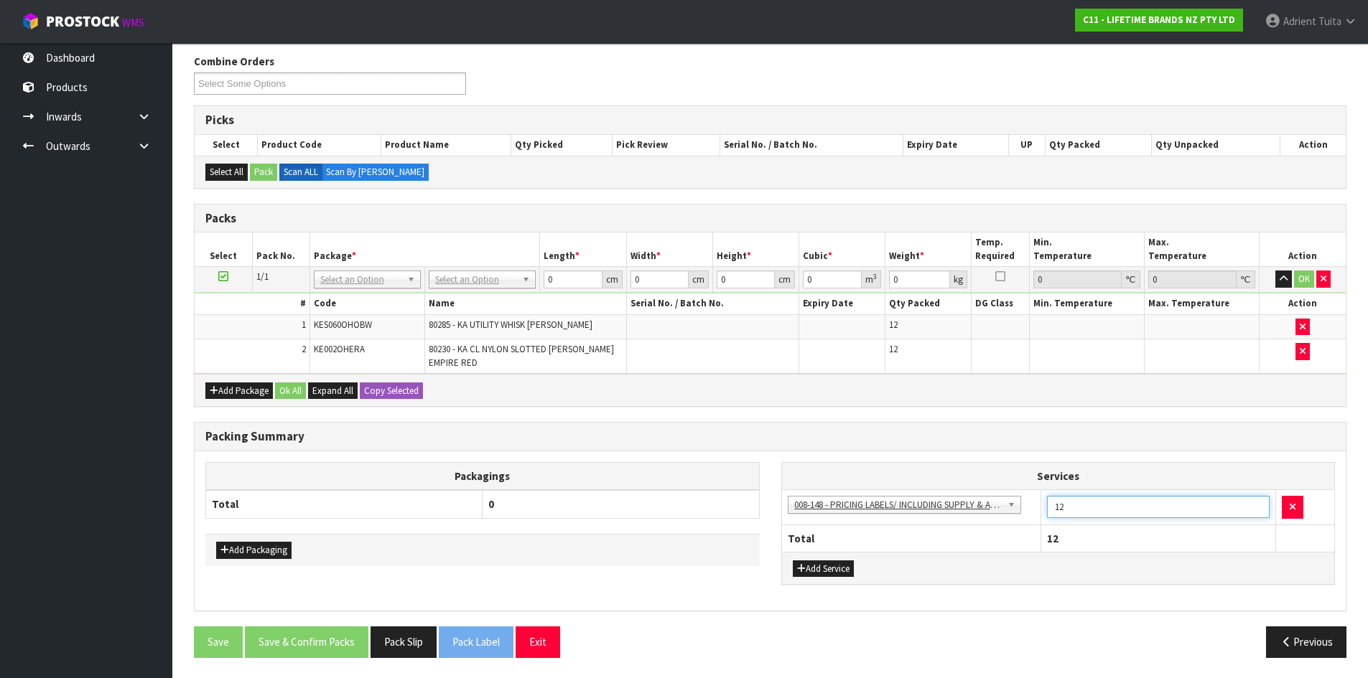
scroll to position [231, 0]
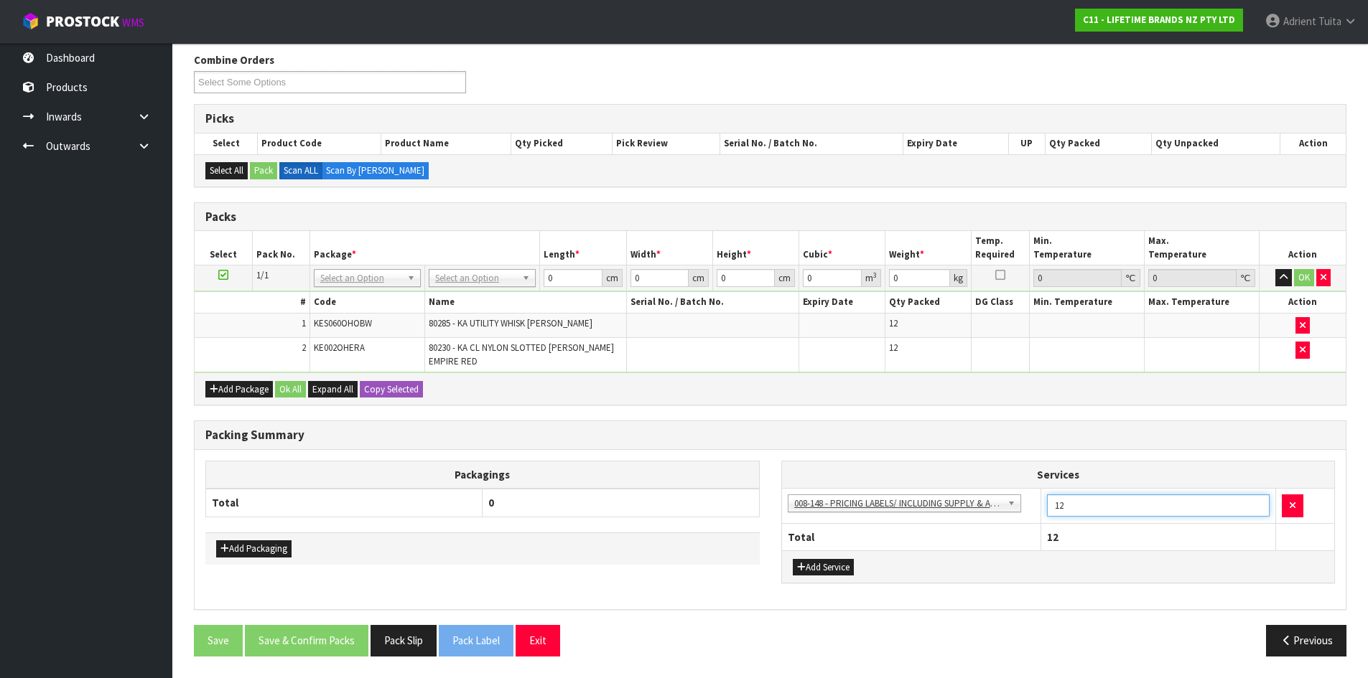
drag, startPoint x: 494, startPoint y: 273, endPoint x: 489, endPoint y: 288, distance: 15.9
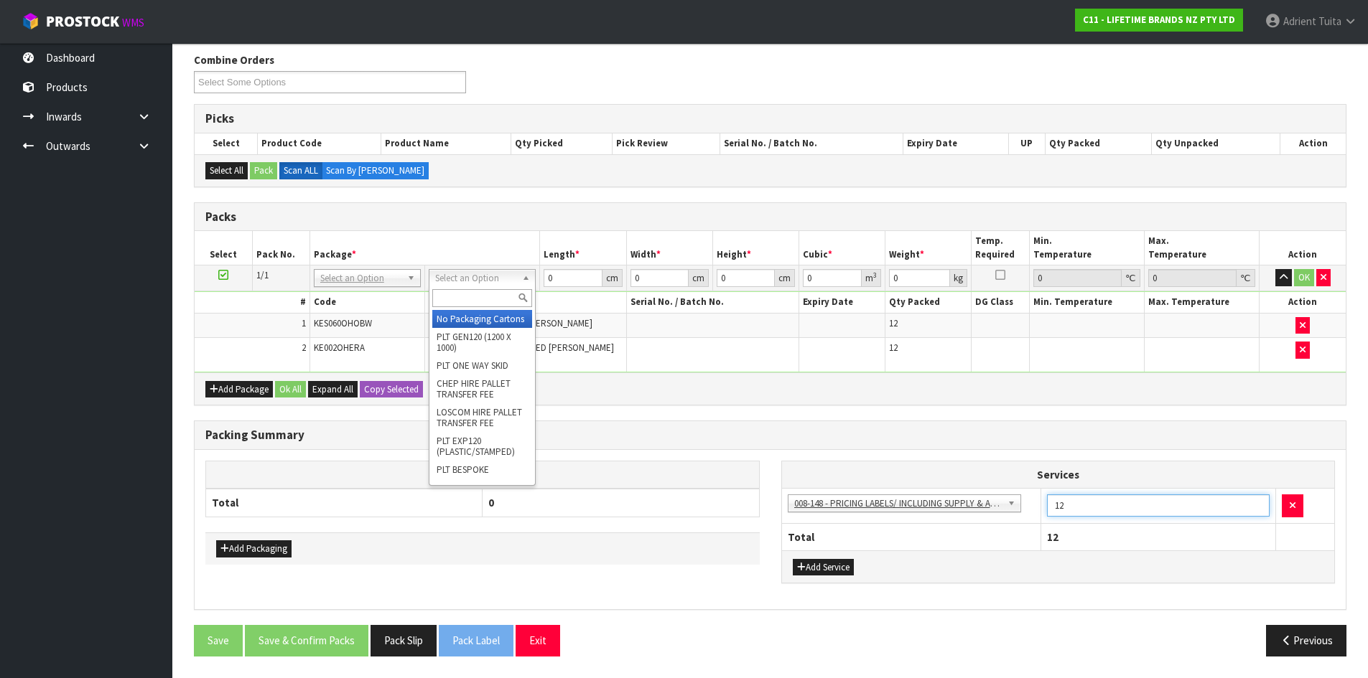
type input "12"
click at [481, 307] on input "text" at bounding box center [482, 298] width 100 height 18
type input "ctn6"
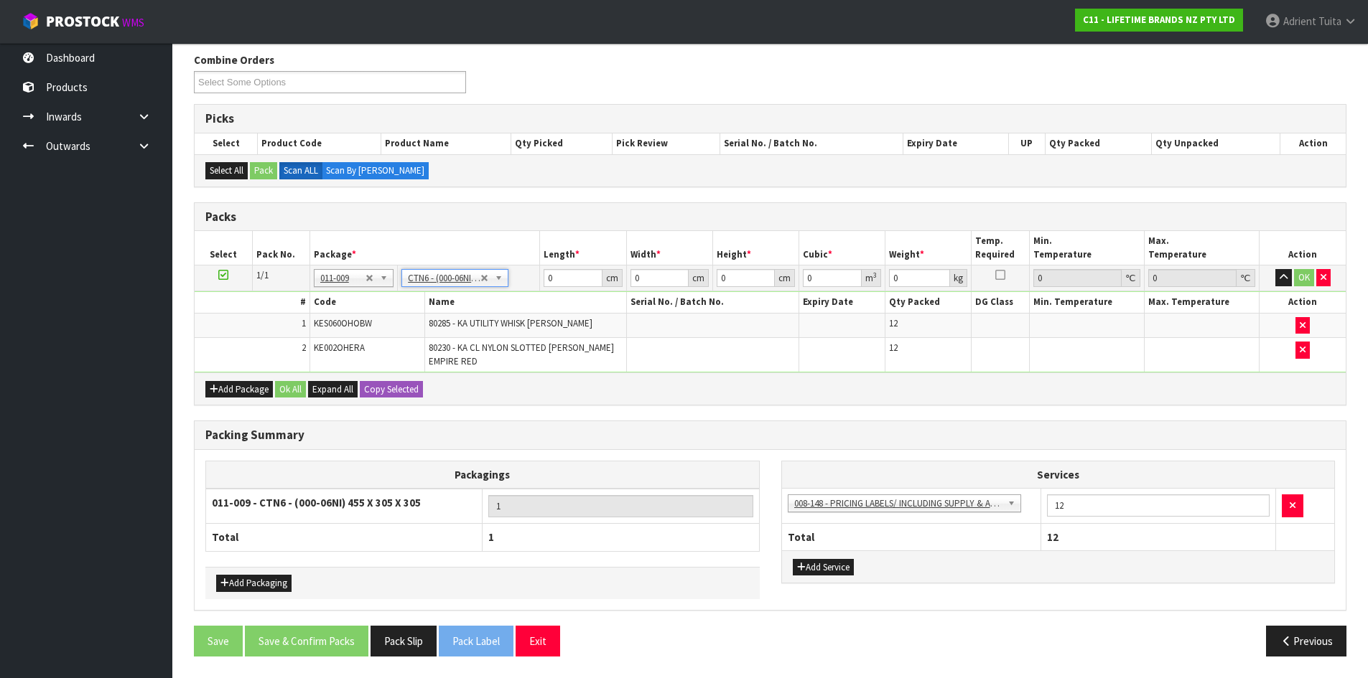
type input "45.5"
type input "30.5"
type input "0.042326"
type input "4.85"
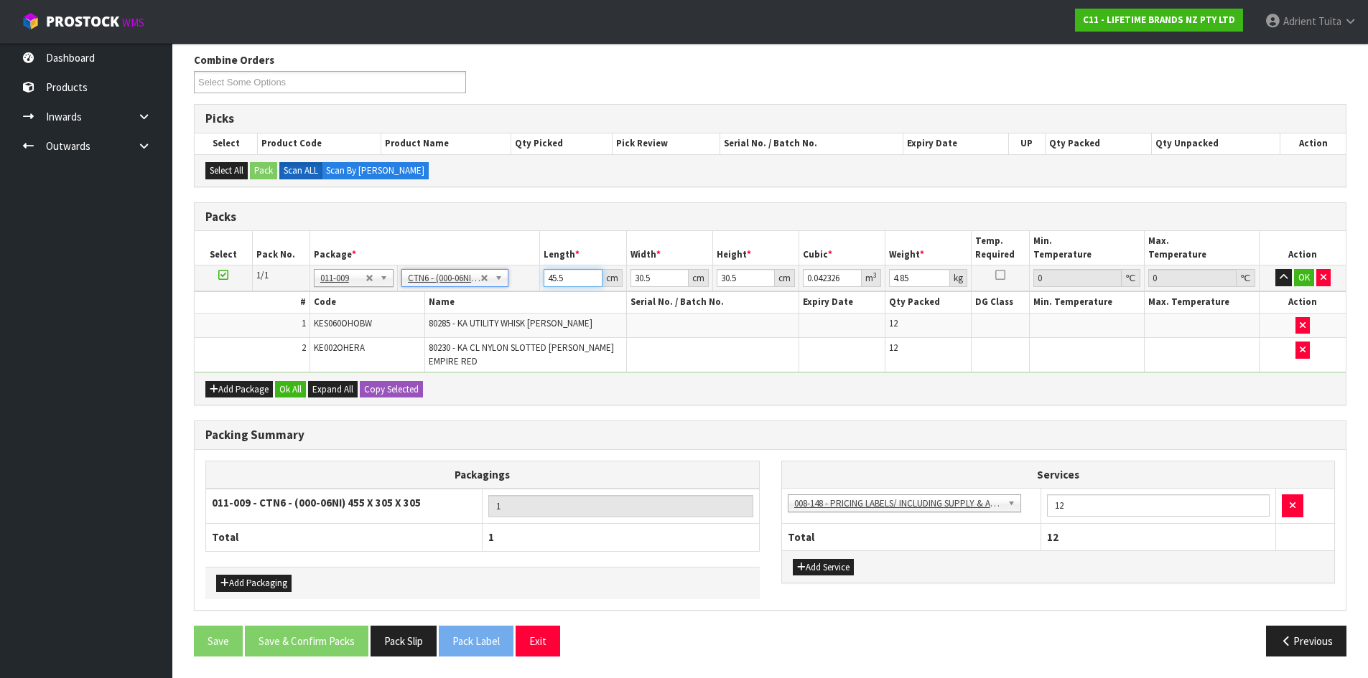
click at [558, 271] on input "45.5" at bounding box center [572, 278] width 58 height 18
type input "4"
type input "0.003721"
type input "47"
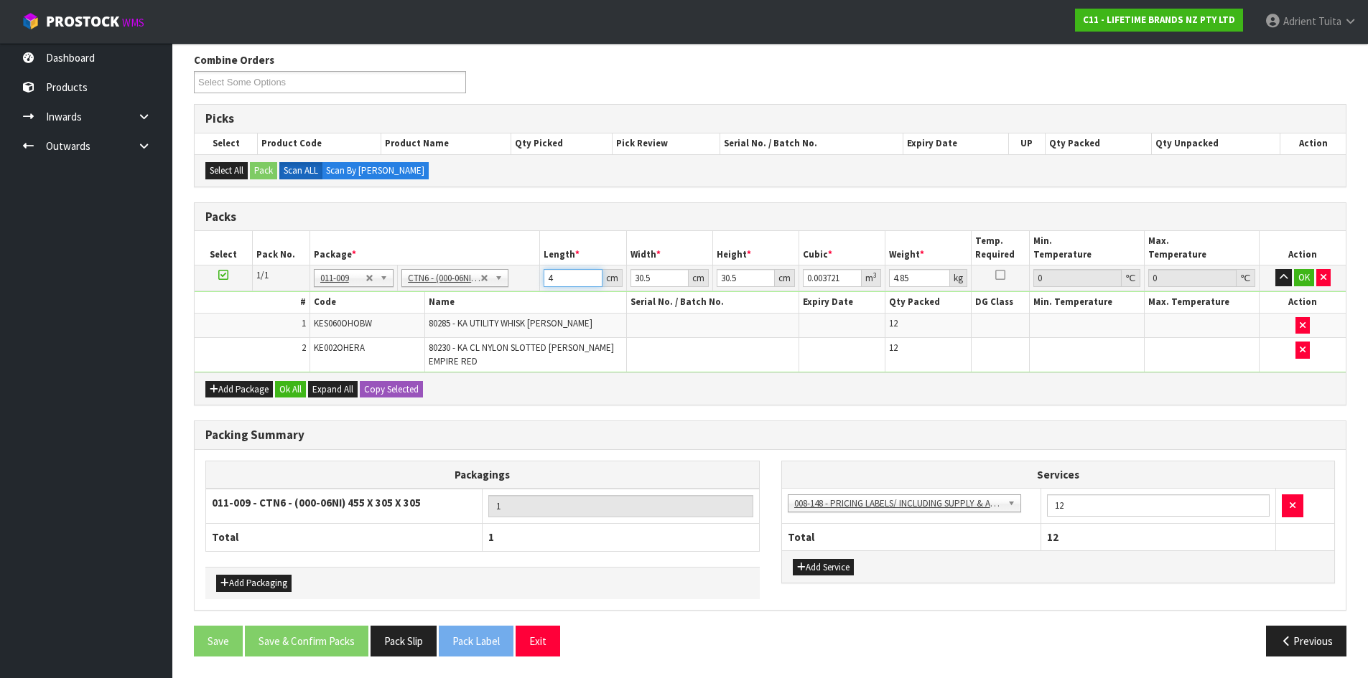
type input "0.043722"
type input "47"
type input "3"
type input "0.0043"
type input "32"
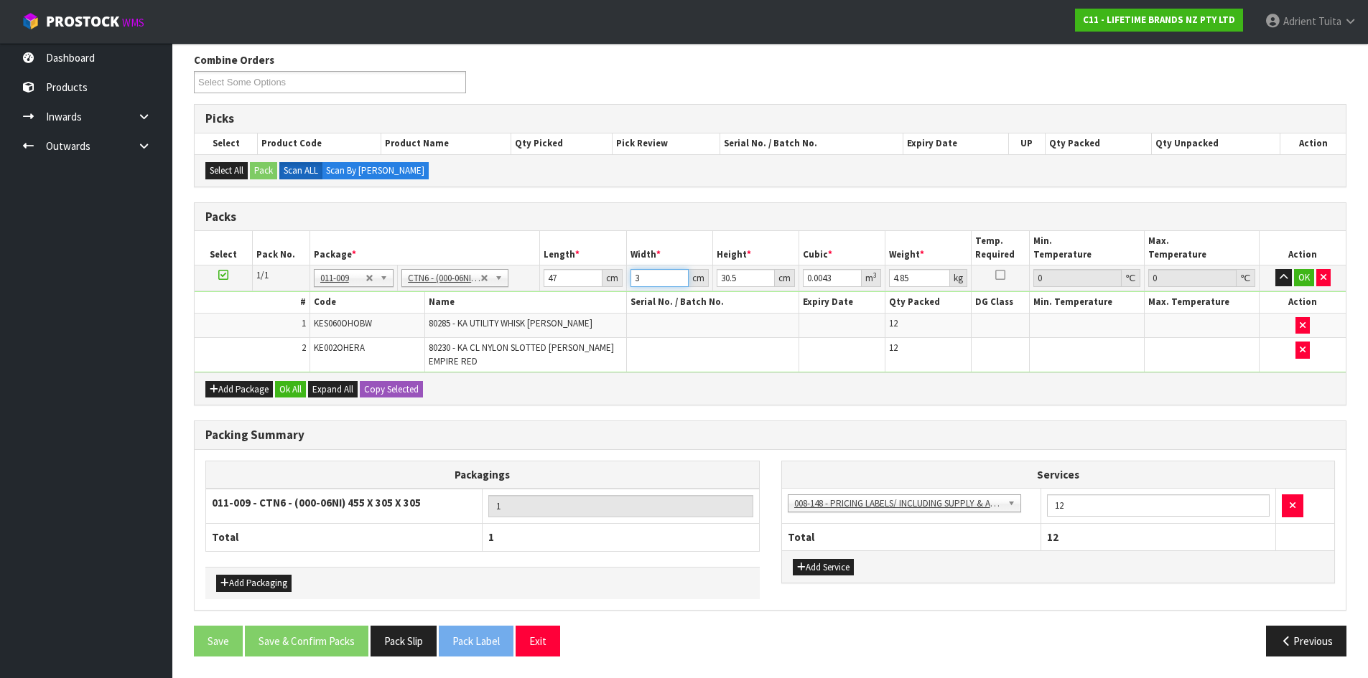
type input "0.045872"
type input "32"
type input "4"
type input "0.006016"
type input "41"
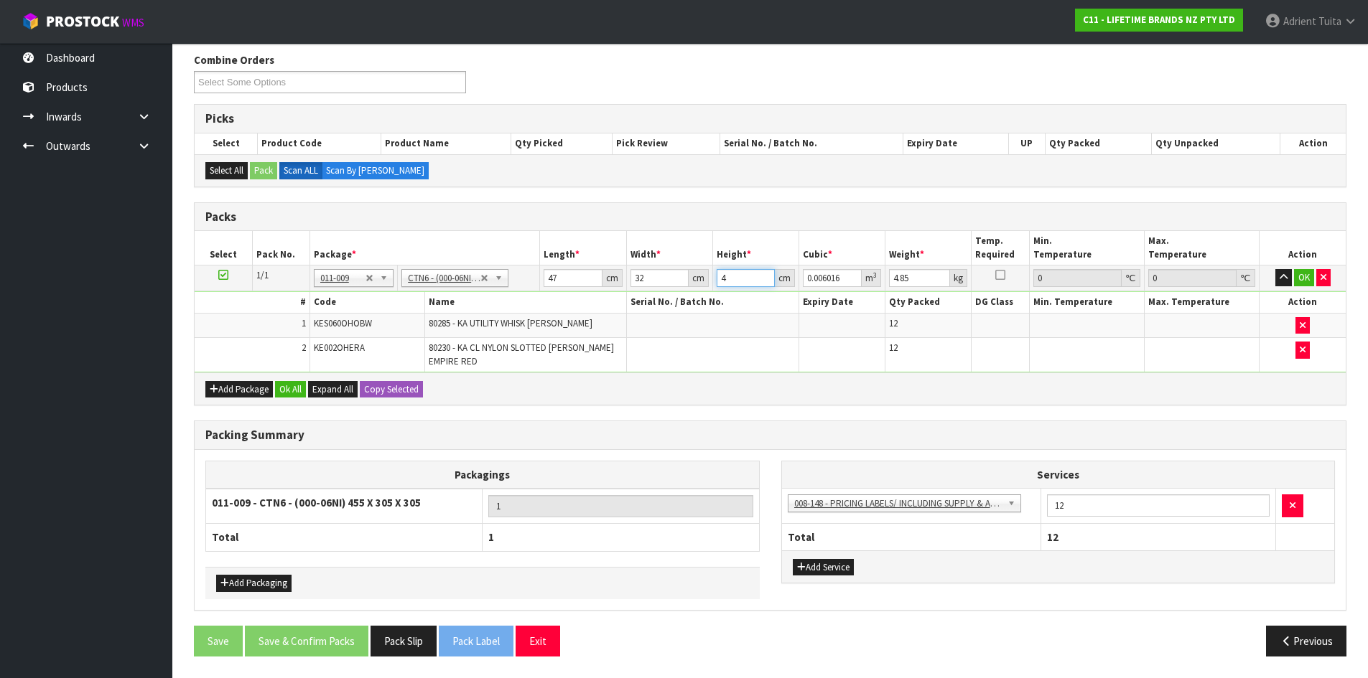
type input "0.061664"
type input "41"
type input "6"
click at [1299, 268] on td "OK" at bounding box center [1302, 279] width 86 height 26
click at [1301, 272] on button "OK" at bounding box center [1304, 277] width 20 height 17
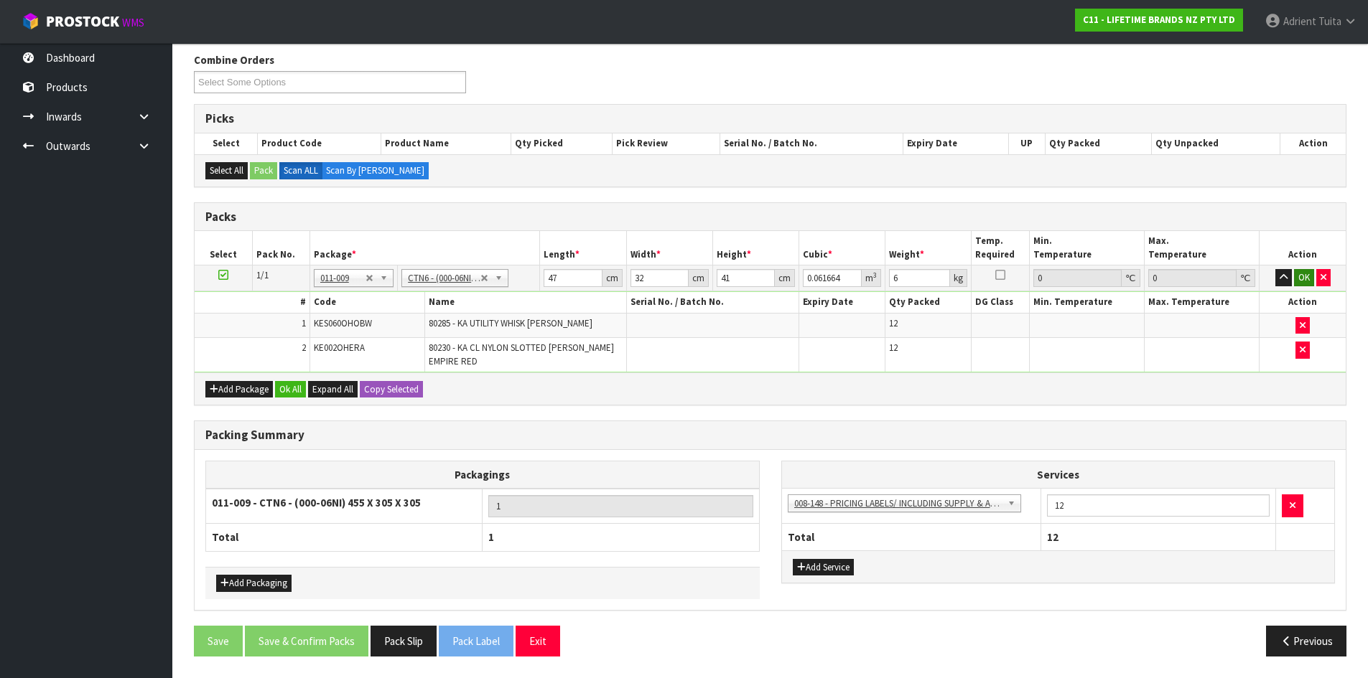
scroll to position [230, 0]
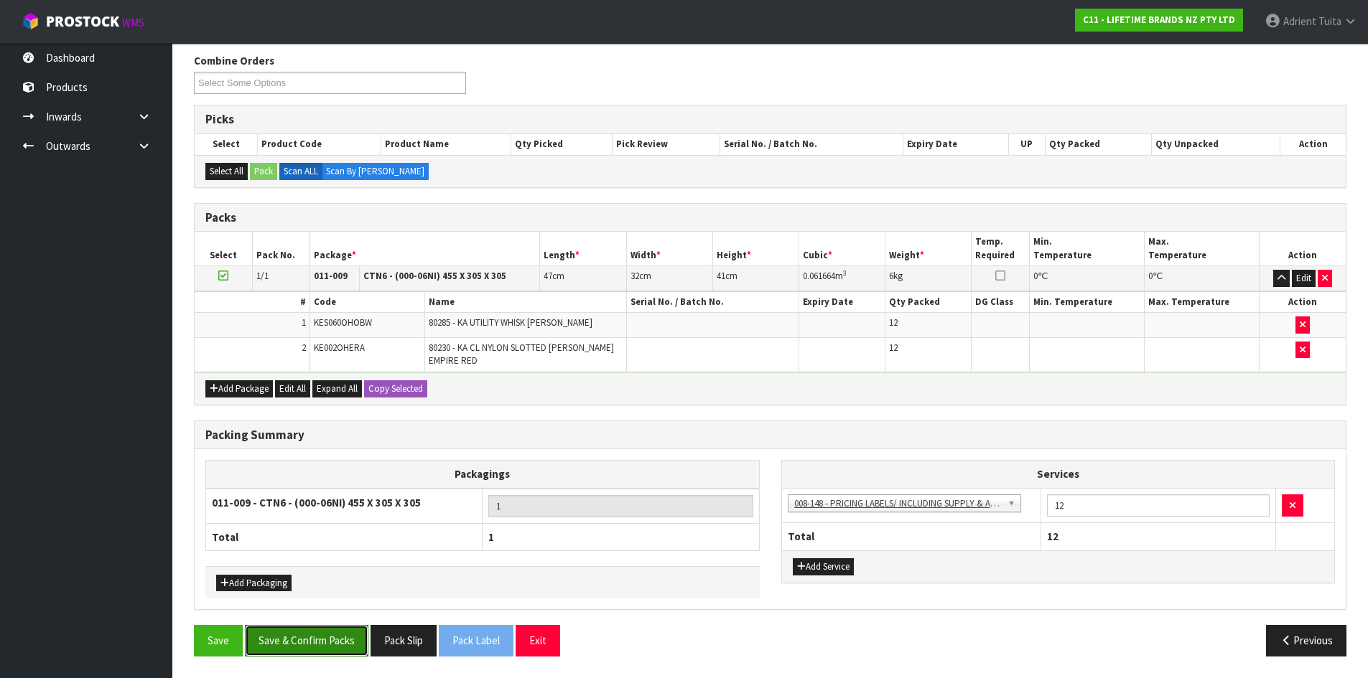
click at [312, 653] on button "Save & Confirm Packs" at bounding box center [306, 640] width 123 height 31
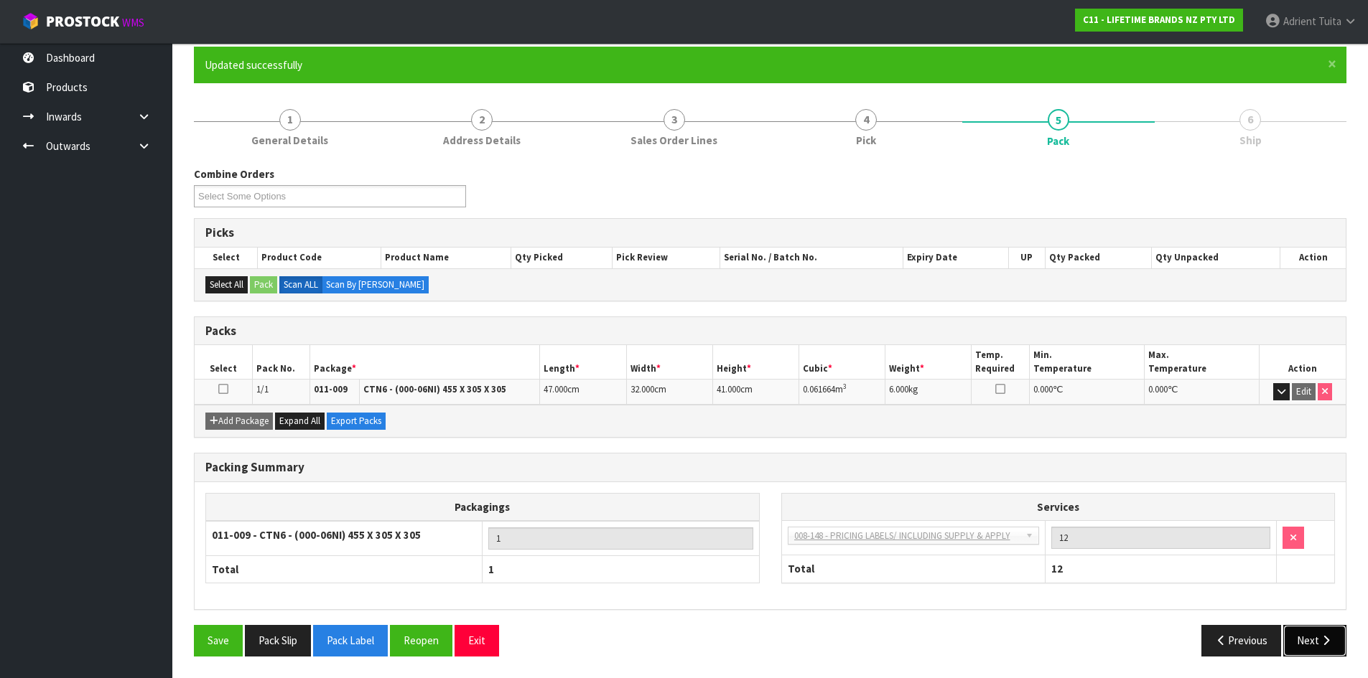
click at [1332, 647] on button "Next" at bounding box center [1314, 640] width 63 height 31
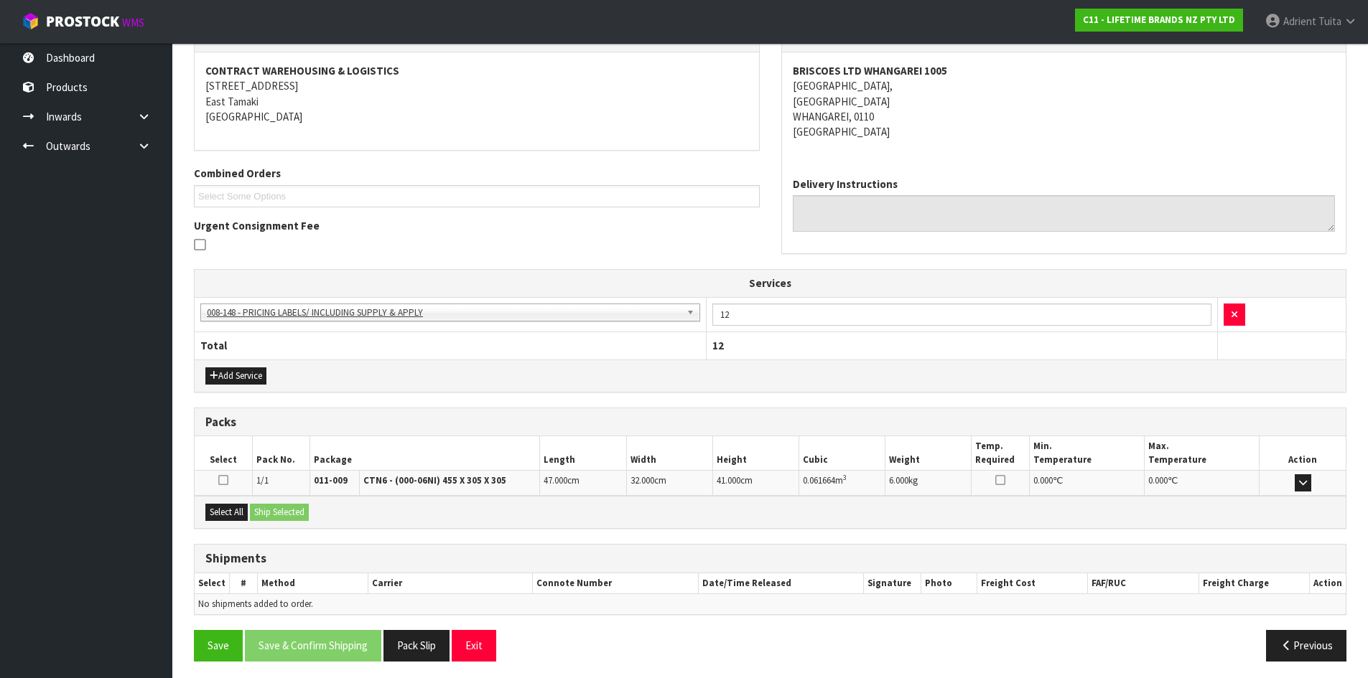
scroll to position [266, 0]
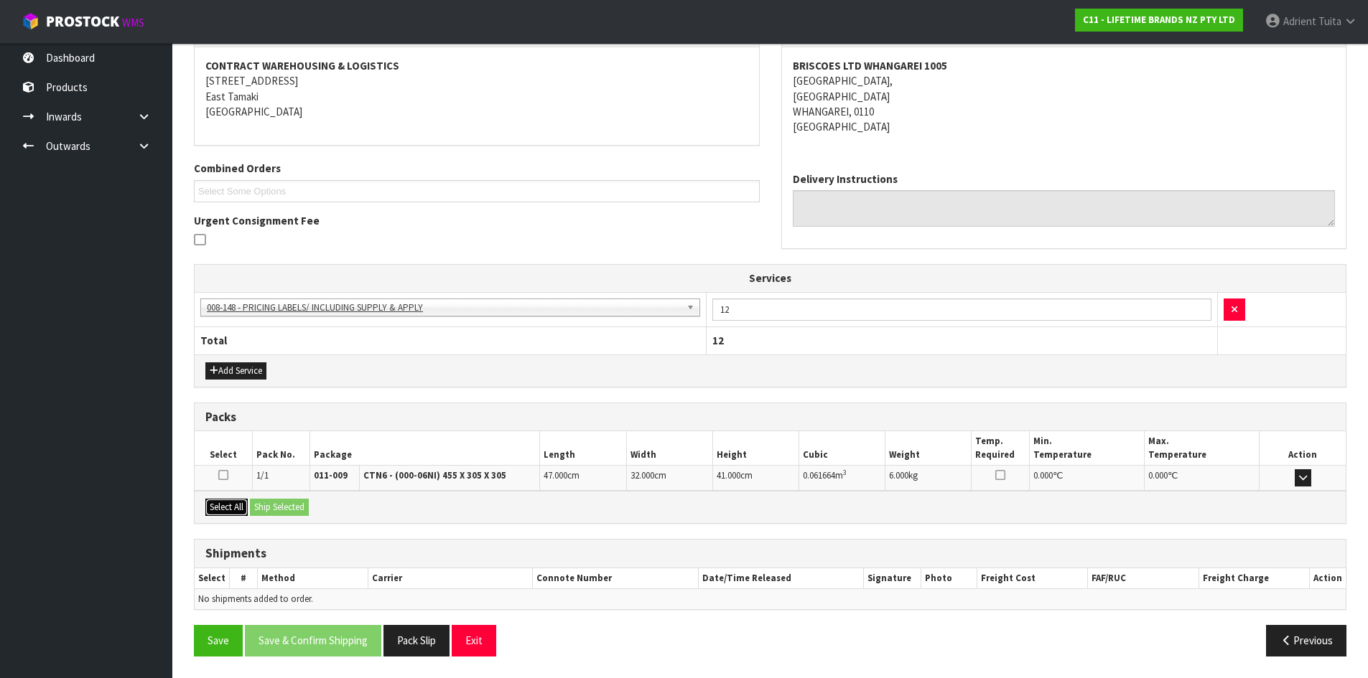
click at [223, 508] on button "Select All" at bounding box center [226, 507] width 42 height 17
click at [251, 502] on div "Select All Ship Selected" at bounding box center [770, 507] width 1151 height 32
click at [292, 502] on button "Ship Selected" at bounding box center [279, 507] width 59 height 17
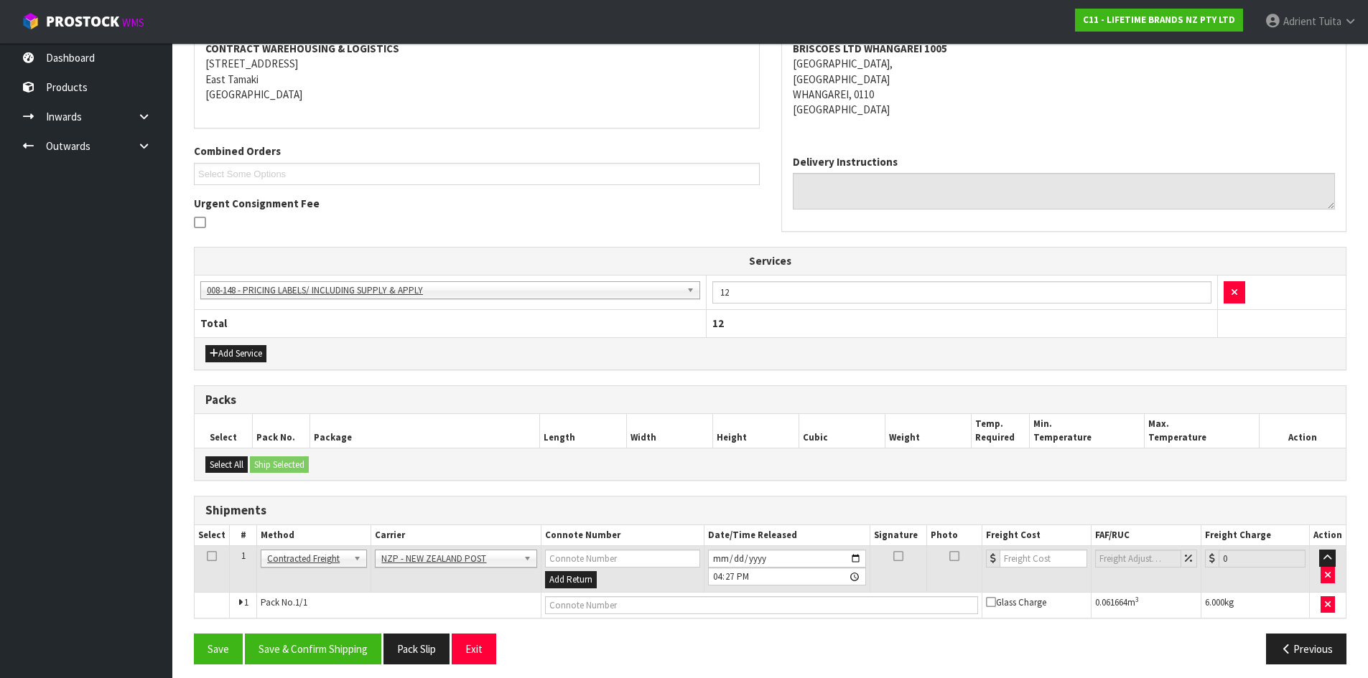
scroll to position [291, 0]
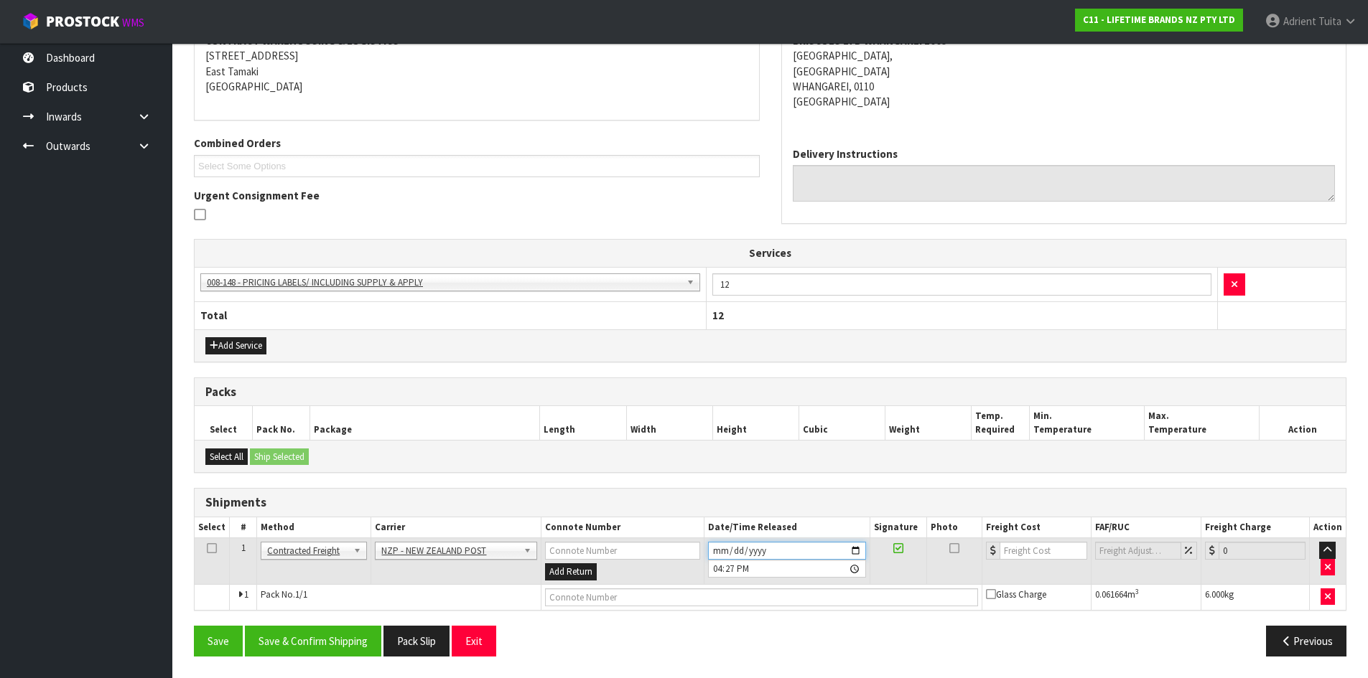
click at [859, 548] on input "[DATE]" at bounding box center [787, 551] width 158 height 18
type input "[DATE]"
click at [349, 645] on button "Save & Confirm Shipping" at bounding box center [313, 641] width 136 height 31
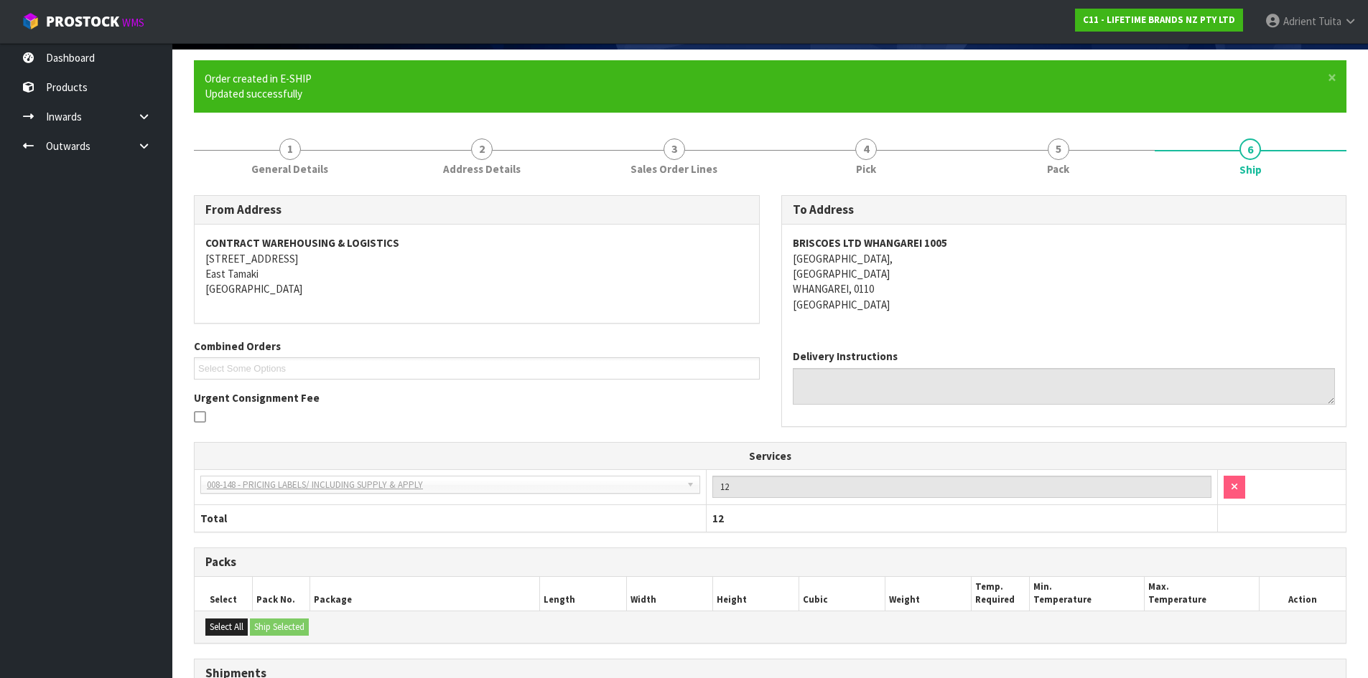
scroll to position [271, 0]
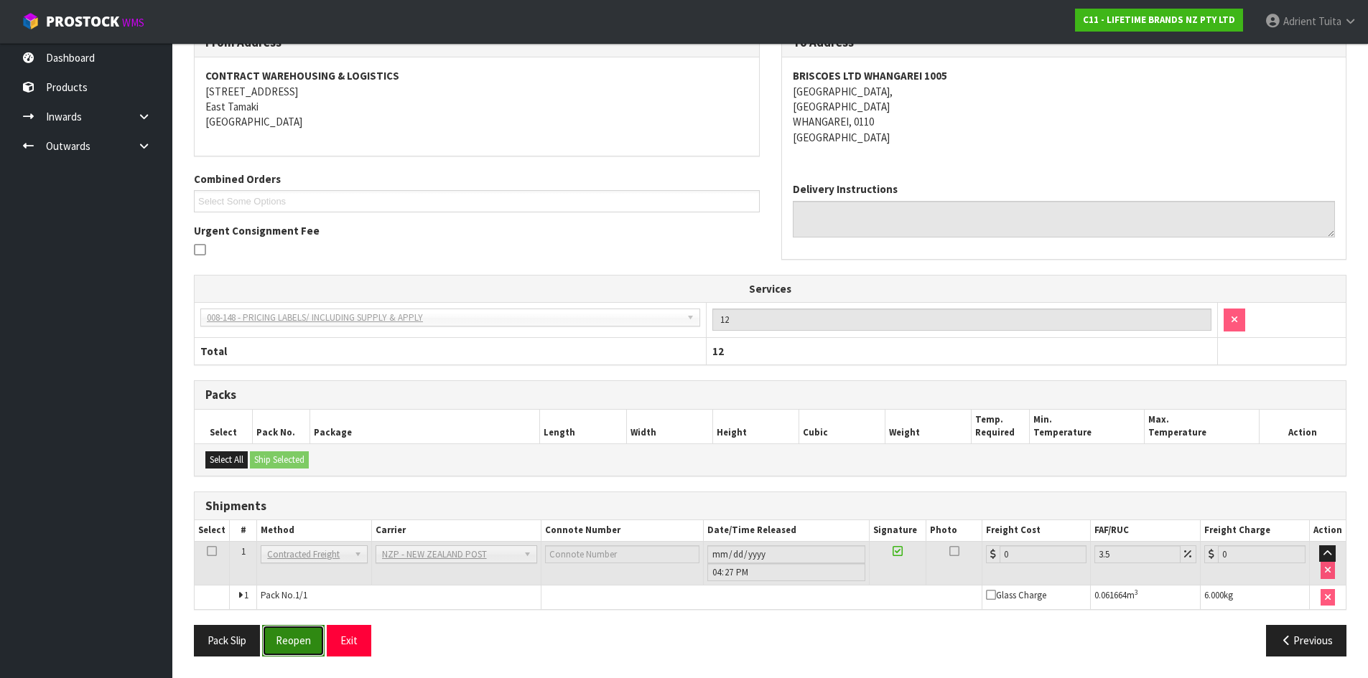
drag, startPoint x: 285, startPoint y: 635, endPoint x: 278, endPoint y: 634, distance: 7.3
click at [285, 635] on button "Reopen" at bounding box center [293, 640] width 62 height 31
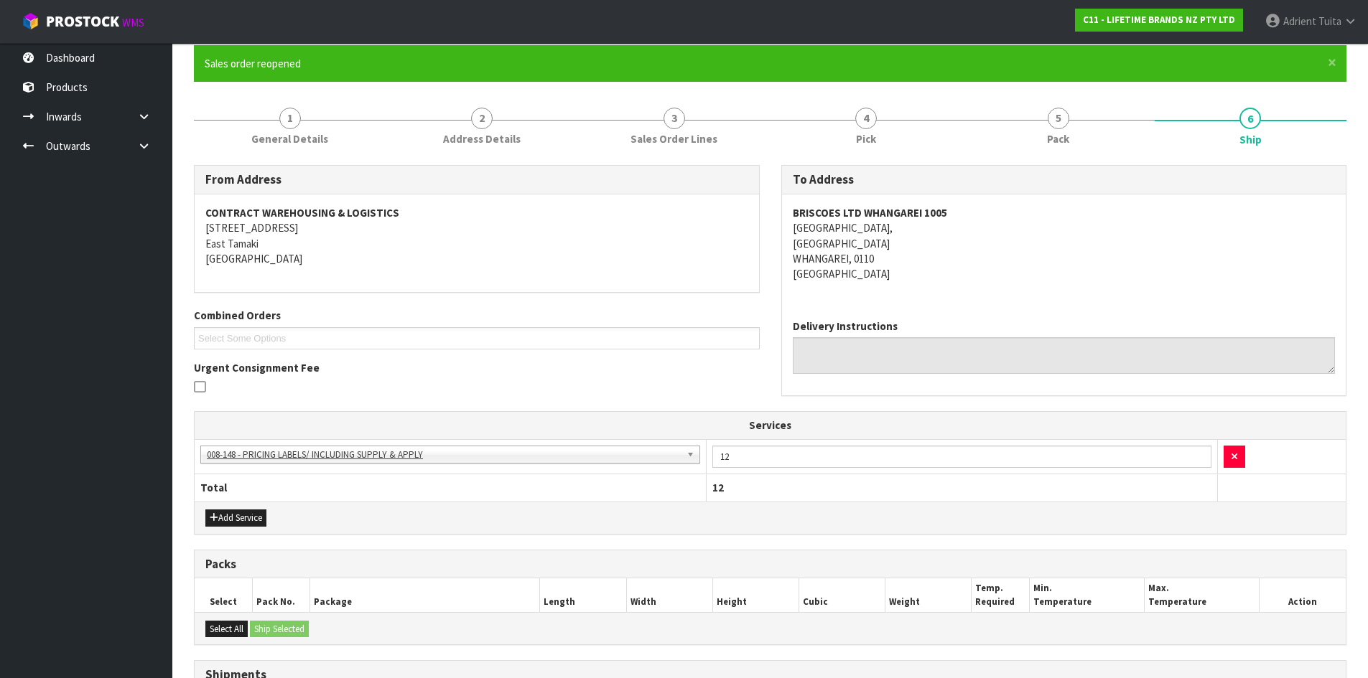
scroll to position [255, 0]
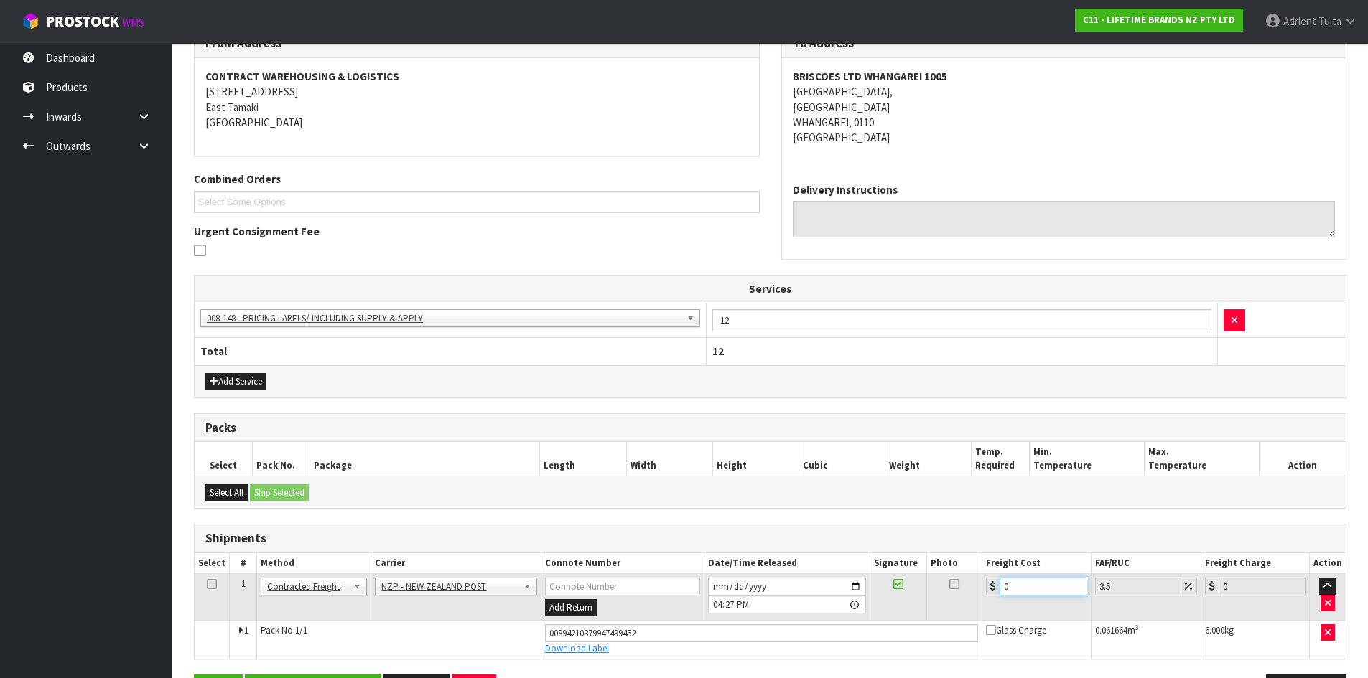
click at [1036, 581] on input "0" at bounding box center [1042, 587] width 87 height 18
type input "7"
type input "7.24"
type input "7.3"
type input "7.56"
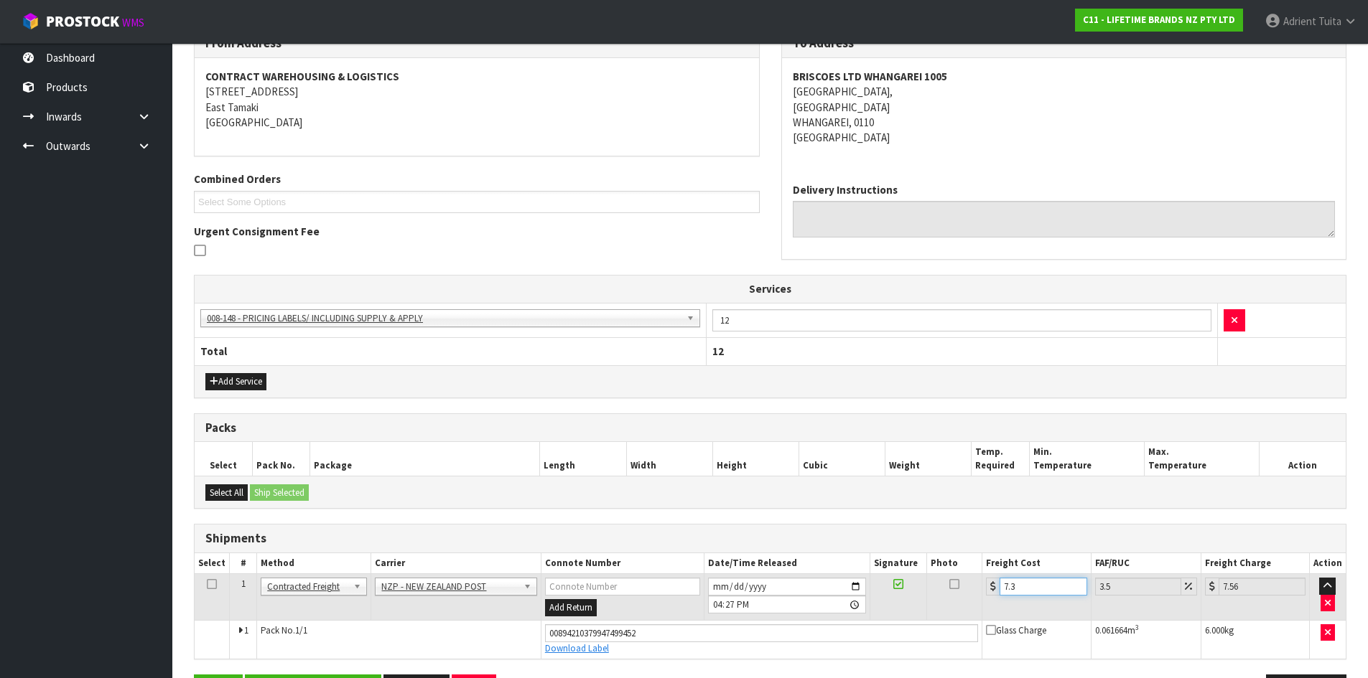
type input "7.31"
type input "7.57"
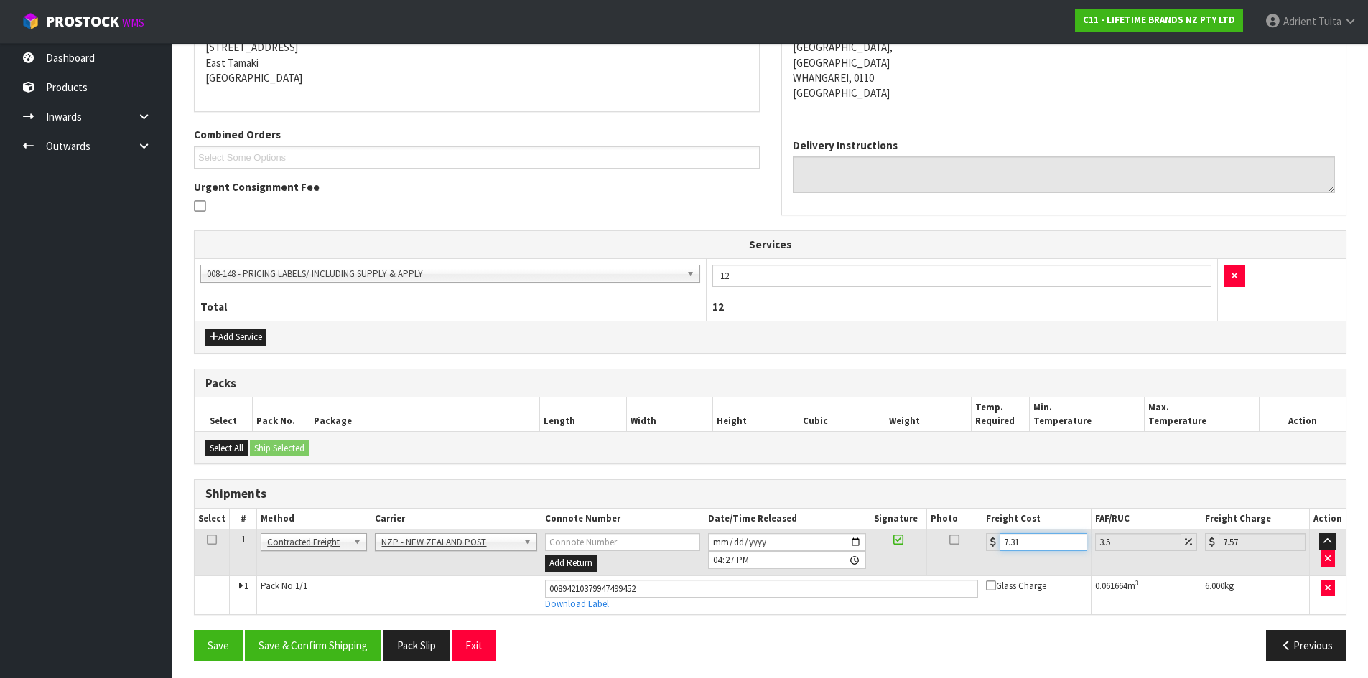
scroll to position [304, 0]
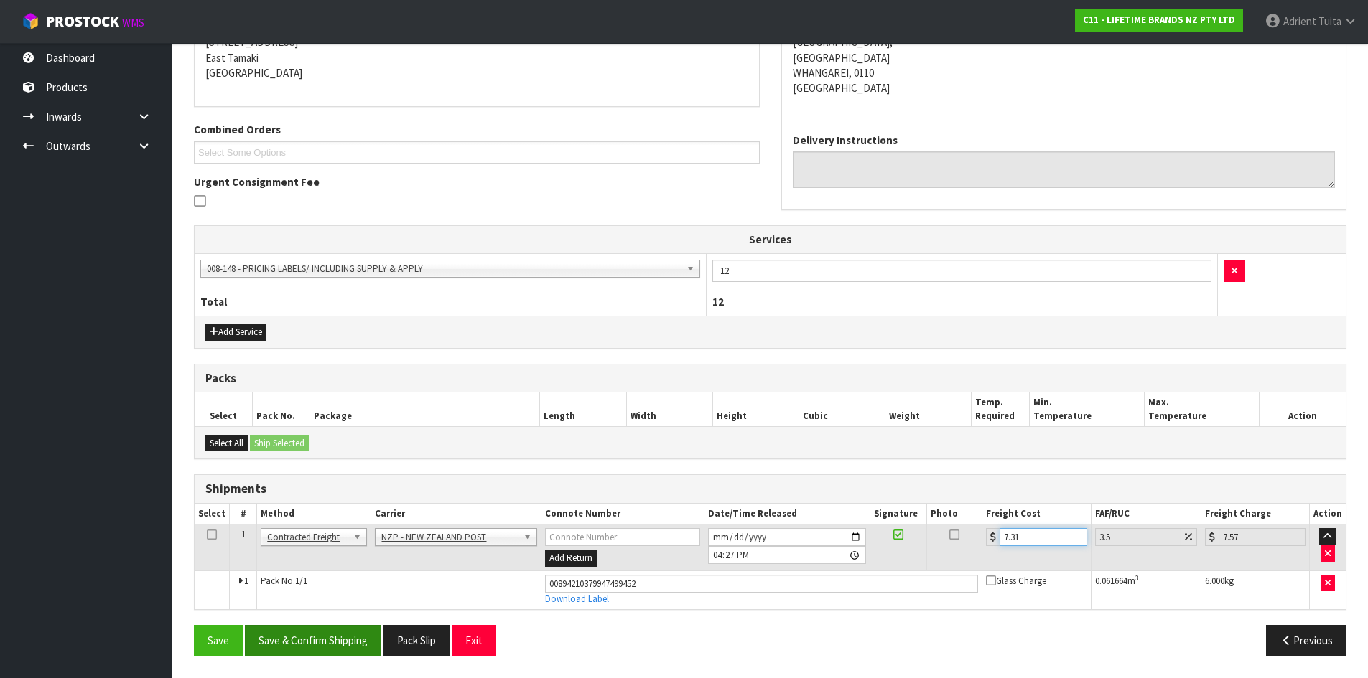
type input "7.31"
click at [324, 630] on button "Save & Confirm Shipping" at bounding box center [313, 640] width 136 height 31
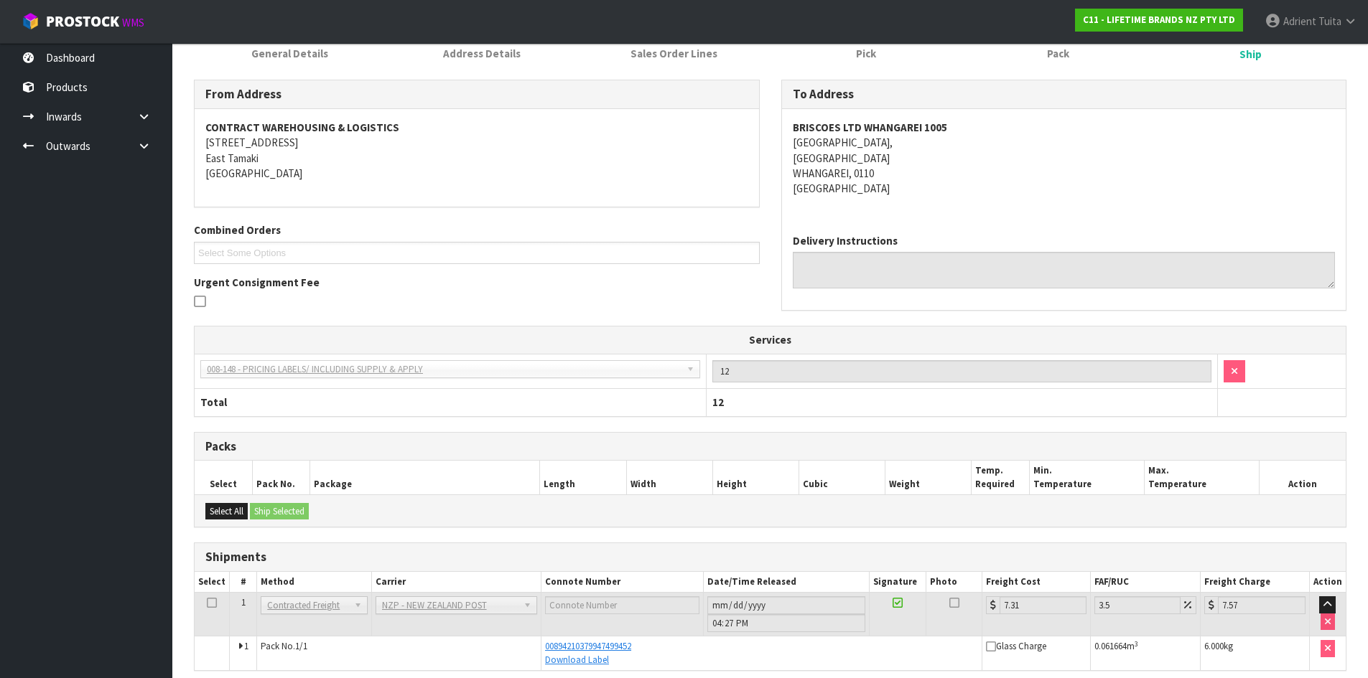
scroll to position [265, 0]
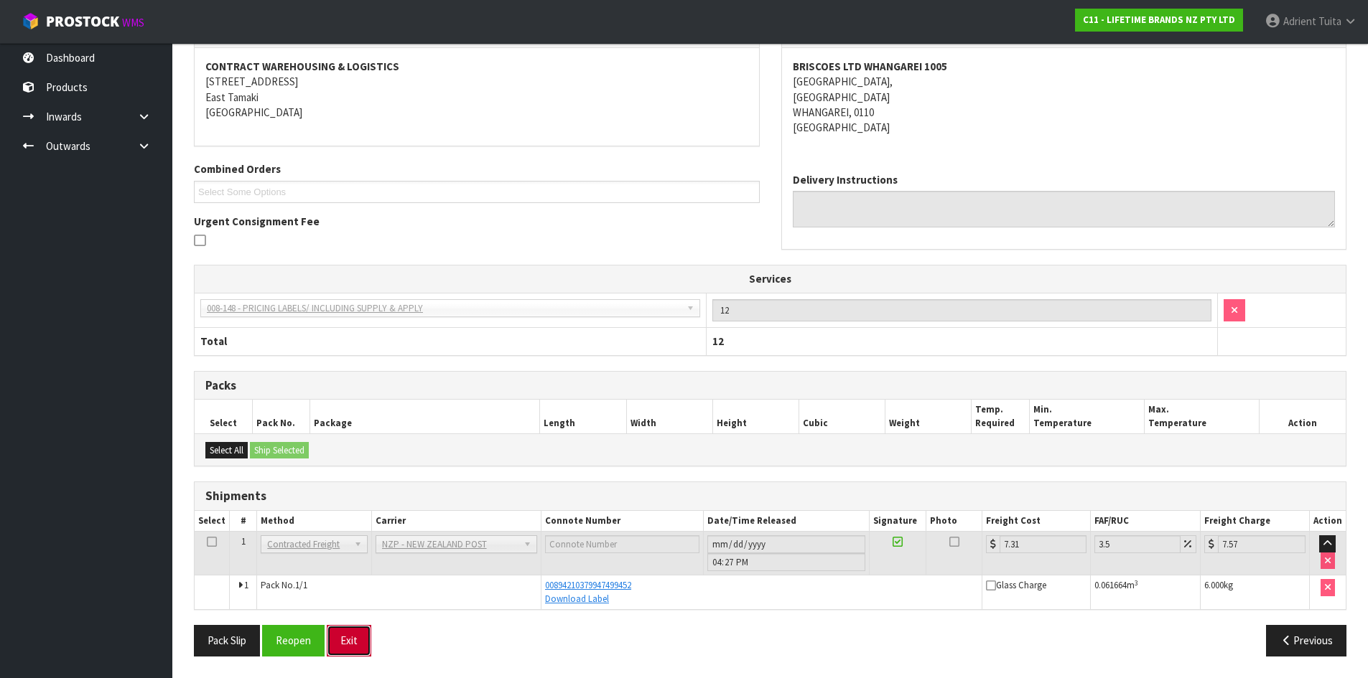
click at [360, 648] on button "Exit" at bounding box center [349, 640] width 45 height 31
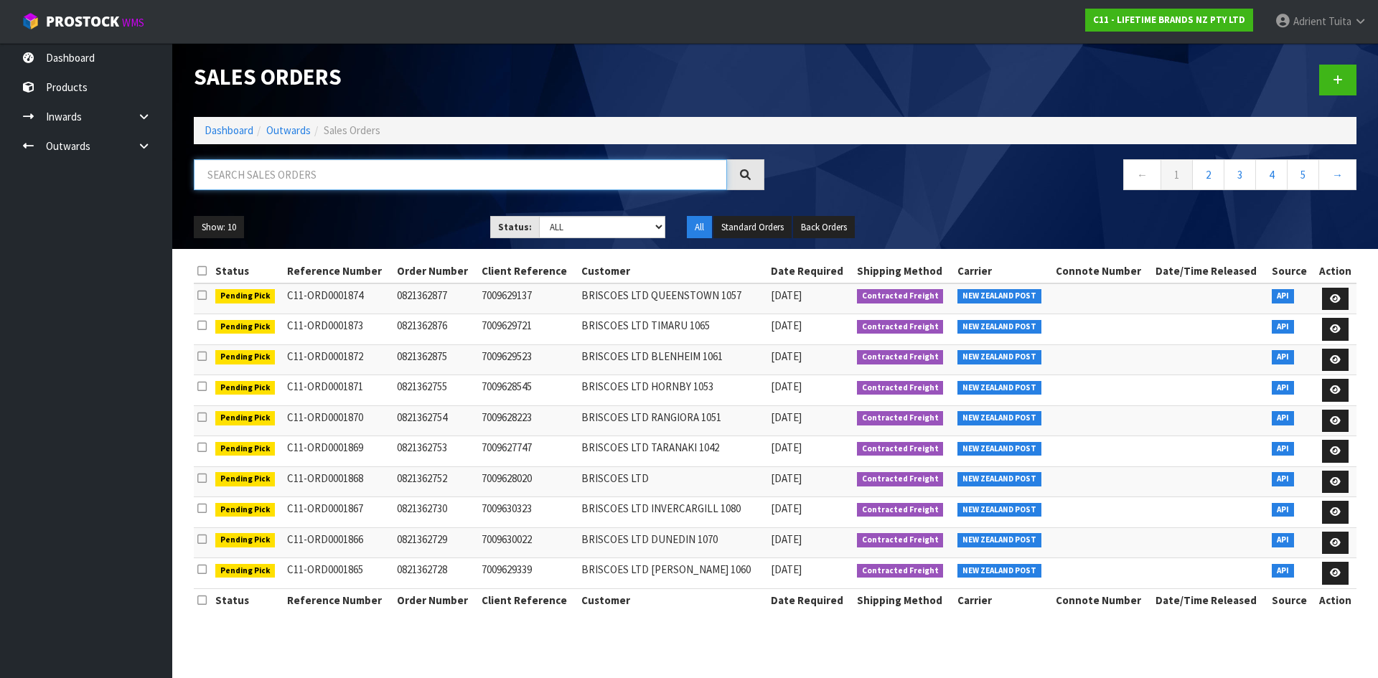
click at [323, 174] on input "text" at bounding box center [460, 174] width 533 height 31
type input "2169"
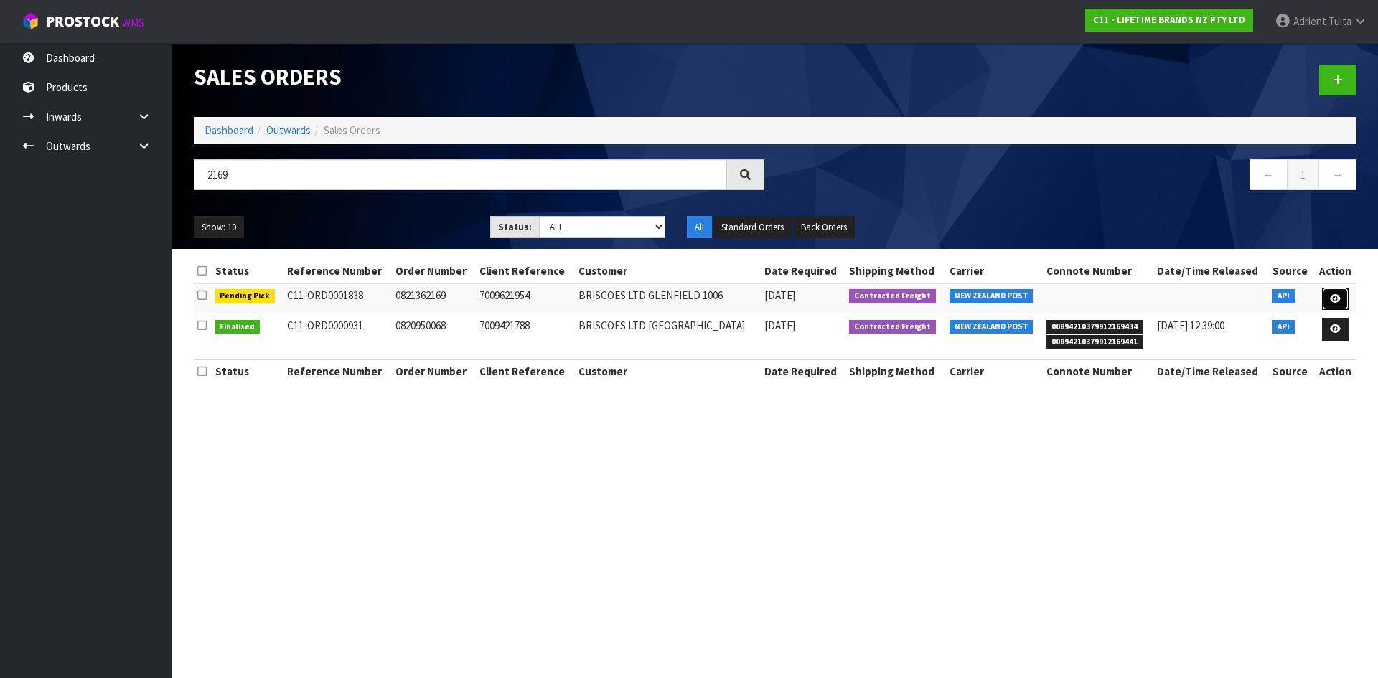
click at [1325, 299] on link at bounding box center [1335, 299] width 27 height 23
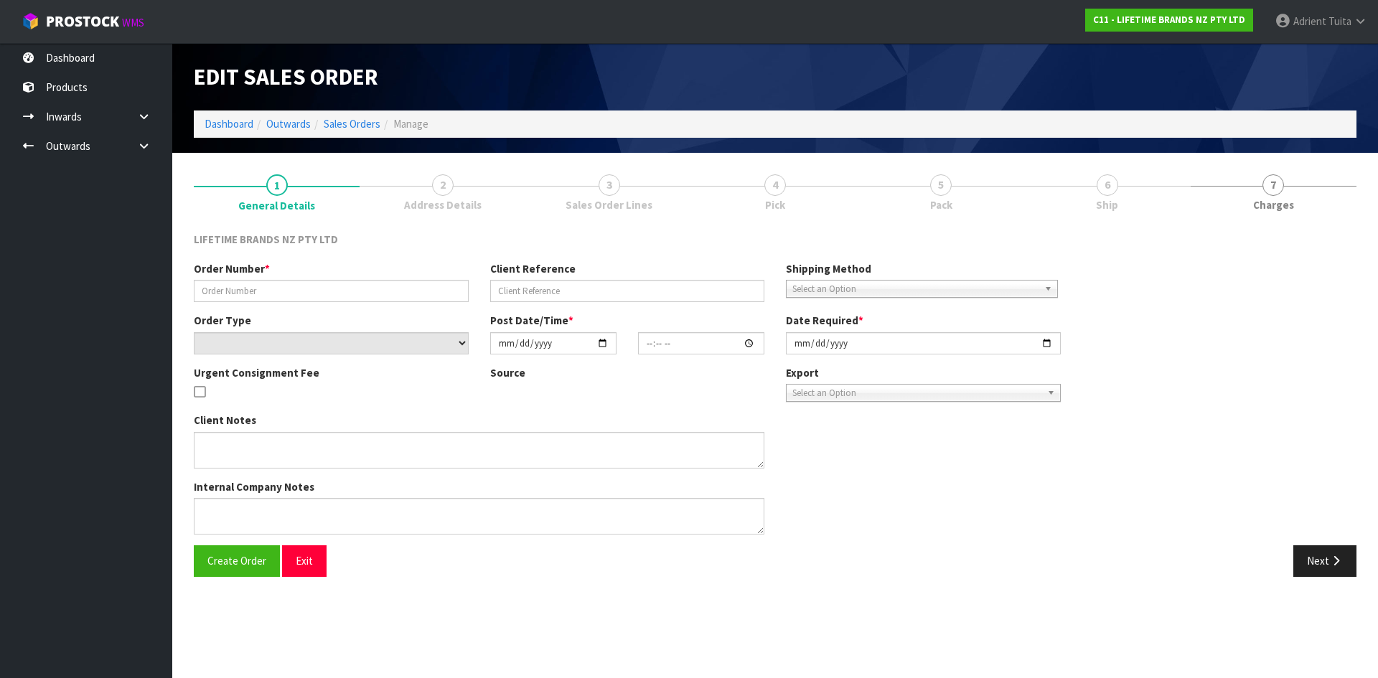
type input "0821362169"
type input "7009621954"
select select "number:0"
type input "[DATE]"
type input "10:28:59.000"
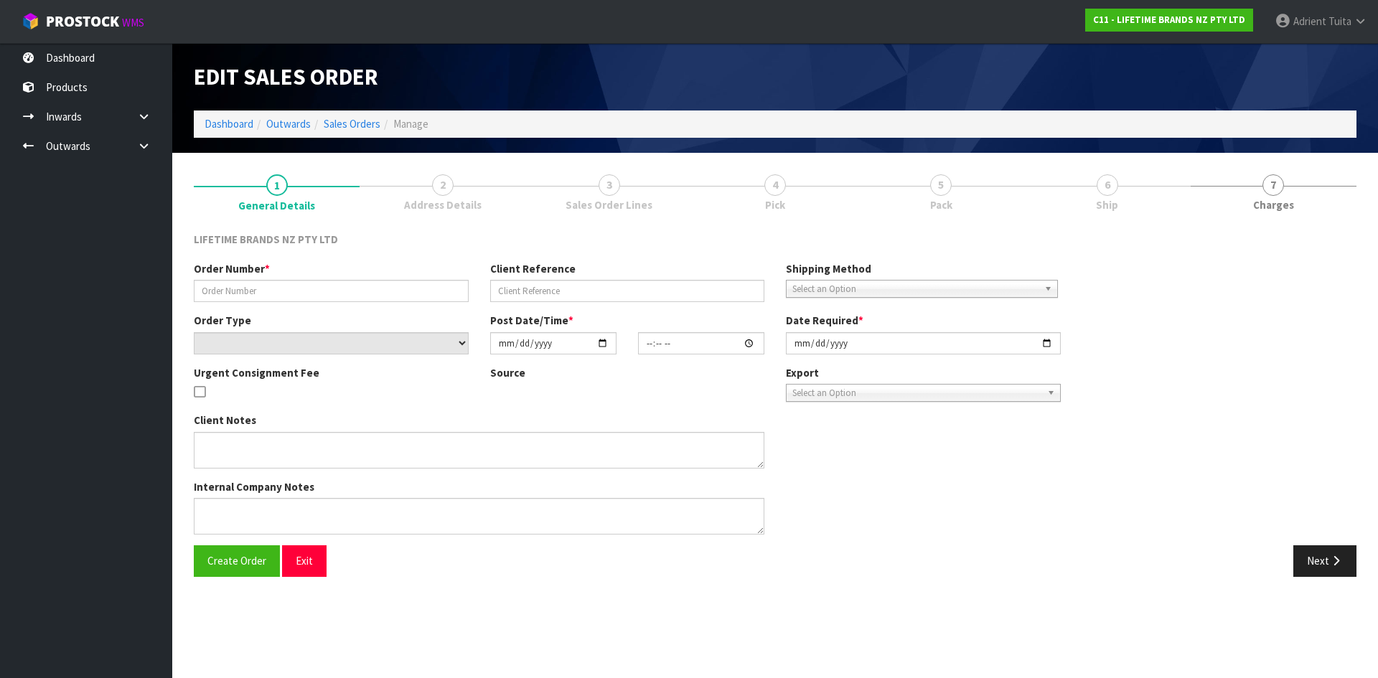
type input "[DATE]"
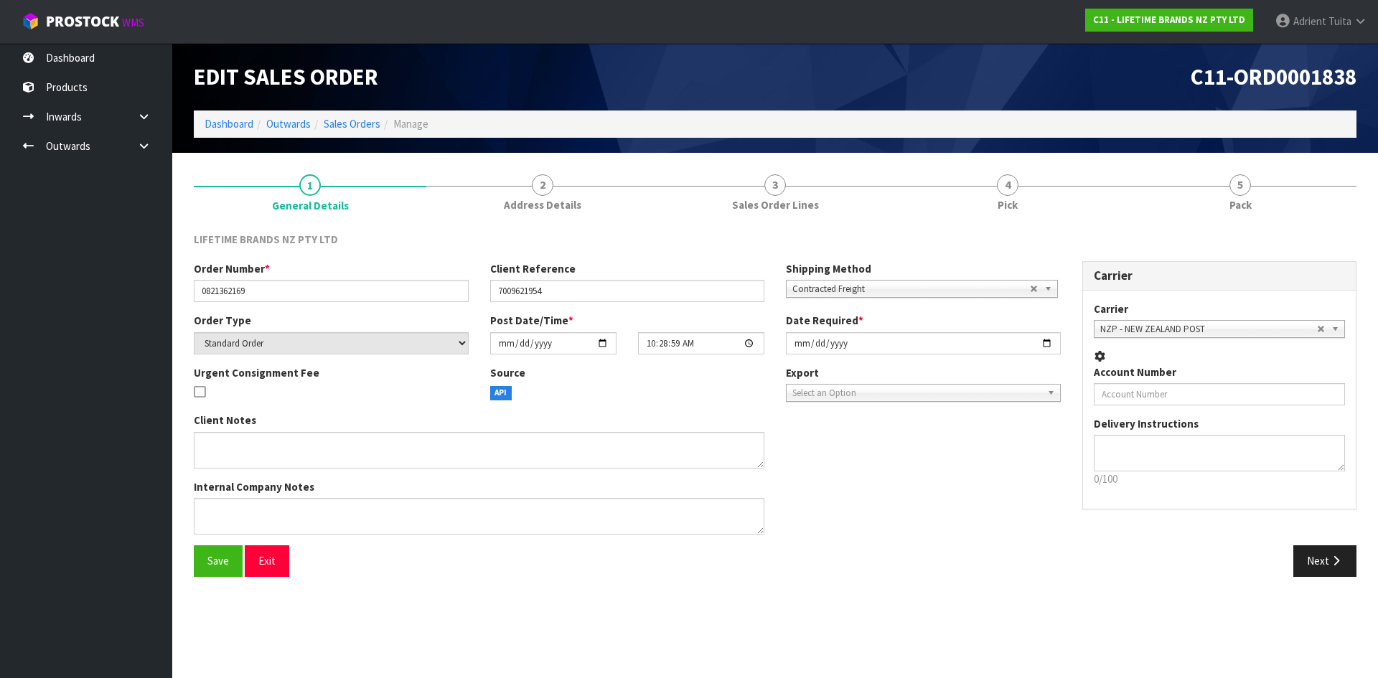
drag, startPoint x: 1094, startPoint y: 187, endPoint x: 1093, endPoint y: 245, distance: 58.2
click at [1093, 187] on link "4 Pick" at bounding box center [1008, 192] width 233 height 57
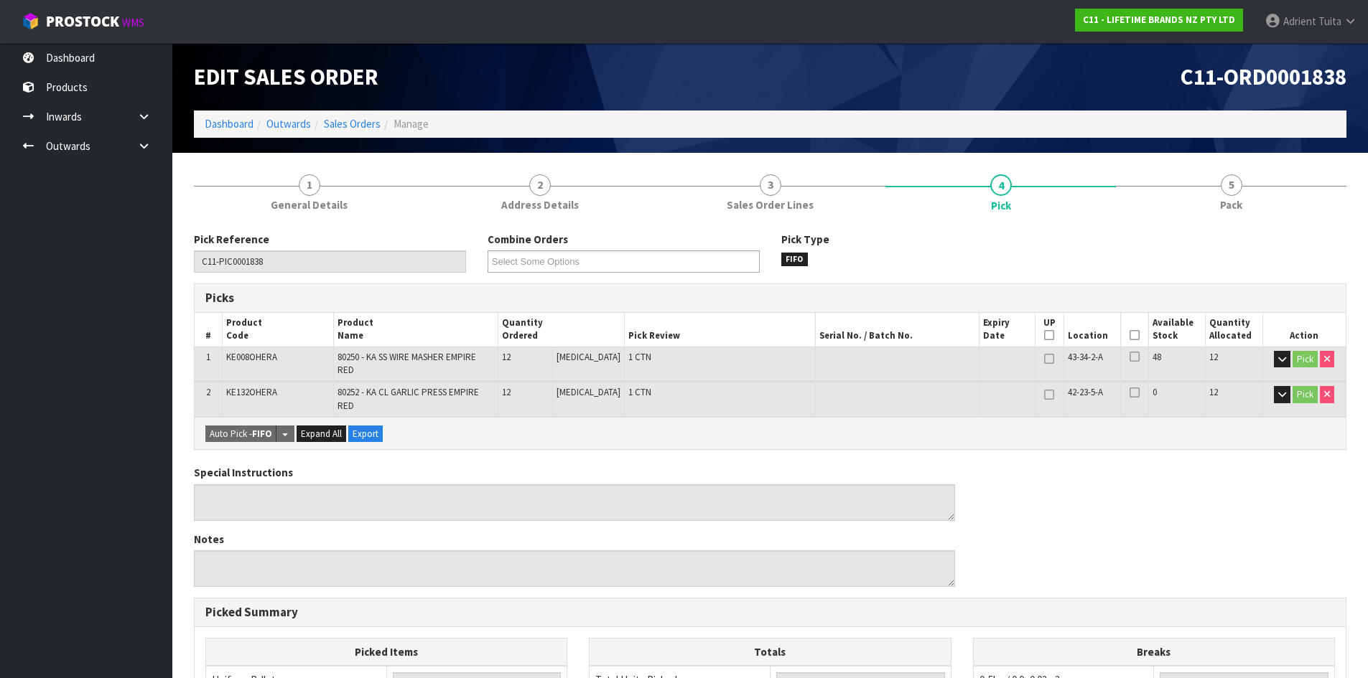
click at [1129, 336] on icon at bounding box center [1134, 335] width 10 height 1
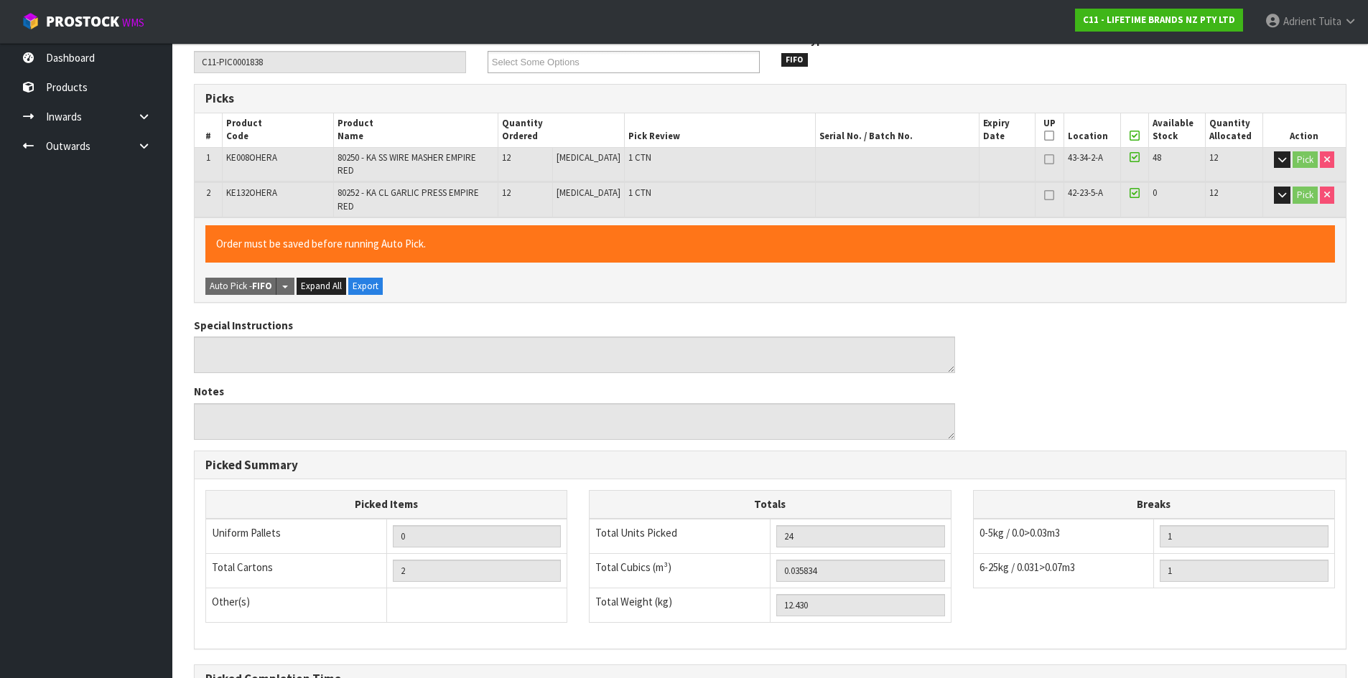
scroll to position [349, 0]
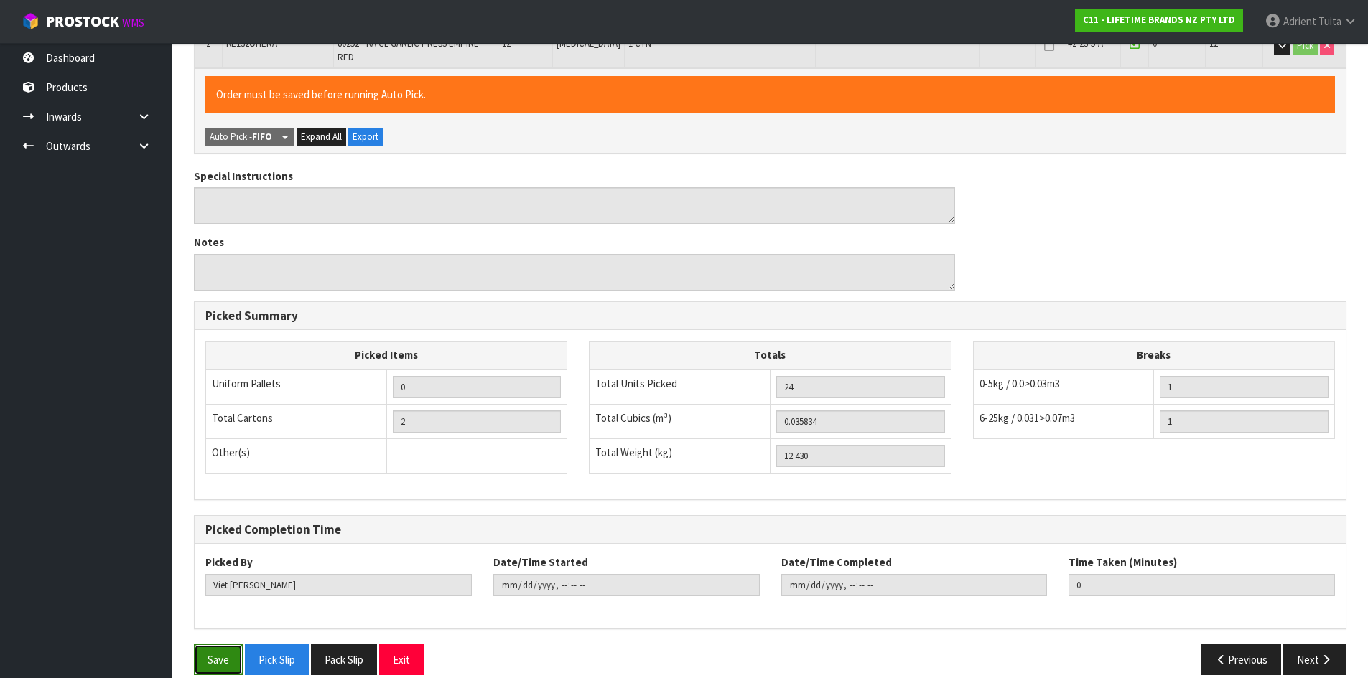
click at [221, 645] on button "Save" at bounding box center [218, 660] width 49 height 31
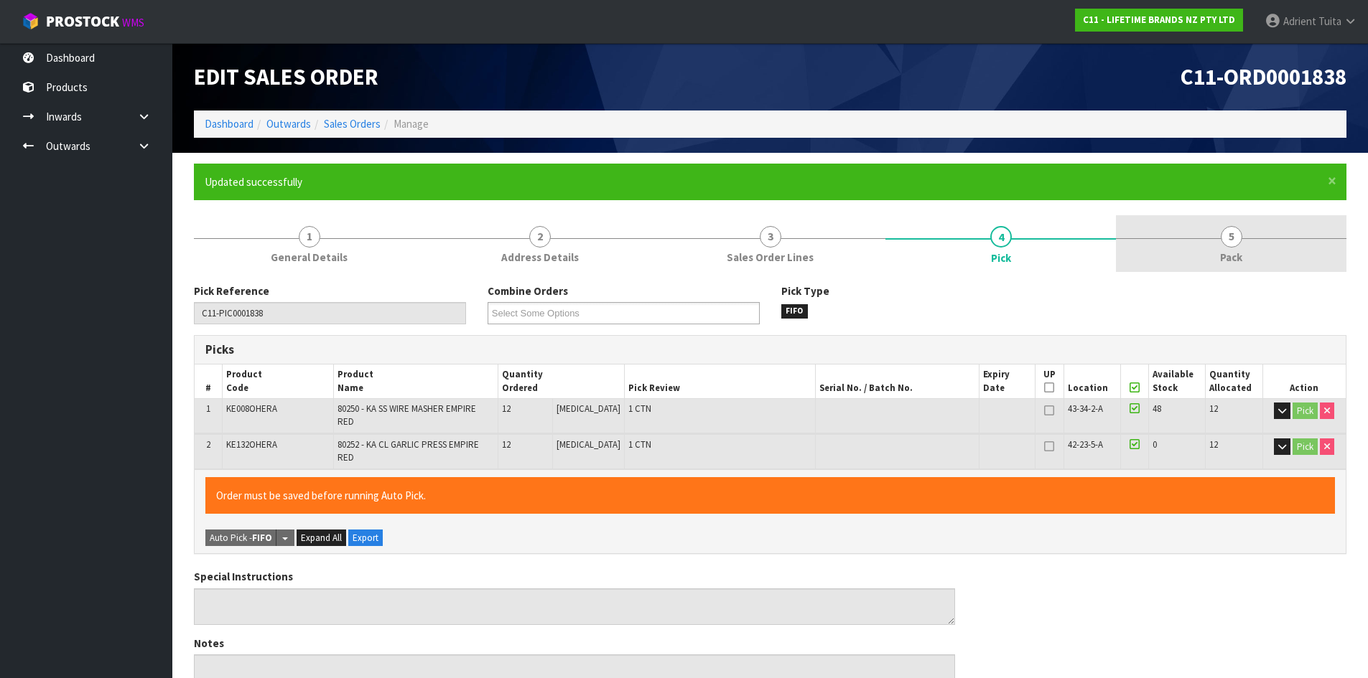
click at [1266, 238] on link "5 Pack" at bounding box center [1231, 243] width 230 height 57
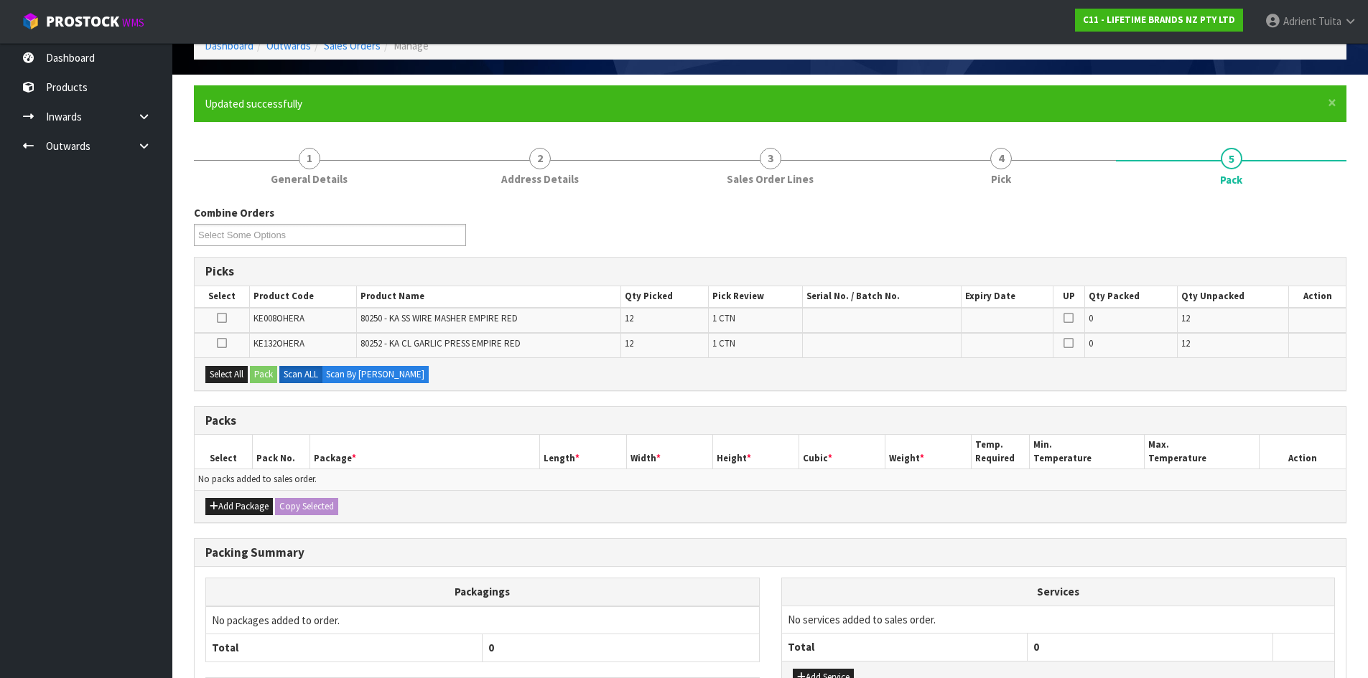
scroll to position [189, 0]
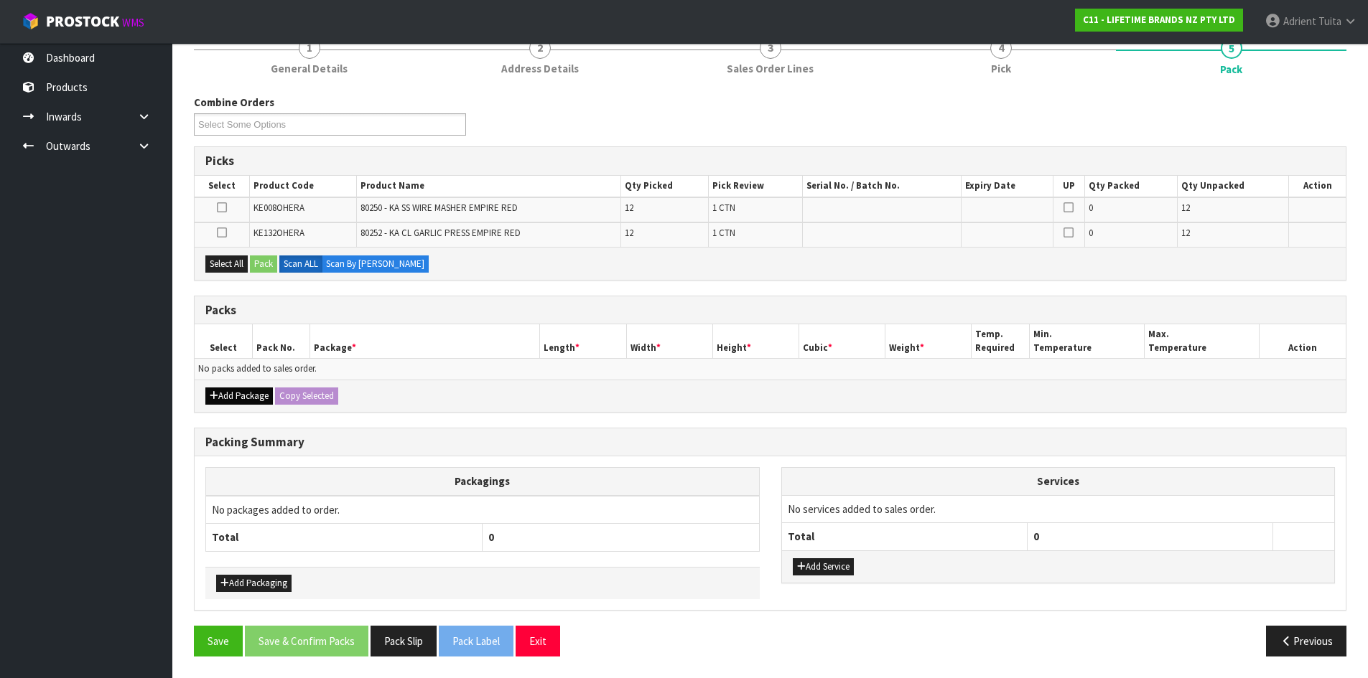
click at [233, 391] on div "Add Package Copy Selected" at bounding box center [770, 396] width 1151 height 32
click at [230, 394] on button "Add Package" at bounding box center [238, 396] width 67 height 17
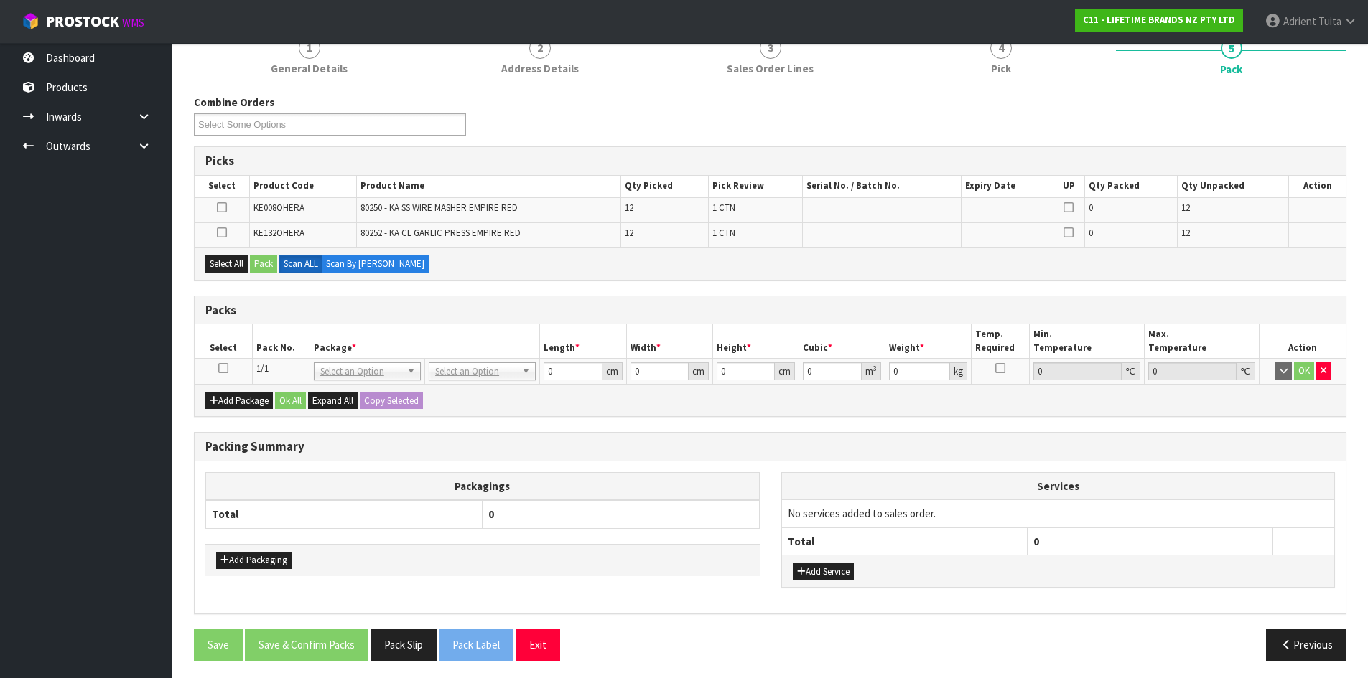
click at [223, 369] on icon at bounding box center [223, 368] width 10 height 1
click at [109, 510] on ul "Dashboard Products Categories Serial Numbers Kitsets Packagings Inwards Purchas…" at bounding box center [86, 360] width 172 height 635
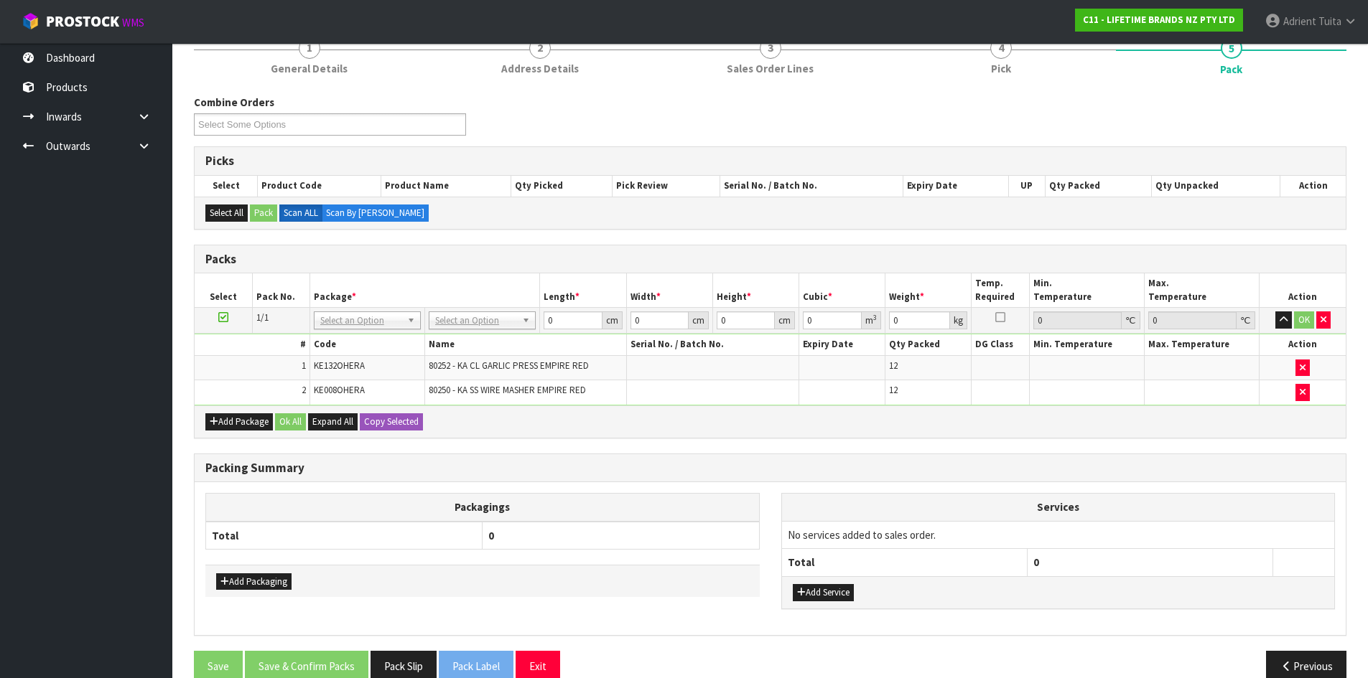
drag, startPoint x: 452, startPoint y: 314, endPoint x: 447, endPoint y: 350, distance: 36.2
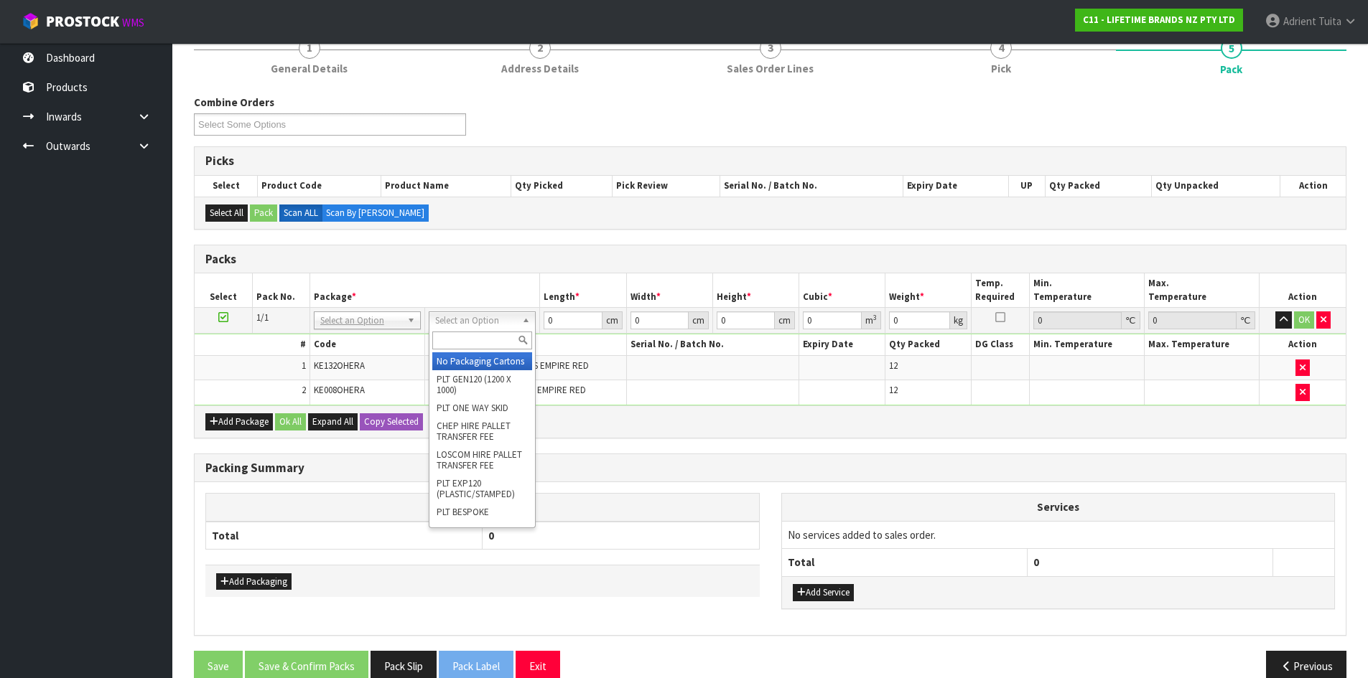
click at [447, 350] on div at bounding box center [482, 341] width 106 height 24
click at [452, 336] on input "text" at bounding box center [482, 341] width 100 height 18
type input "ctn7"
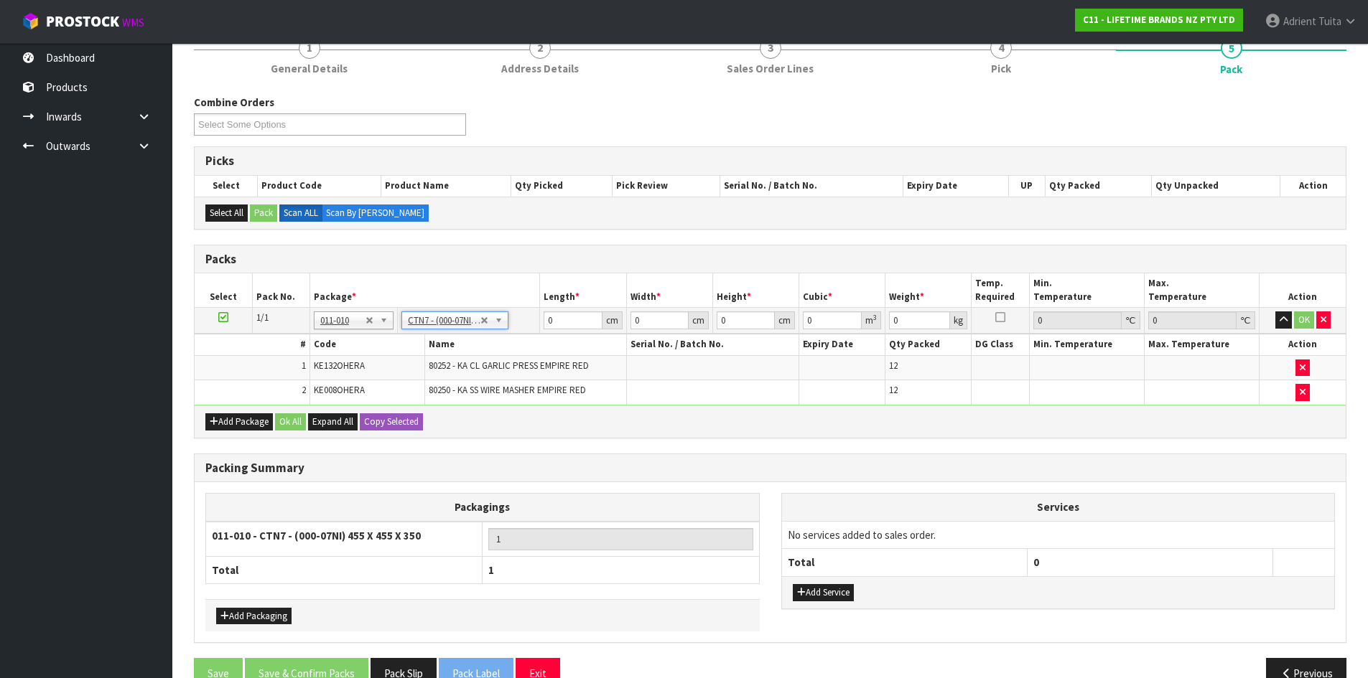
type input "45.5"
type input "35"
type input "0.072459"
type input "12.63"
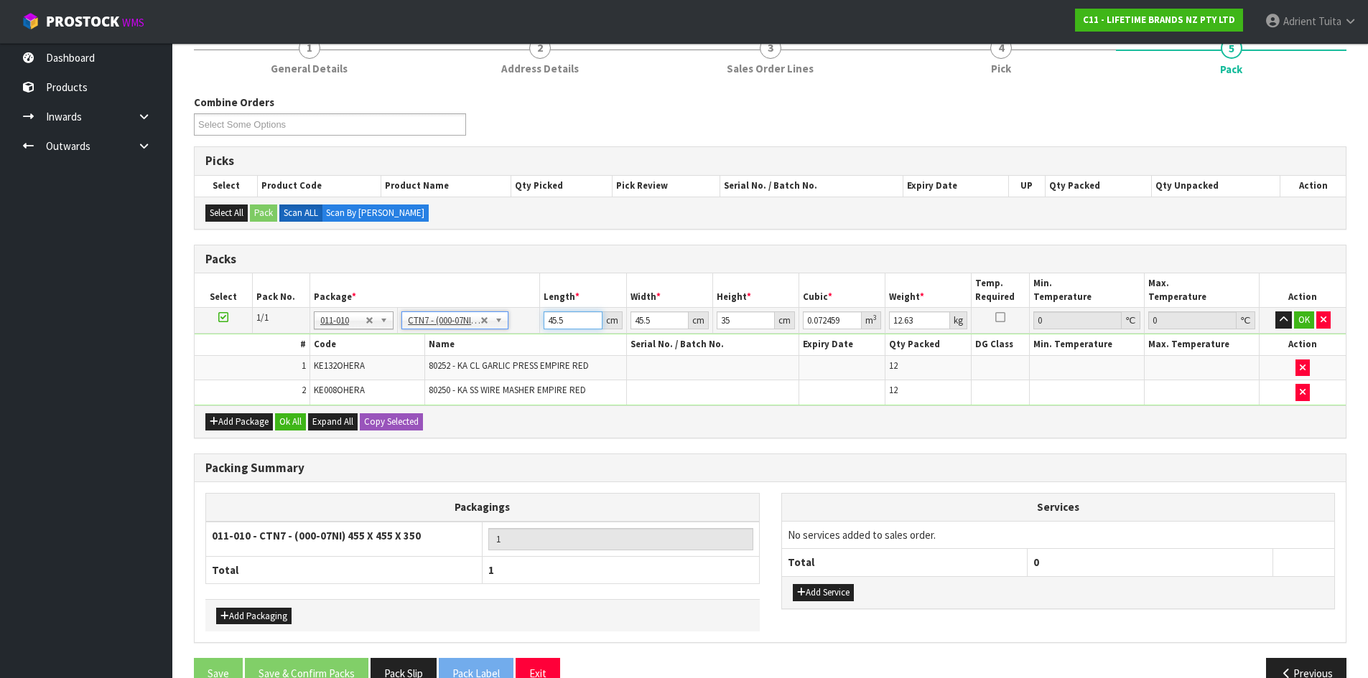
click at [557, 324] on input "45.5" at bounding box center [572, 321] width 58 height 18
type input "4"
type input "0.00637"
type input "47"
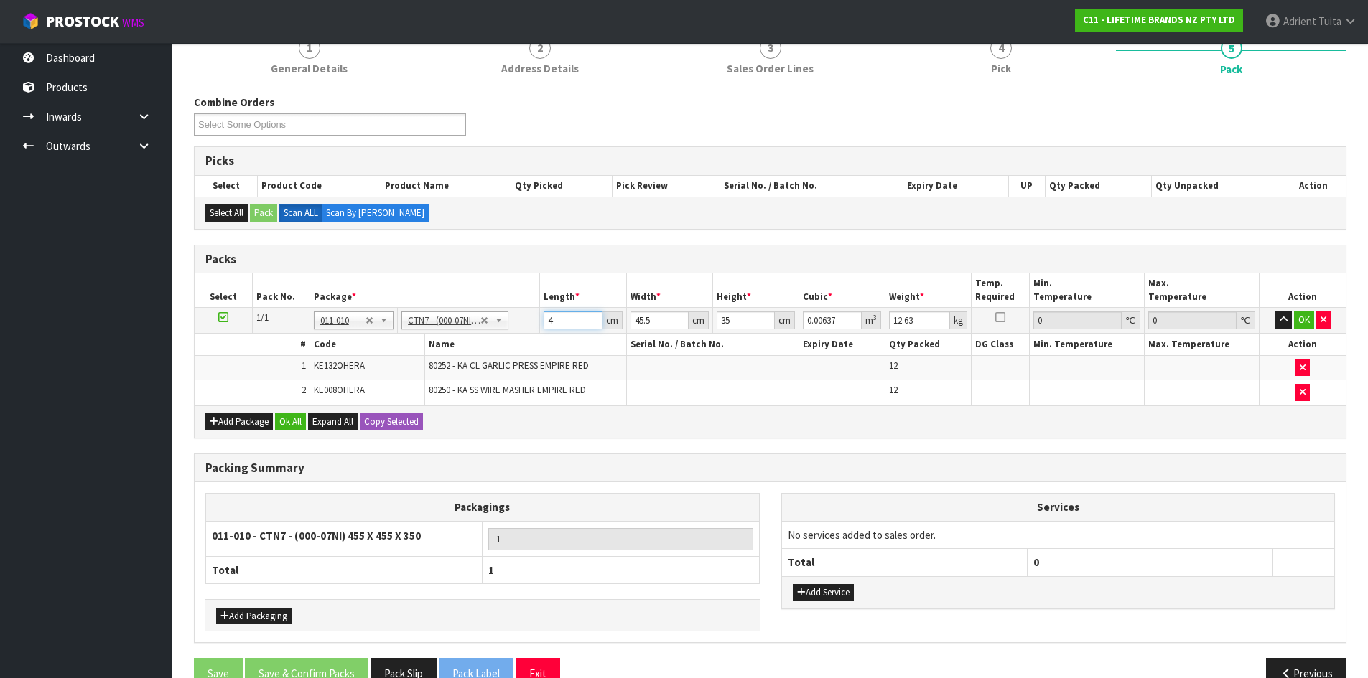
type input "0.074847"
type input "47"
type input "4"
type input "0.00658"
type input "47"
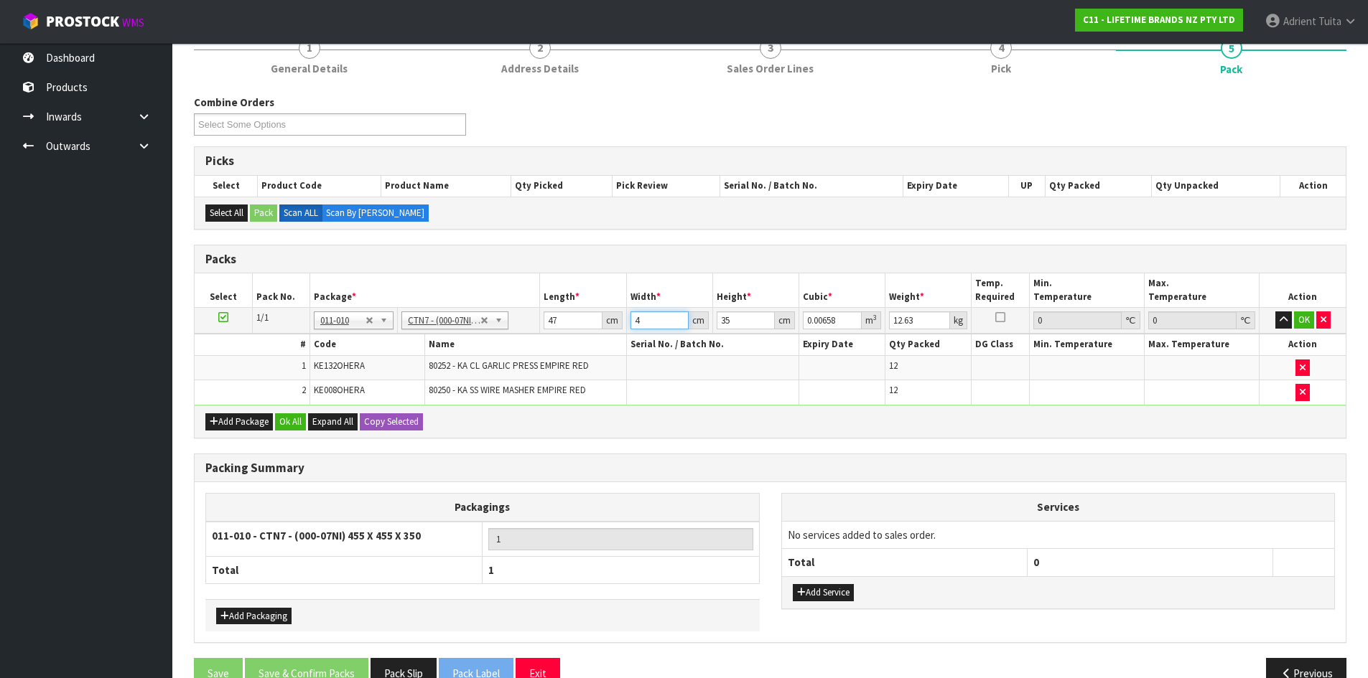
type input "0.077315"
type input "47"
type input "3"
type input "0.006627"
type input "30"
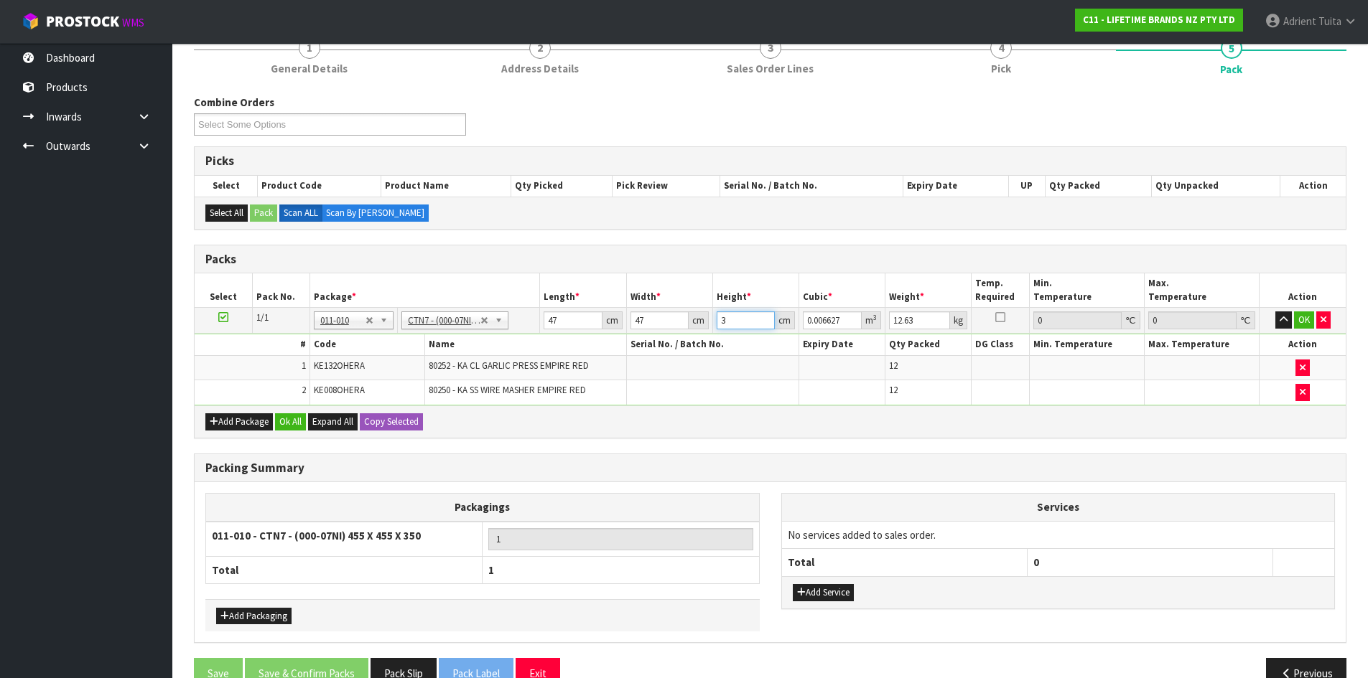
type input "0.06627"
type input "30"
type input "9"
click at [1300, 314] on button "OK" at bounding box center [1304, 320] width 20 height 17
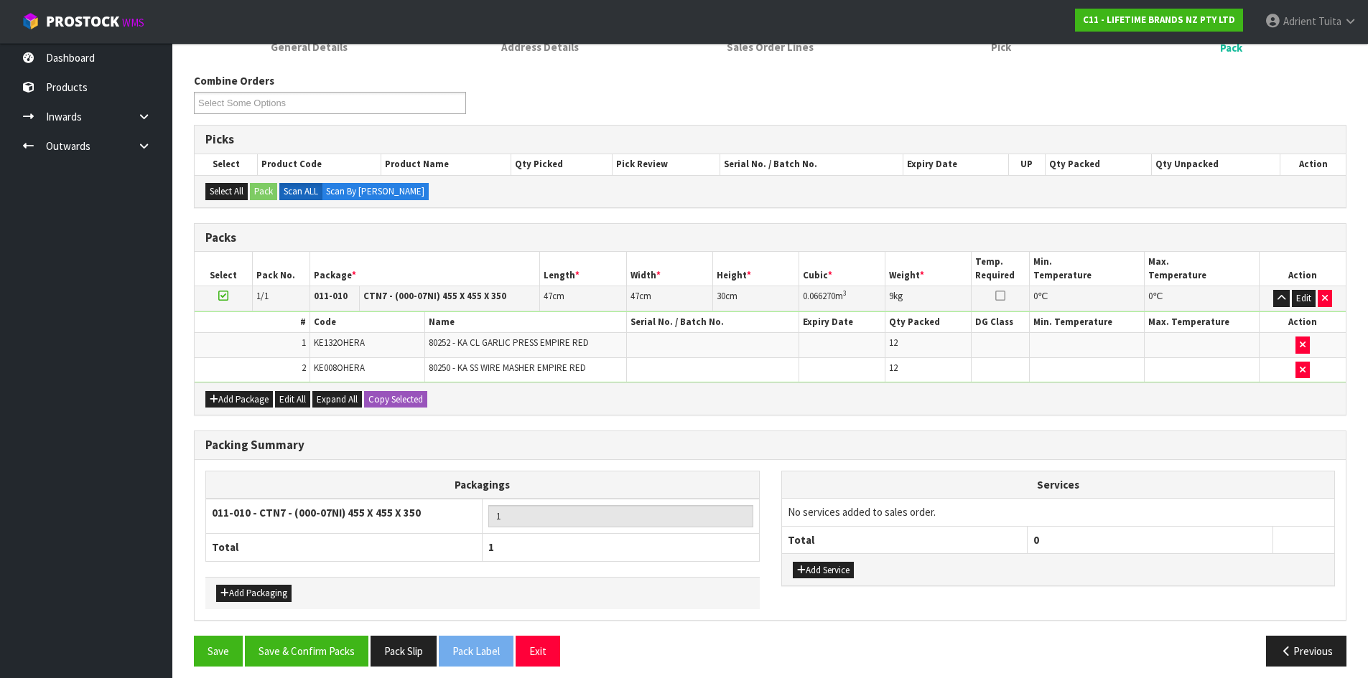
scroll to position [220, 0]
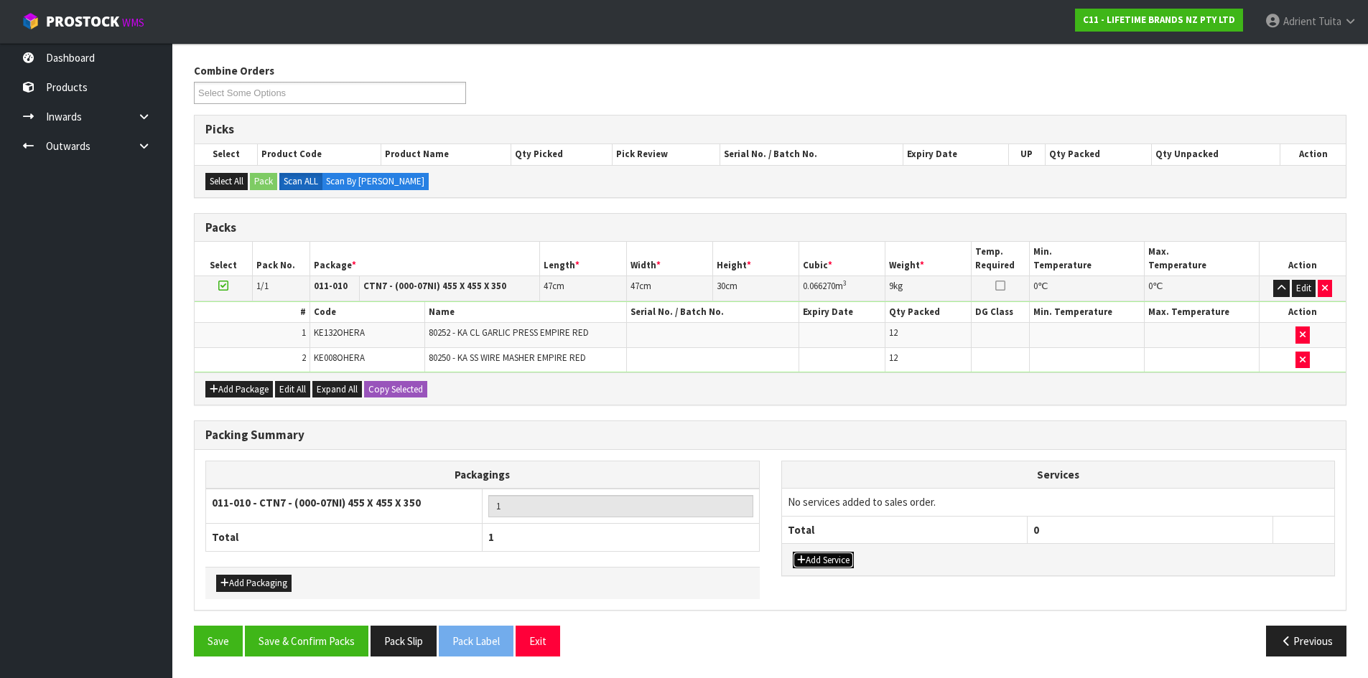
click at [812, 558] on button "Add Service" at bounding box center [823, 560] width 61 height 17
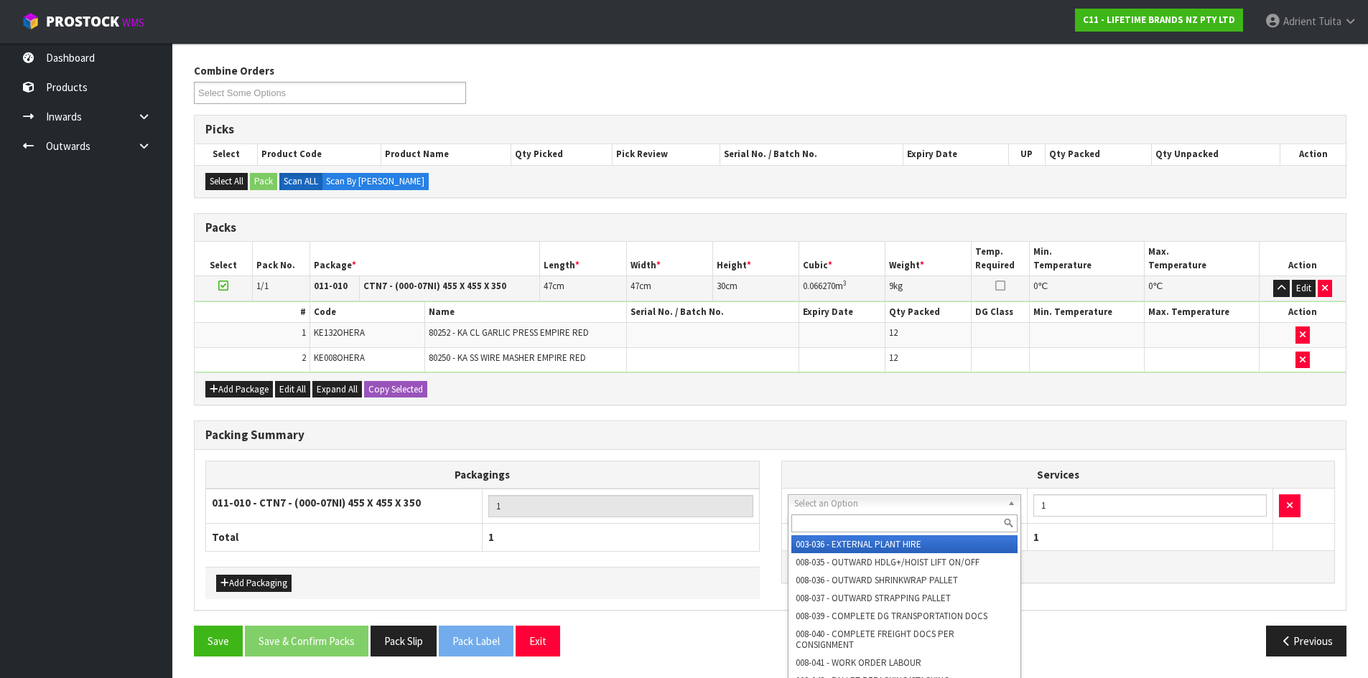
drag, startPoint x: 828, startPoint y: 508, endPoint x: 829, endPoint y: 518, distance: 9.4
click at [829, 518] on input "text" at bounding box center [904, 524] width 227 height 18
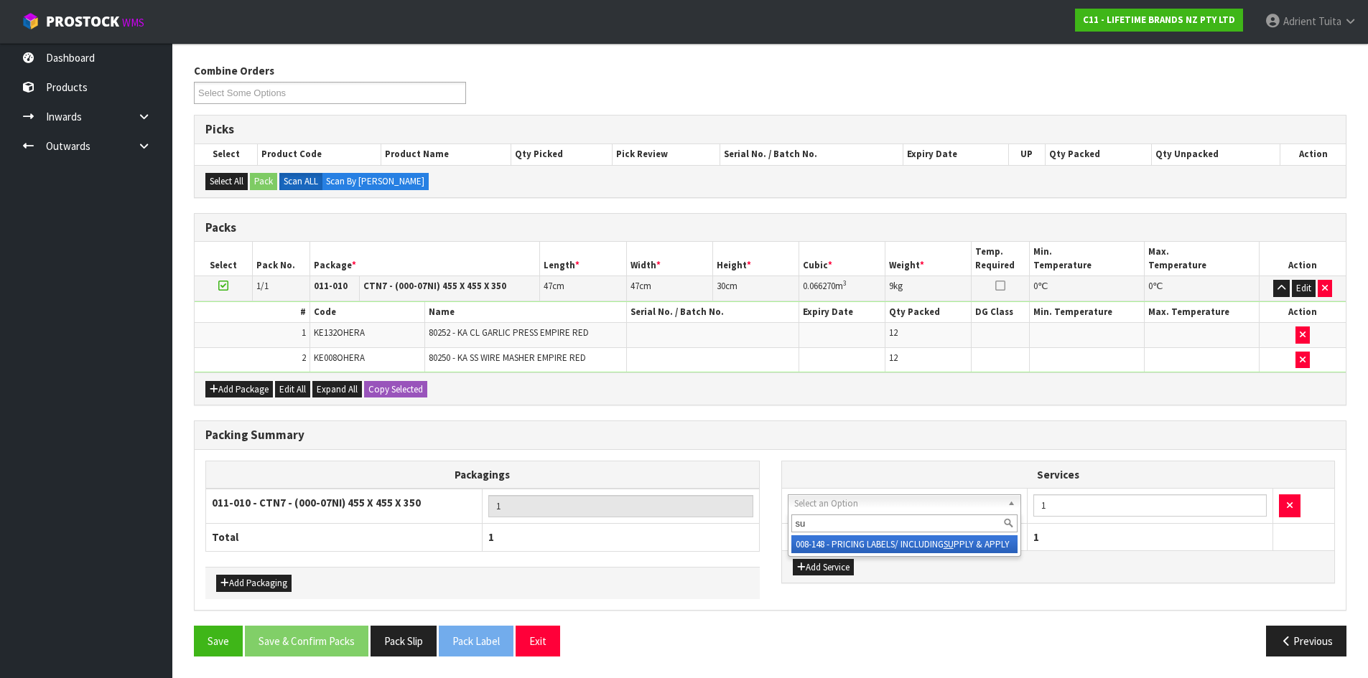
type input "su"
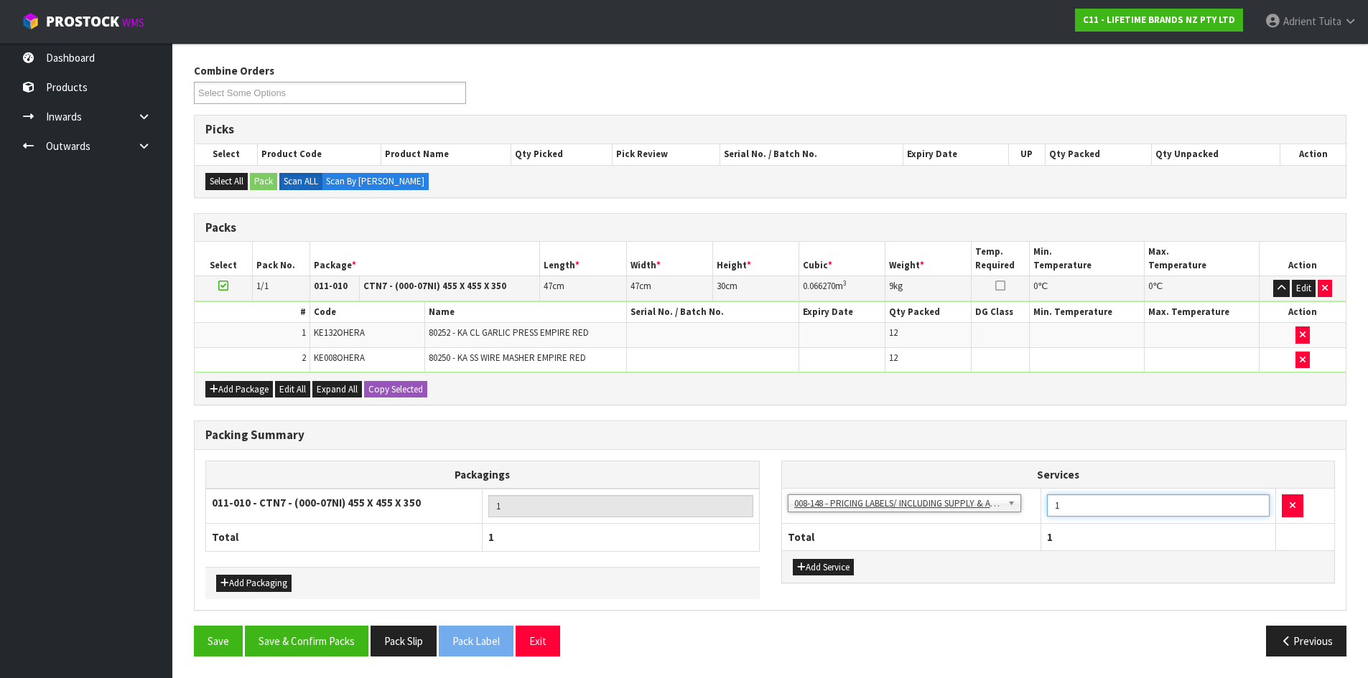
click at [1078, 506] on input "1" at bounding box center [1158, 506] width 223 height 22
type input "12"
click at [338, 641] on button "Save & Confirm Packs" at bounding box center [306, 641] width 123 height 31
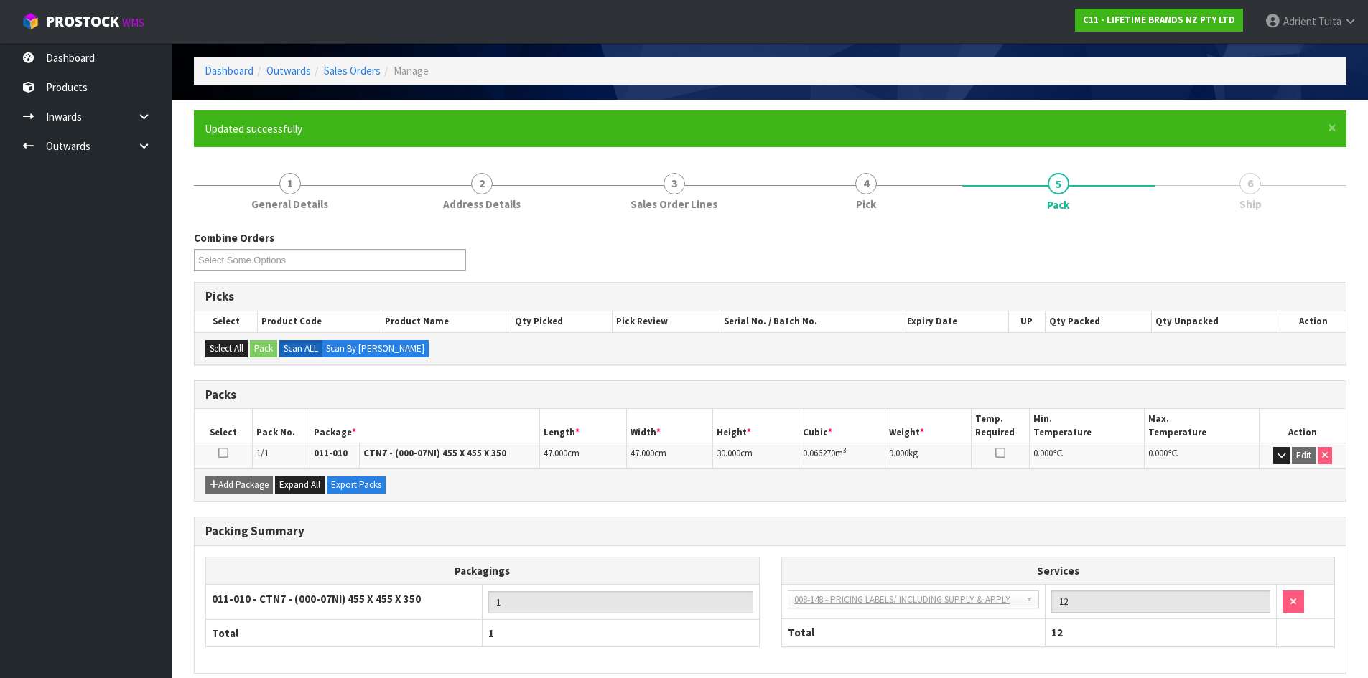
scroll to position [117, 0]
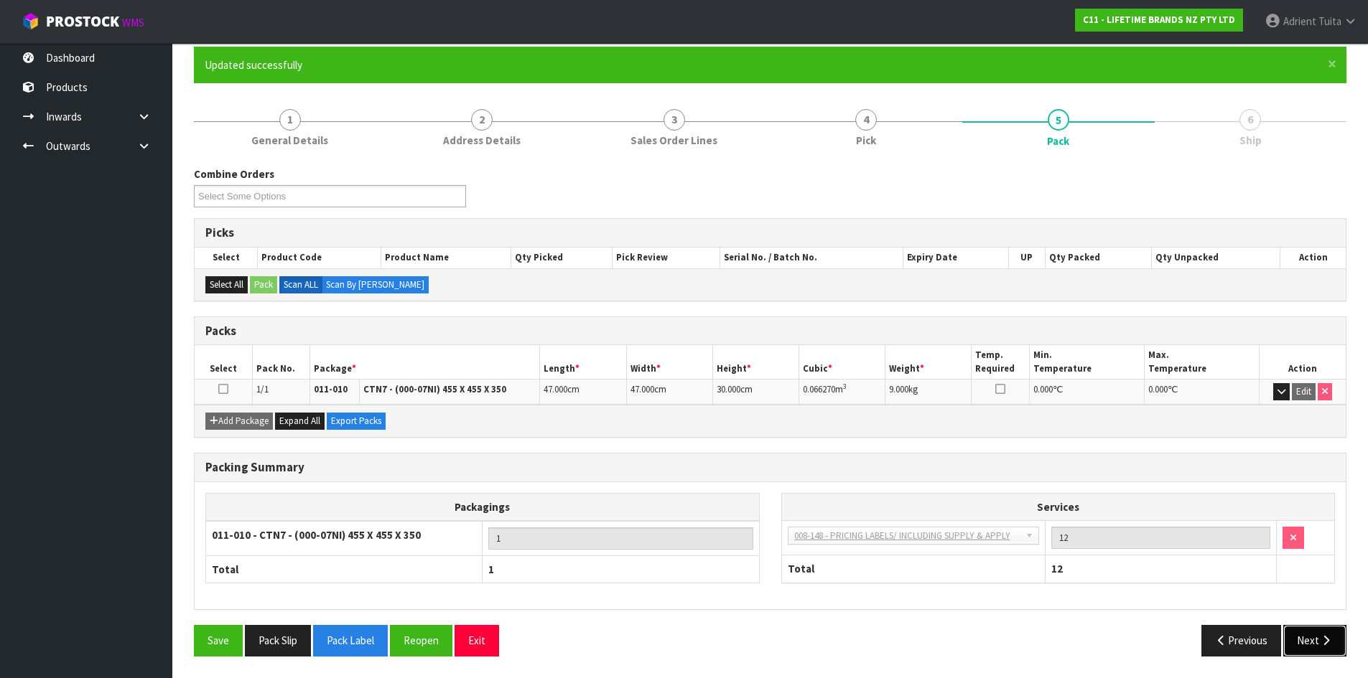
click at [1309, 644] on button "Next" at bounding box center [1314, 640] width 63 height 31
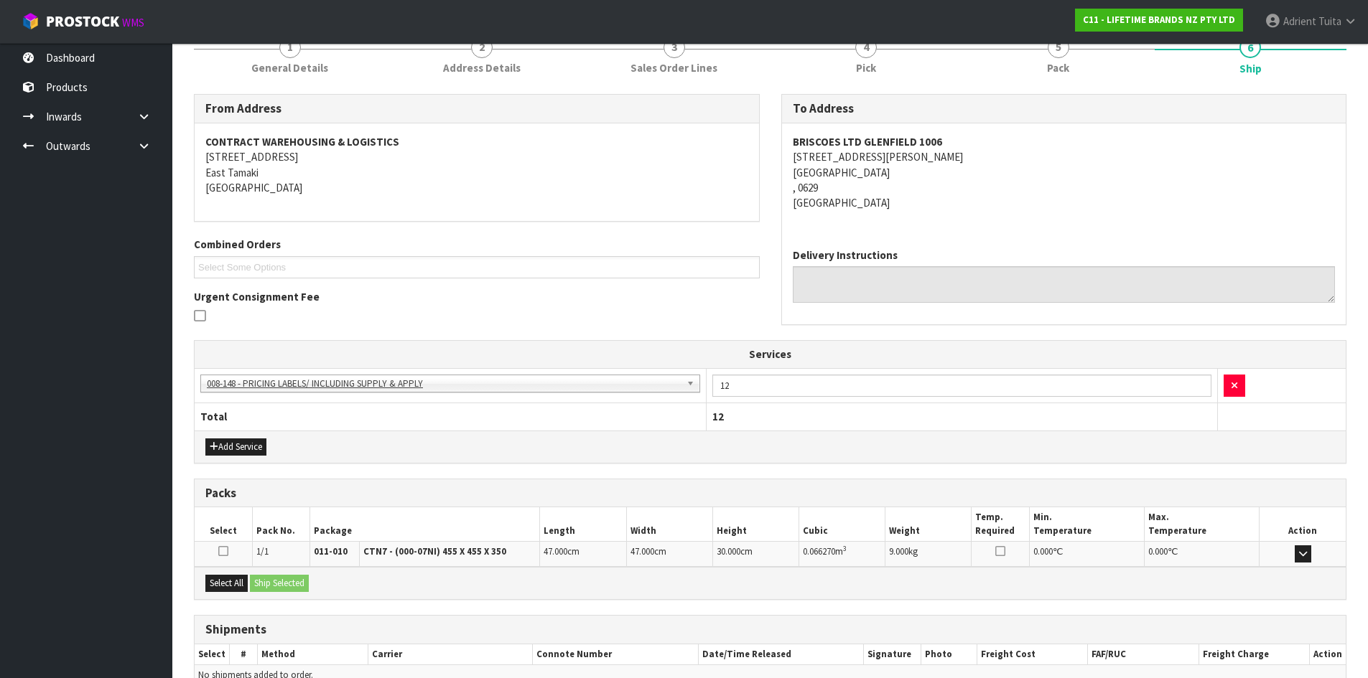
scroll to position [266, 0]
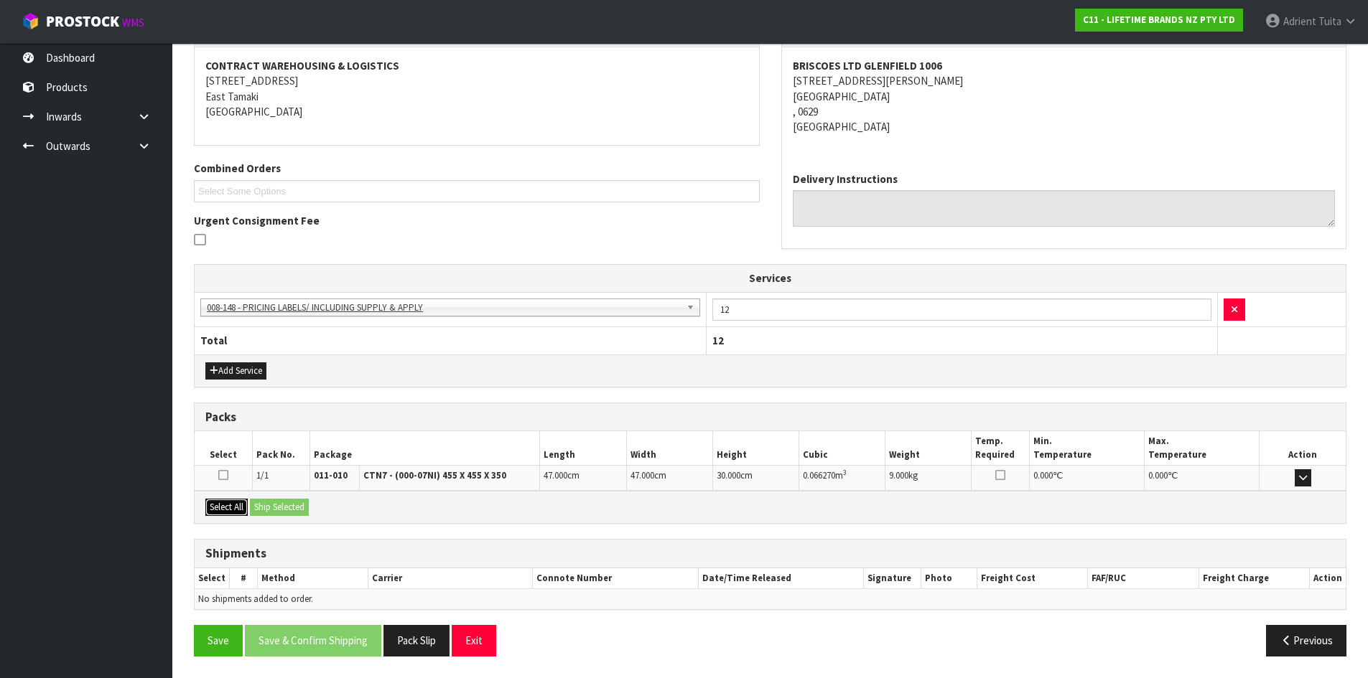
click at [222, 505] on button "Select All" at bounding box center [226, 507] width 42 height 17
click at [257, 505] on button "Ship Selected" at bounding box center [279, 507] width 59 height 17
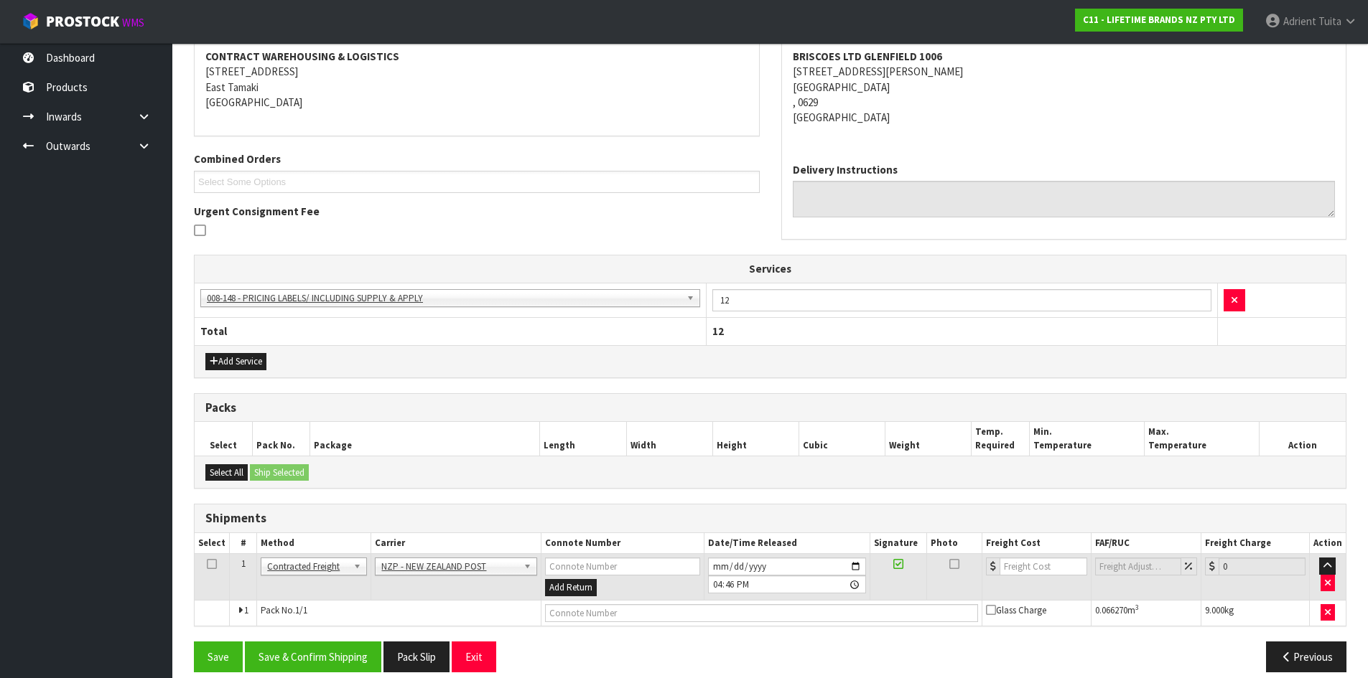
scroll to position [291, 0]
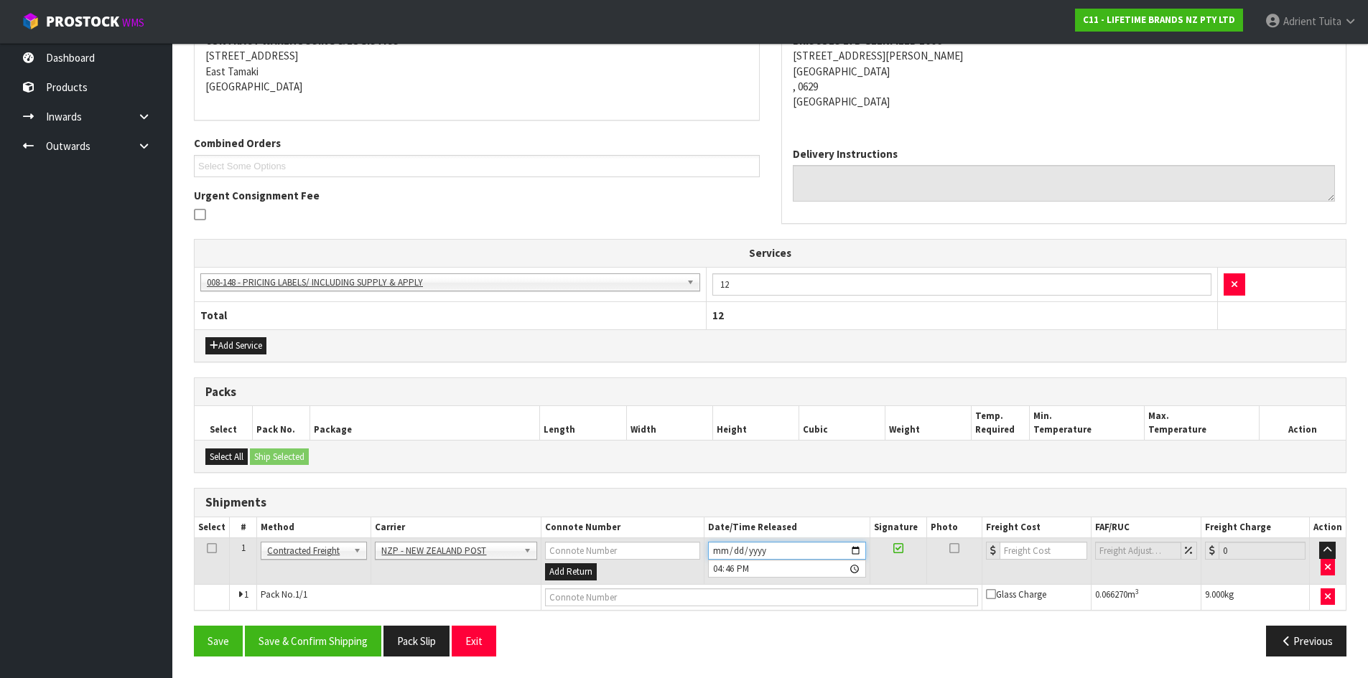
click at [859, 548] on input "[DATE]" at bounding box center [787, 551] width 158 height 18
type input "[DATE]"
click at [306, 648] on button "Save & Confirm Shipping" at bounding box center [313, 641] width 136 height 31
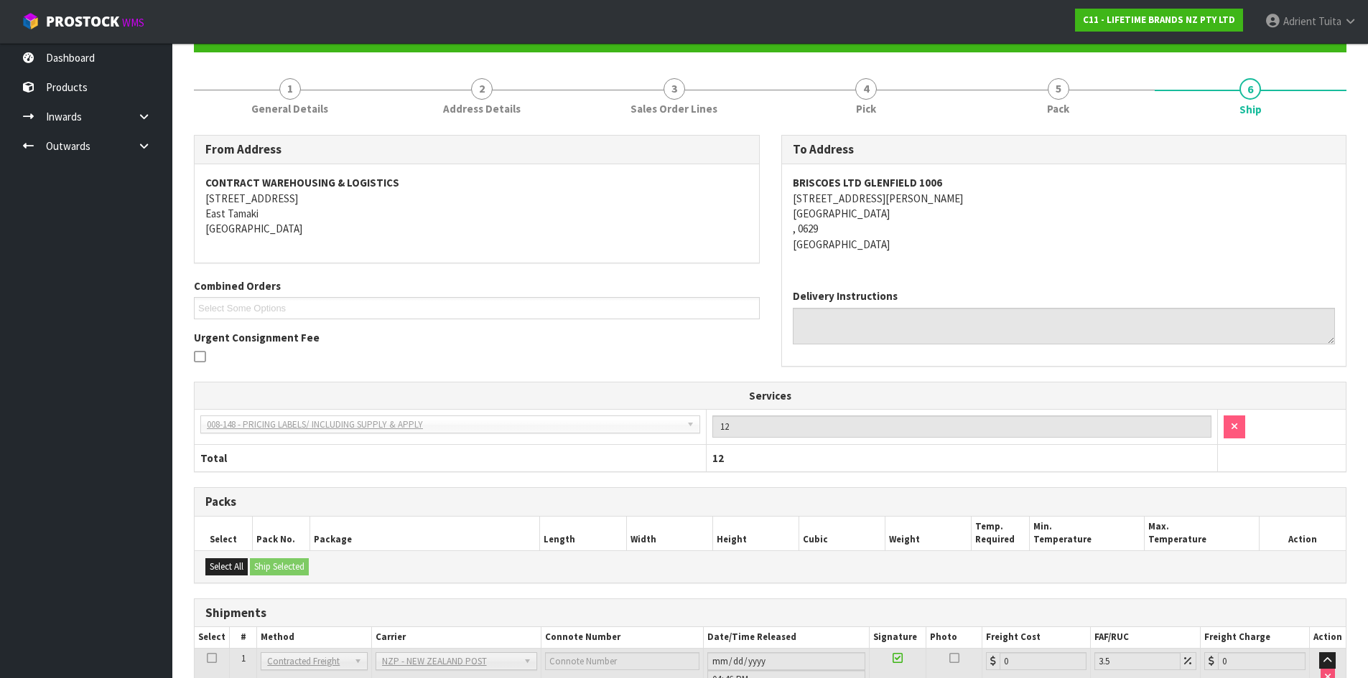
scroll to position [271, 0]
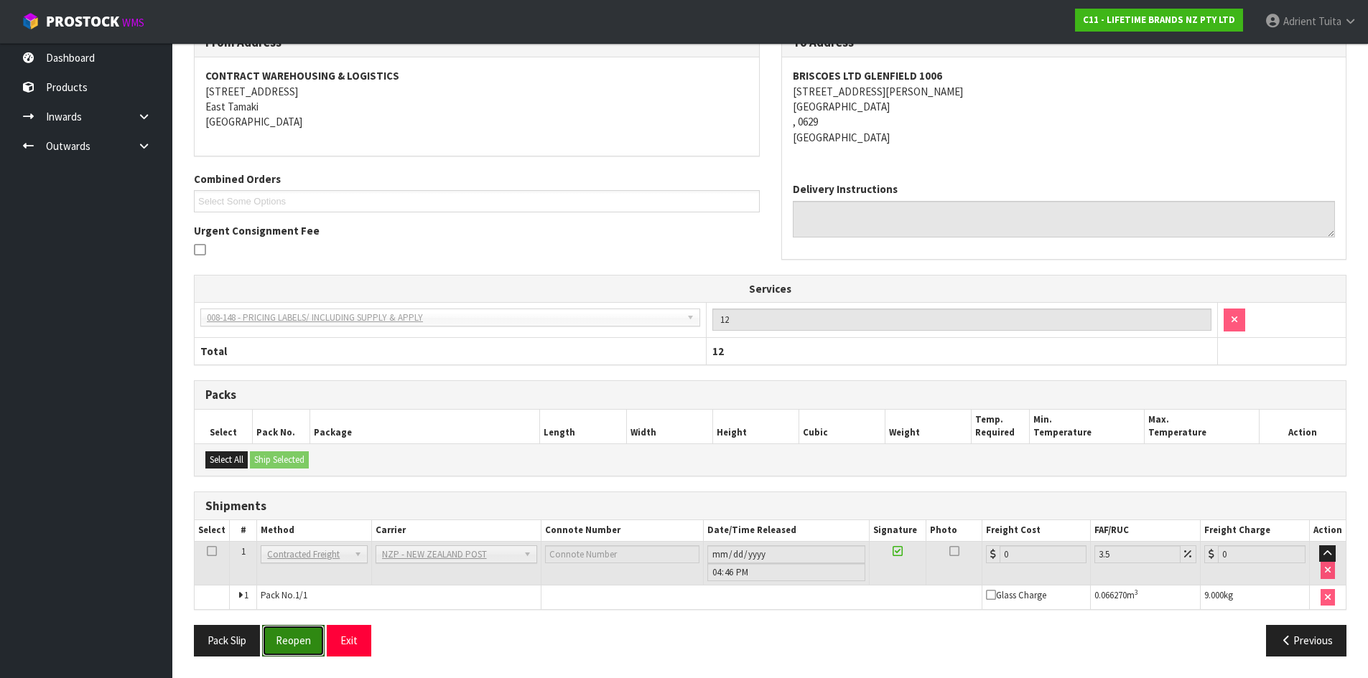
drag, startPoint x: 301, startPoint y: 631, endPoint x: 307, endPoint y: 622, distance: 10.8
click at [301, 631] on button "Reopen" at bounding box center [293, 640] width 62 height 31
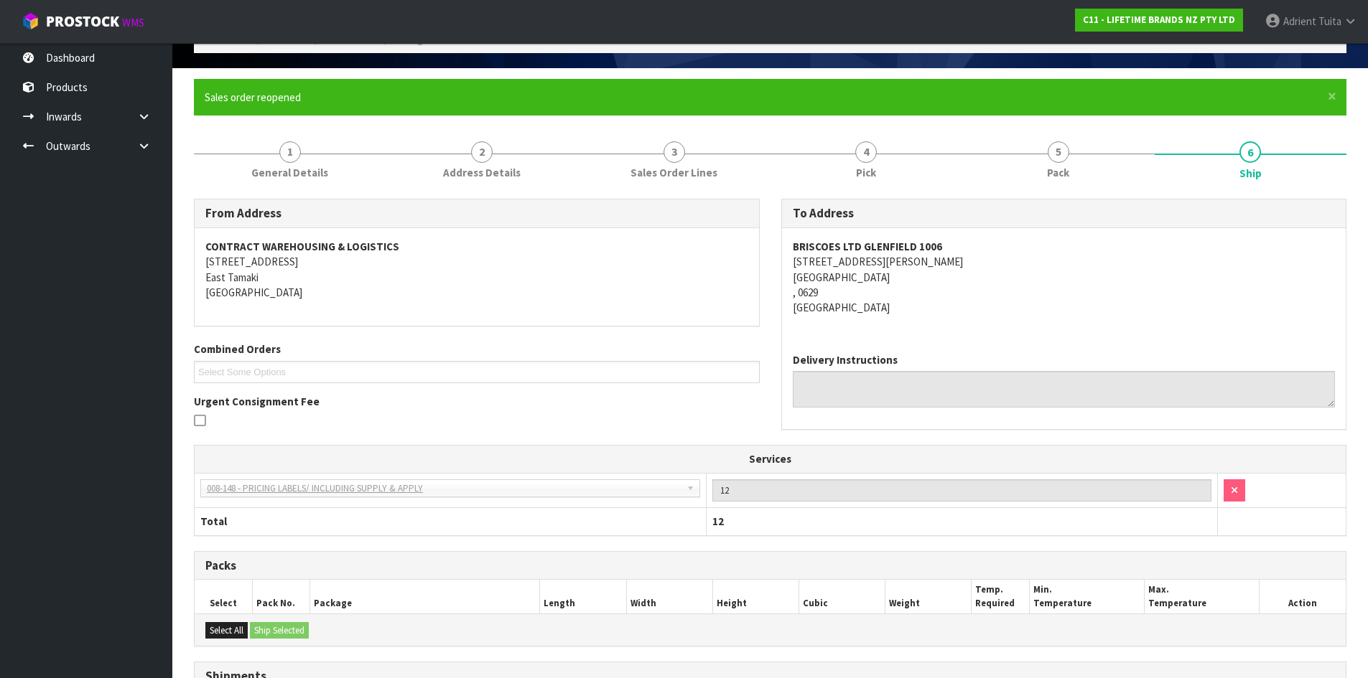
scroll to position [255, 0]
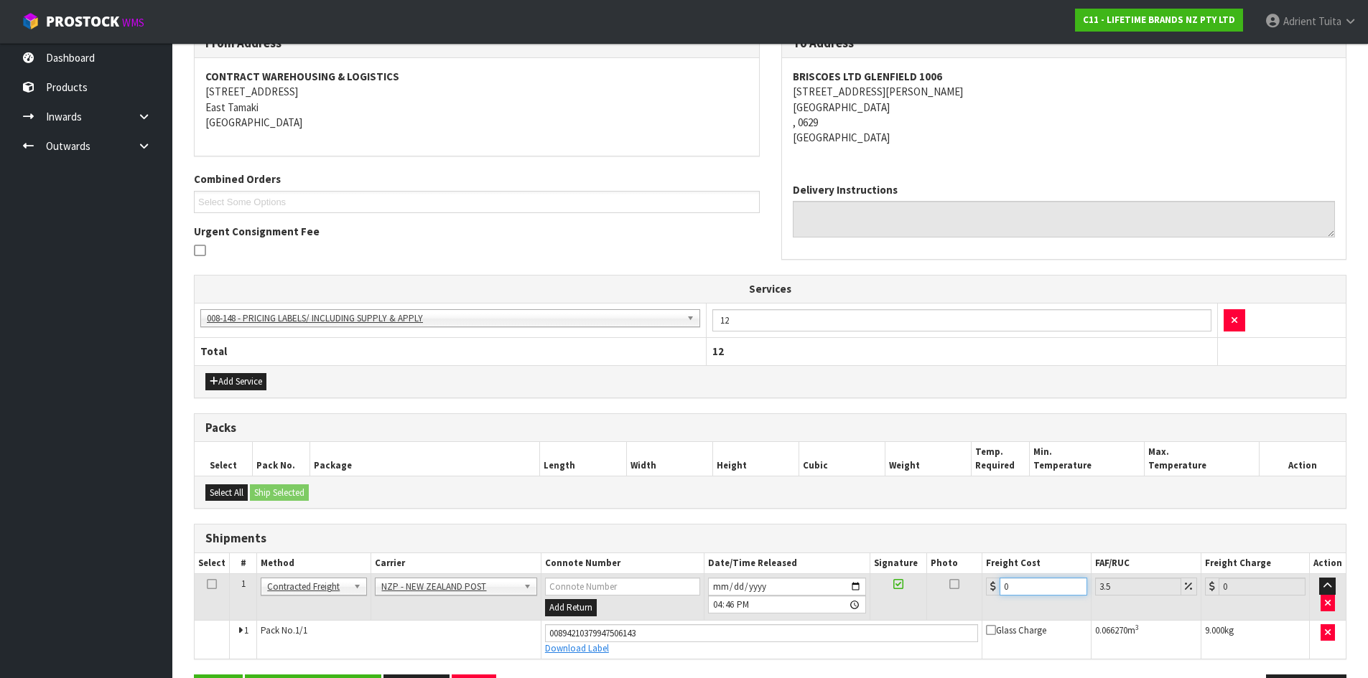
click at [1014, 587] on input "0" at bounding box center [1042, 587] width 87 height 18
type input "4"
type input "4.14"
type input "4.3"
type input "4.45"
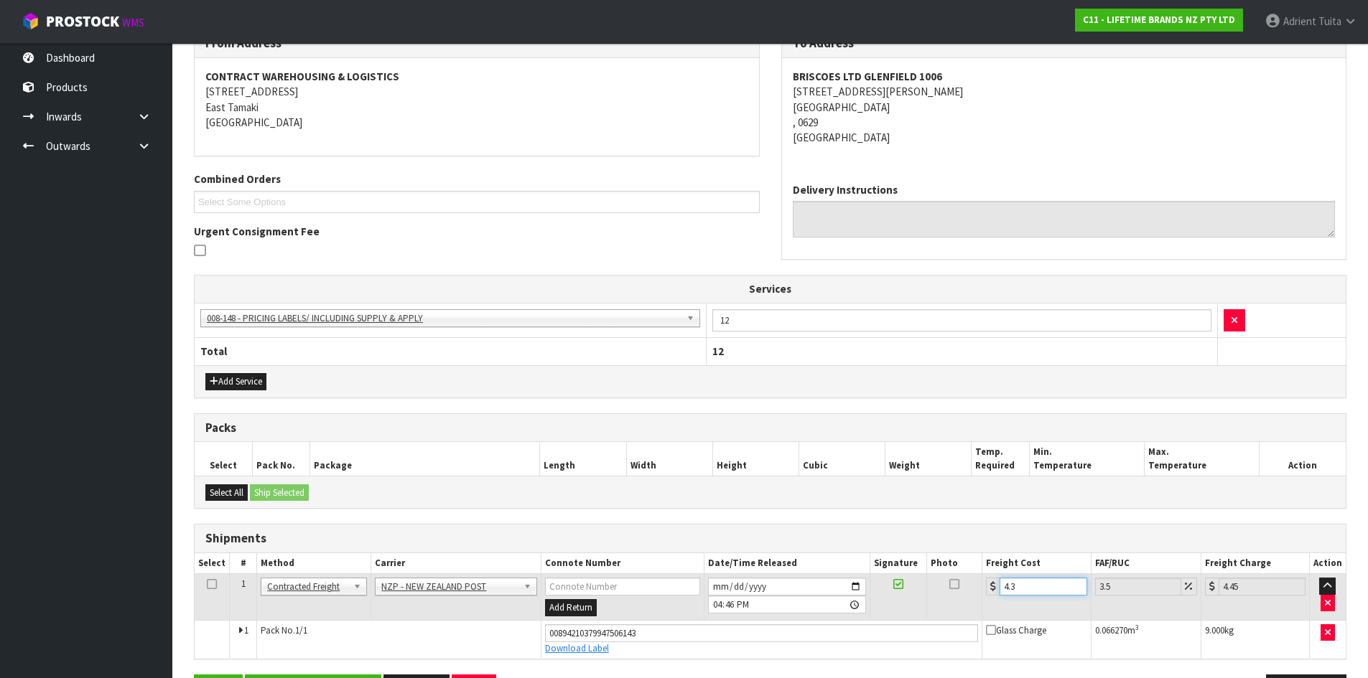
type input "4.33"
type input "4.48"
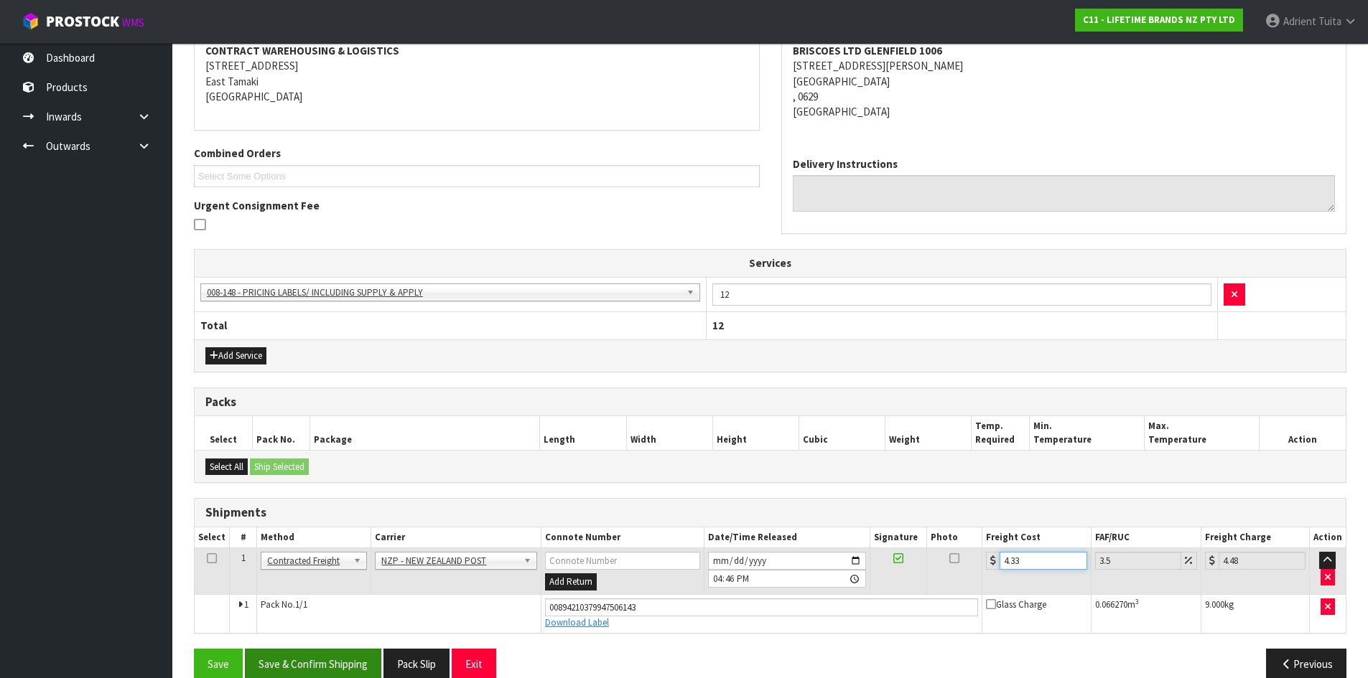
scroll to position [304, 0]
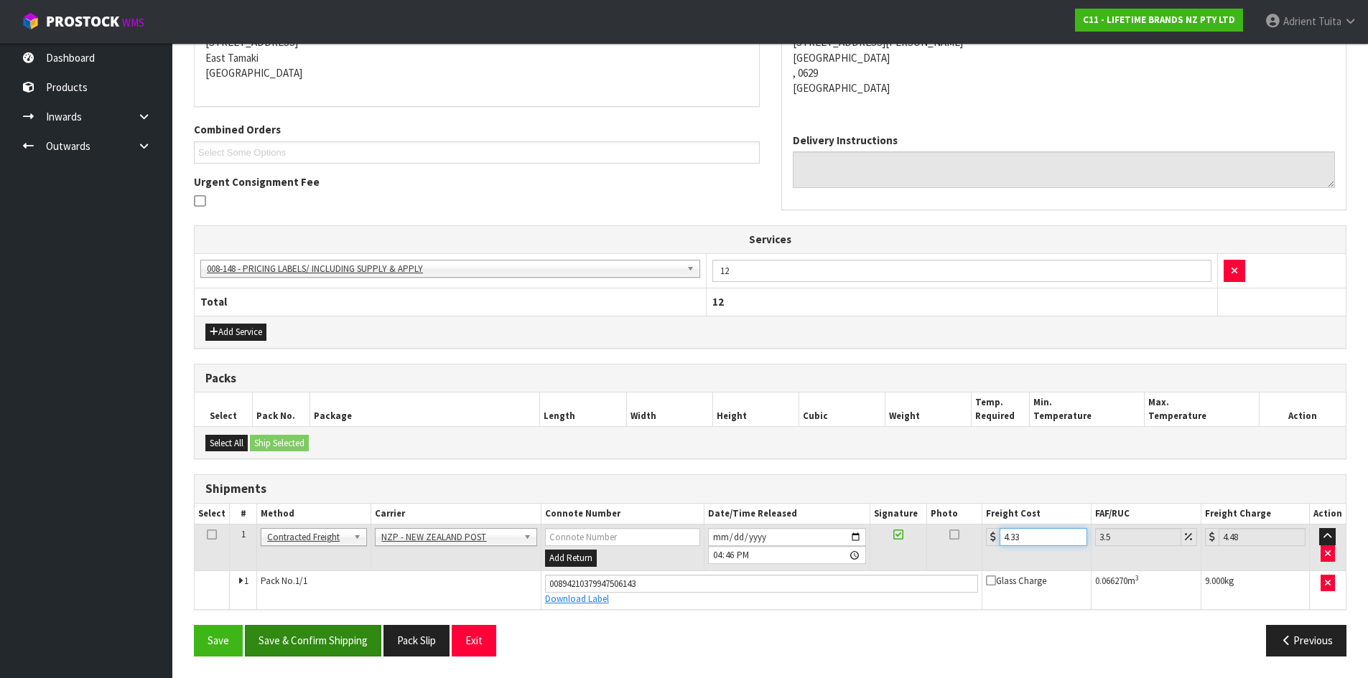
type input "4.33"
click at [293, 629] on button "Save & Confirm Shipping" at bounding box center [313, 640] width 136 height 31
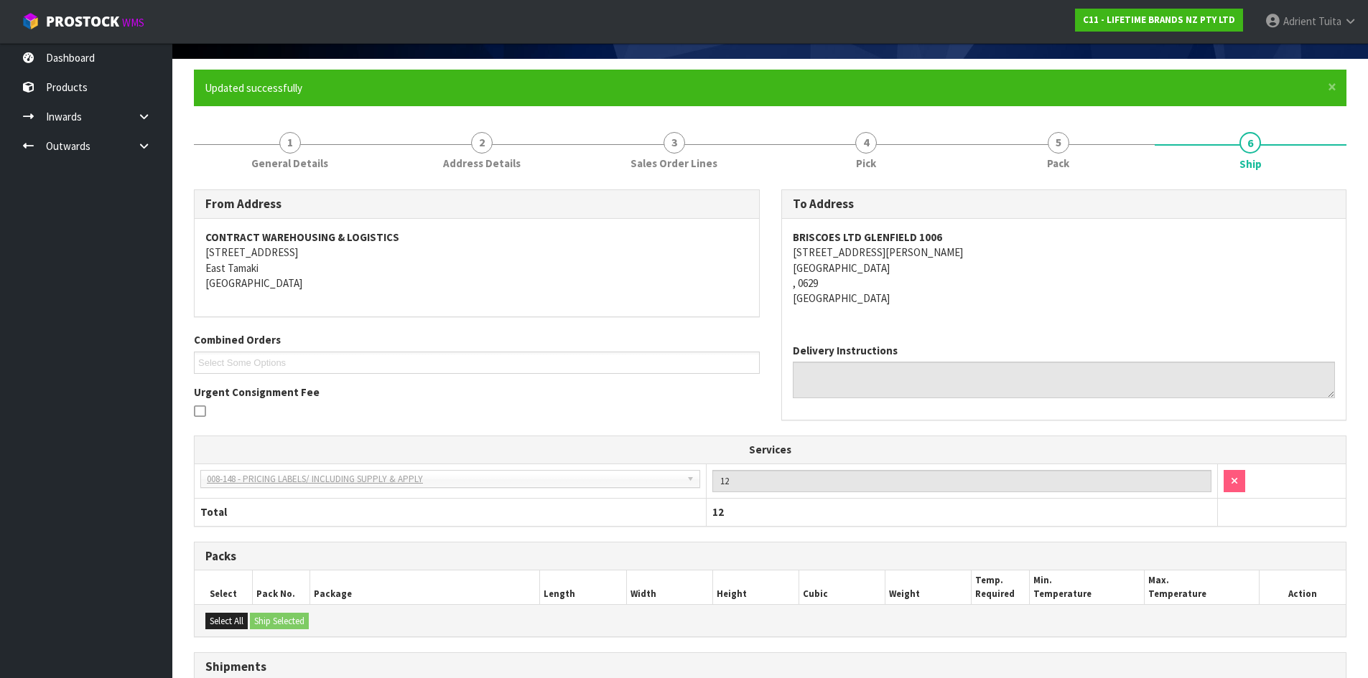
scroll to position [265, 0]
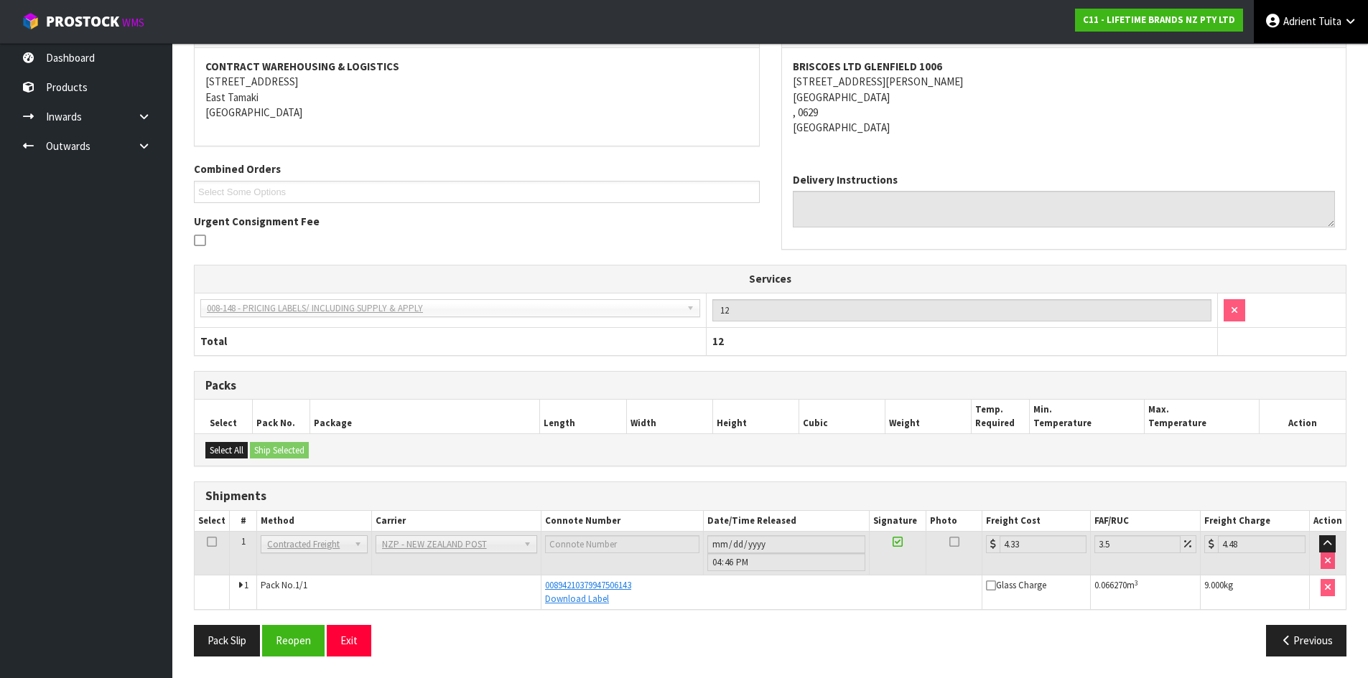
click at [1283, 18] on span "Adrient" at bounding box center [1299, 21] width 33 height 14
click at [1278, 57] on link "Logout" at bounding box center [1309, 56] width 113 height 19
